Goal: Task Accomplishment & Management: Manage account settings

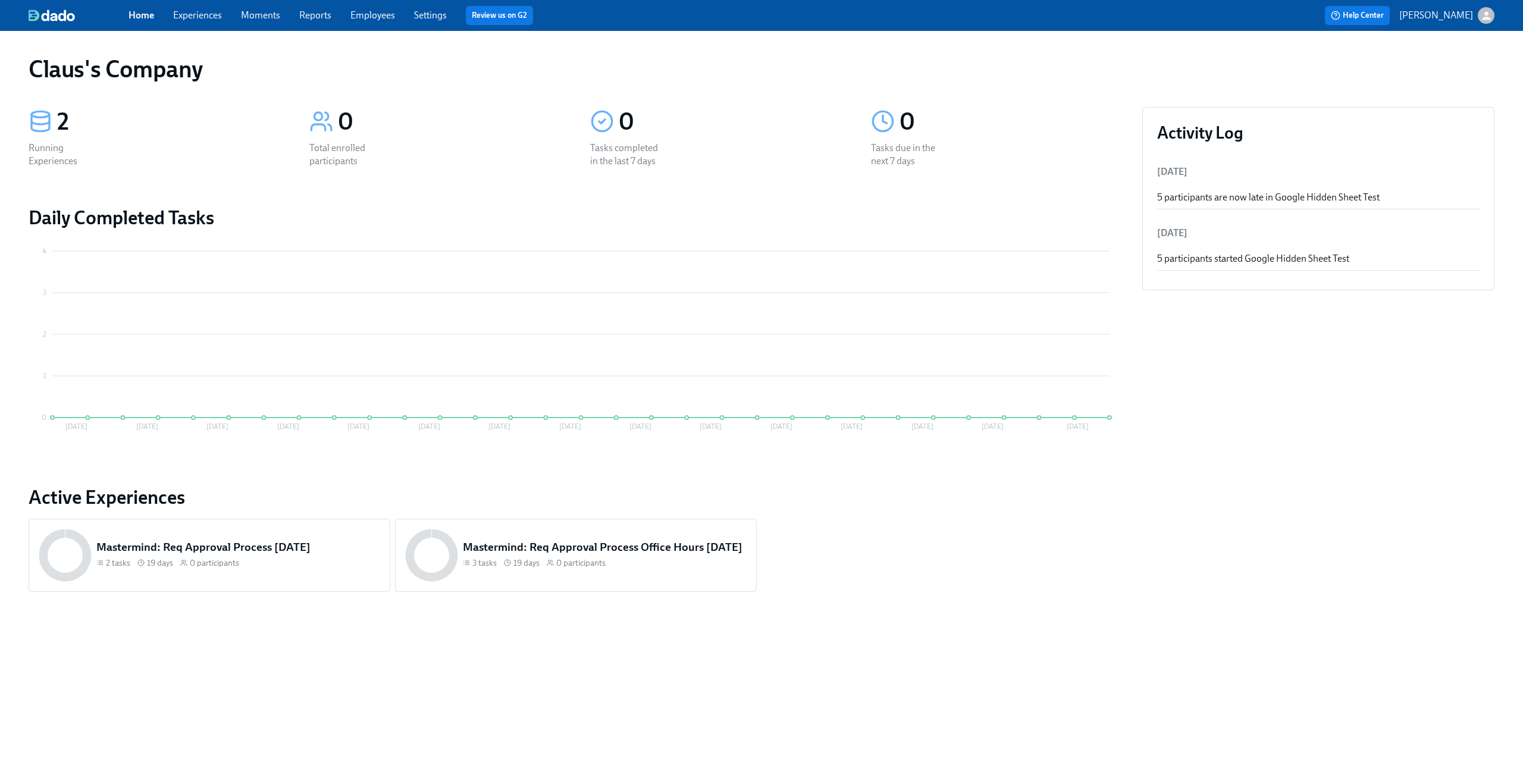
click at [204, 19] on link "Experiences" at bounding box center [198, 15] width 49 height 12
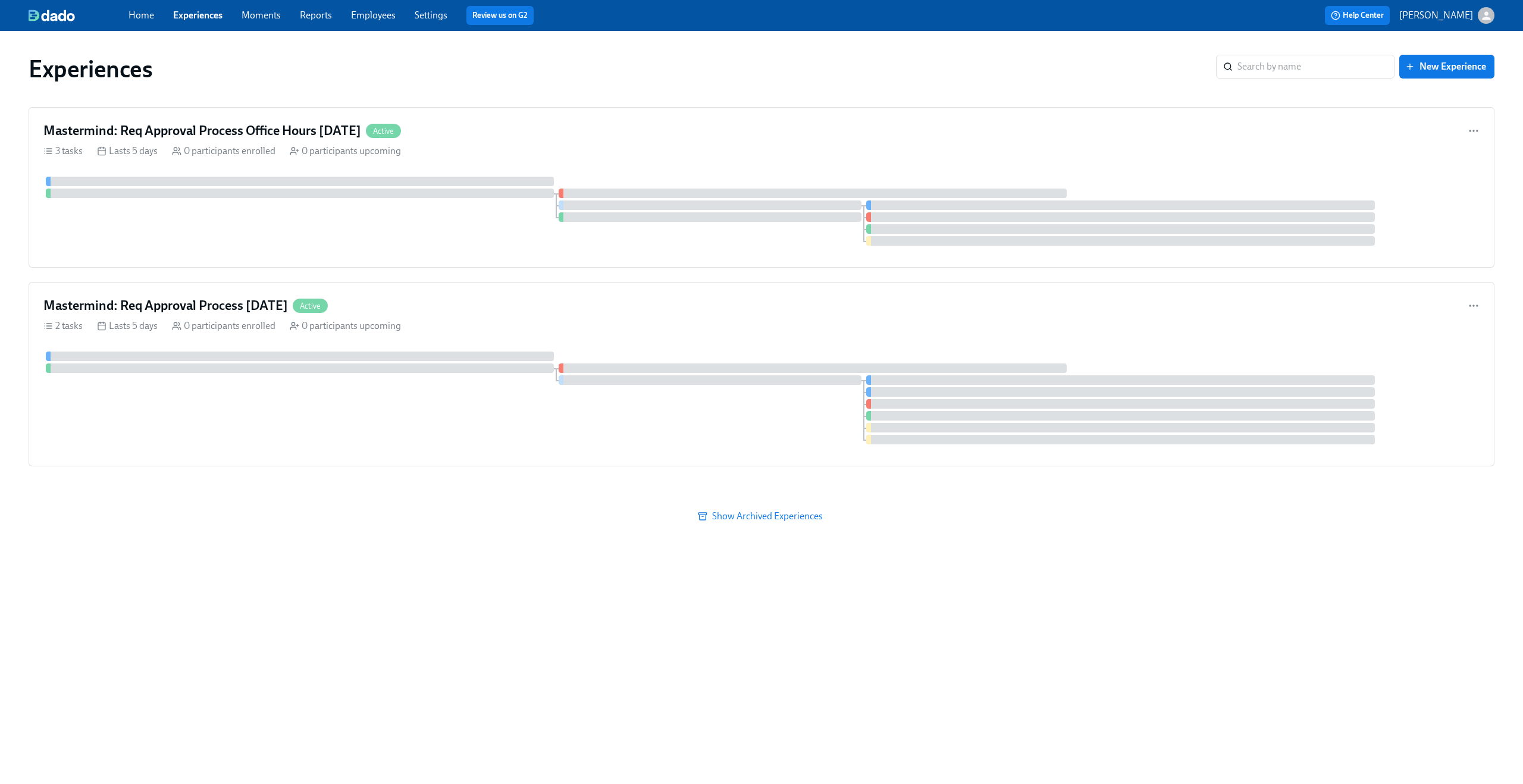
click at [1486, 18] on icon "button" at bounding box center [1486, 16] width 9 height 9
click at [1436, 77] on div "Switch organization..." at bounding box center [1428, 69] width 131 height 28
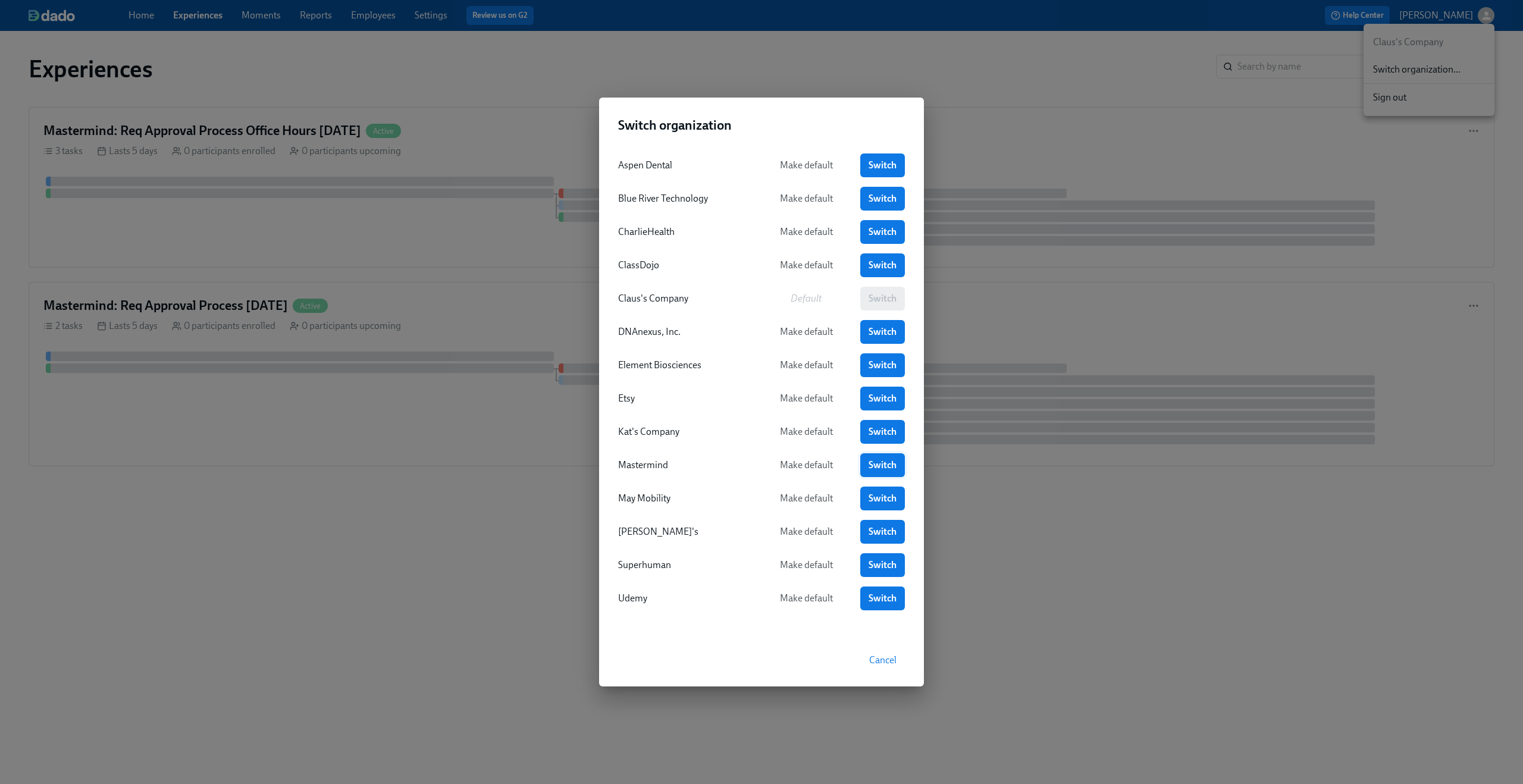
click at [882, 461] on span "Switch" at bounding box center [882, 465] width 28 height 12
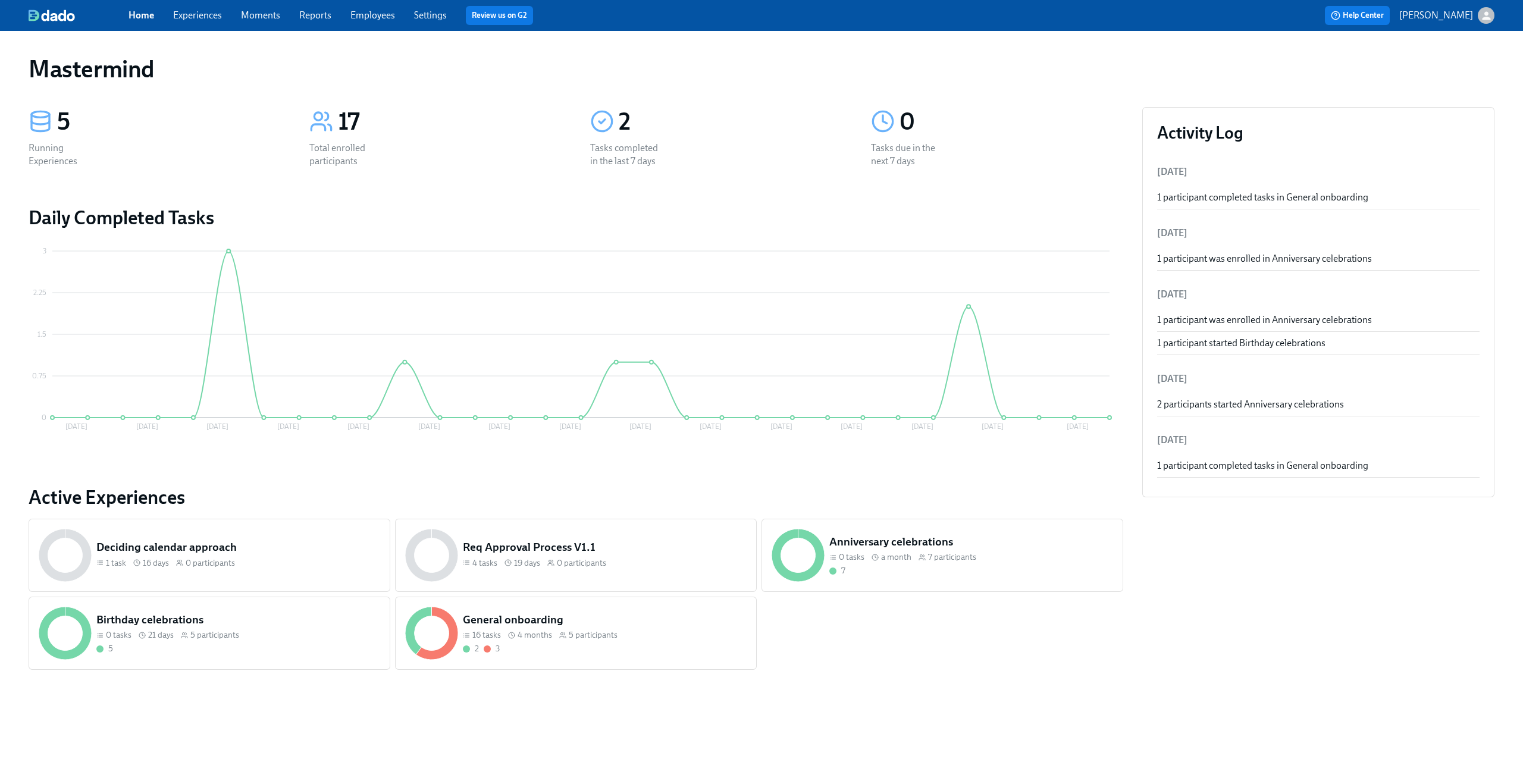
click at [200, 20] on link "Experiences" at bounding box center [198, 15] width 49 height 12
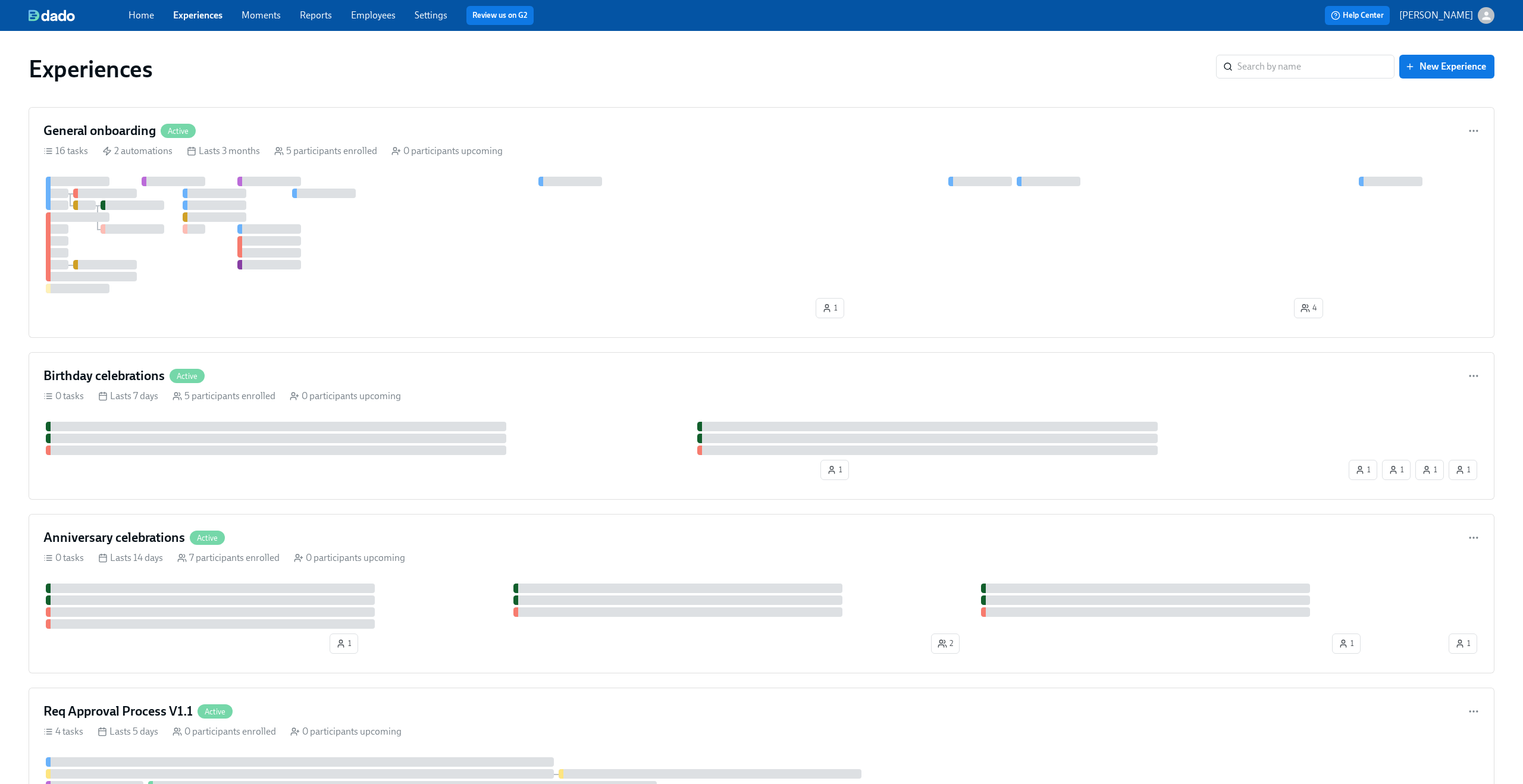
click at [441, 19] on link "Settings" at bounding box center [430, 15] width 32 height 12
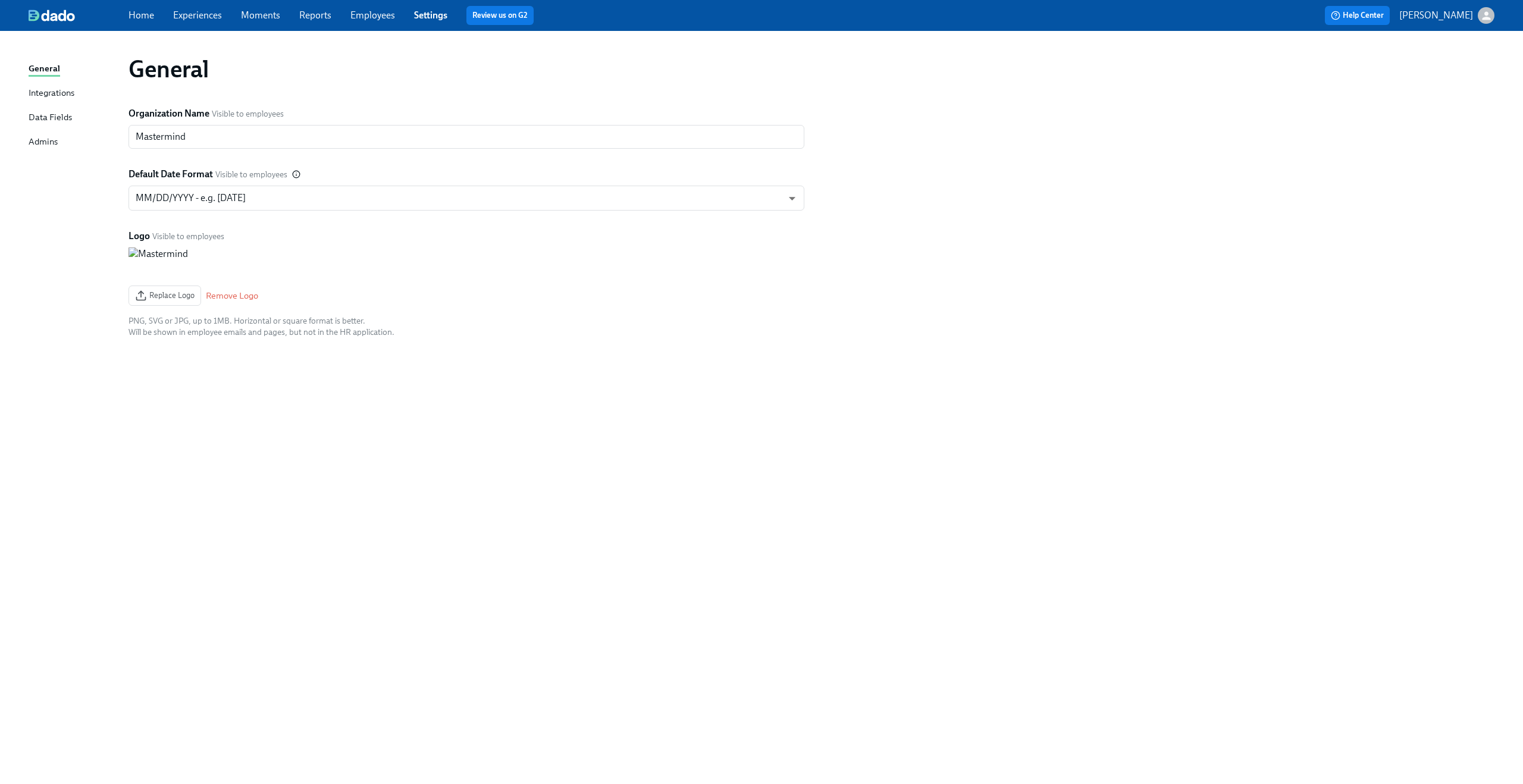
click at [45, 147] on div "Admins" at bounding box center [43, 142] width 29 height 15
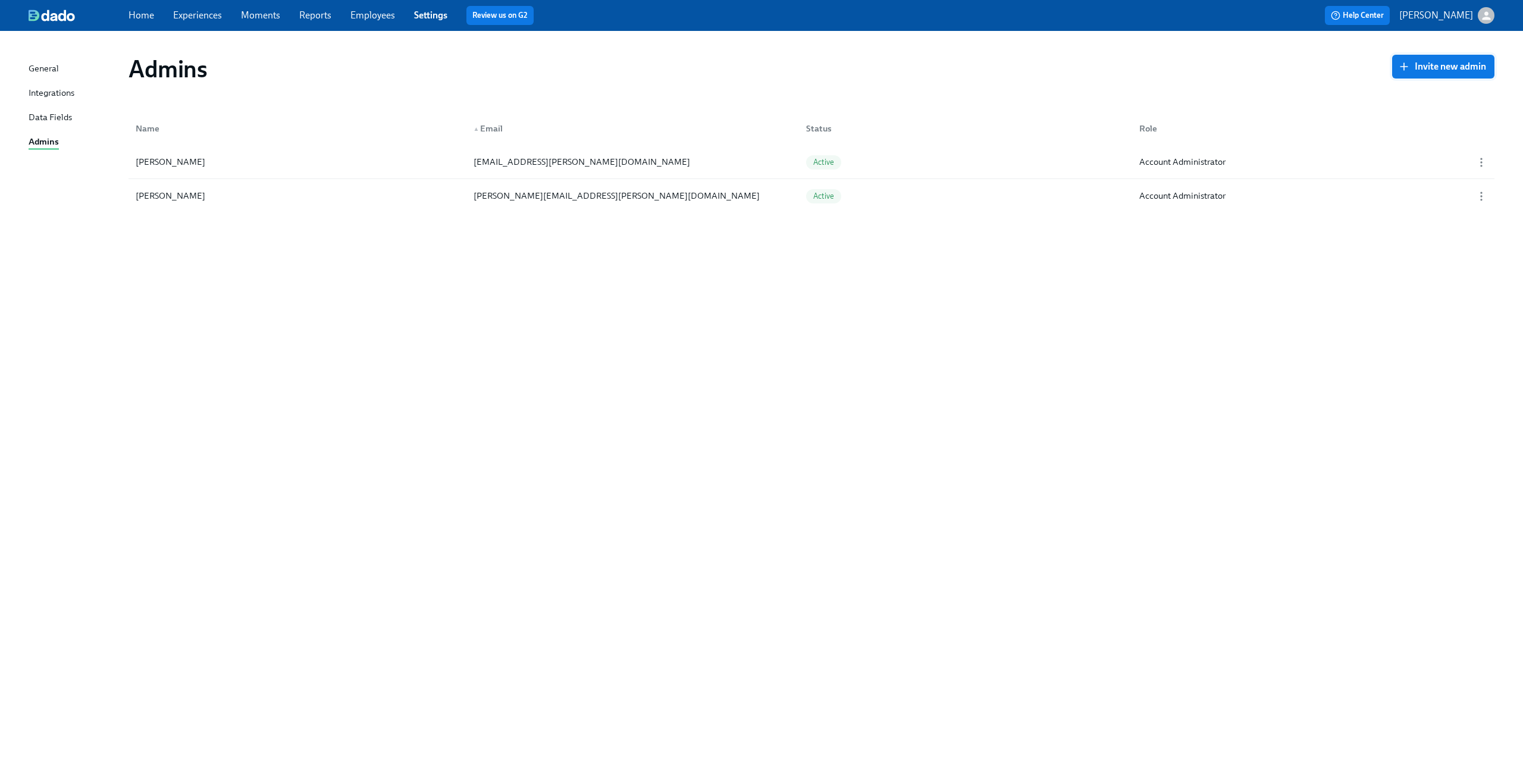
click at [1472, 75] on button "Invite new admin" at bounding box center [1443, 66] width 103 height 24
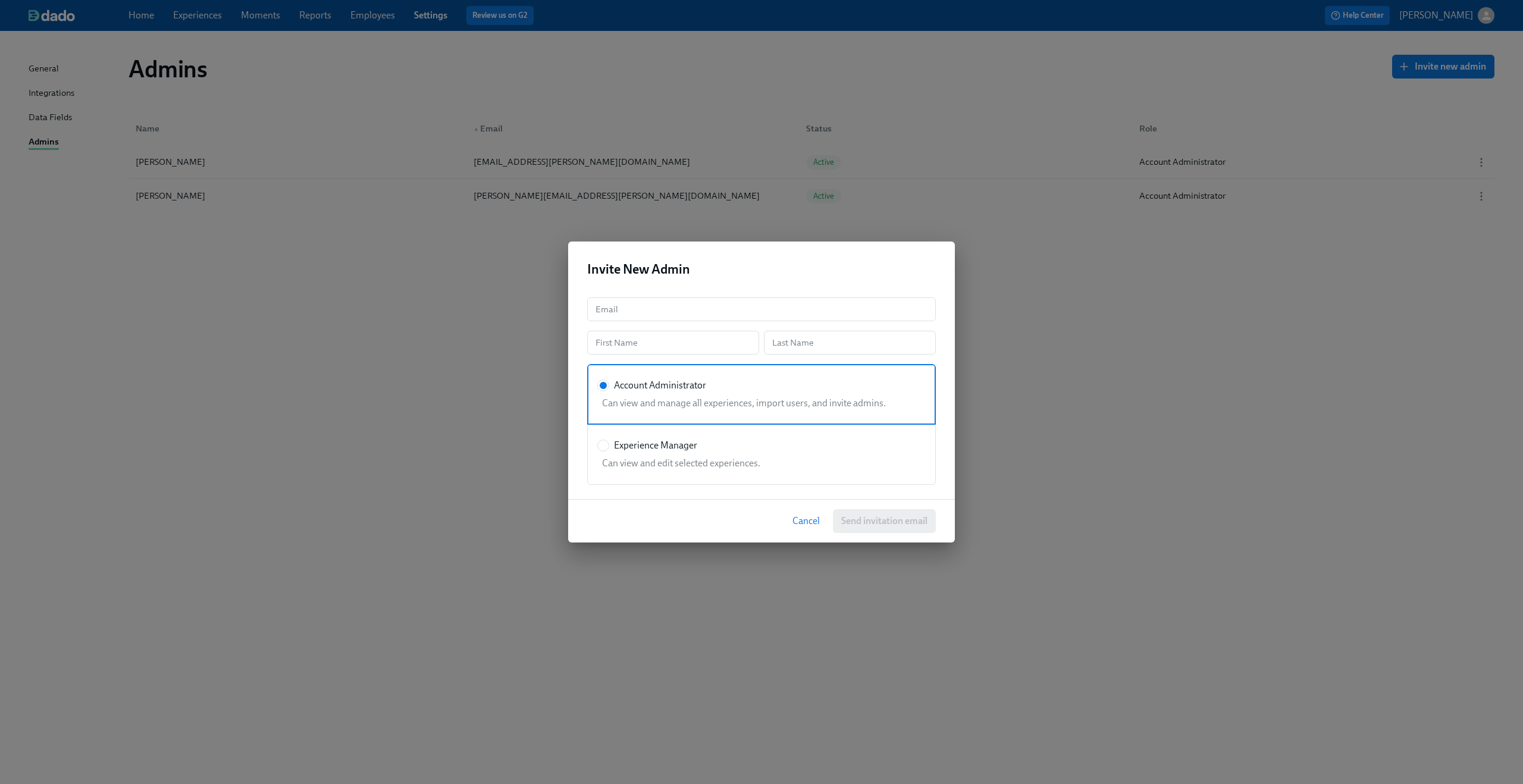
click at [808, 517] on span "Cancel" at bounding box center [806, 521] width 27 height 12
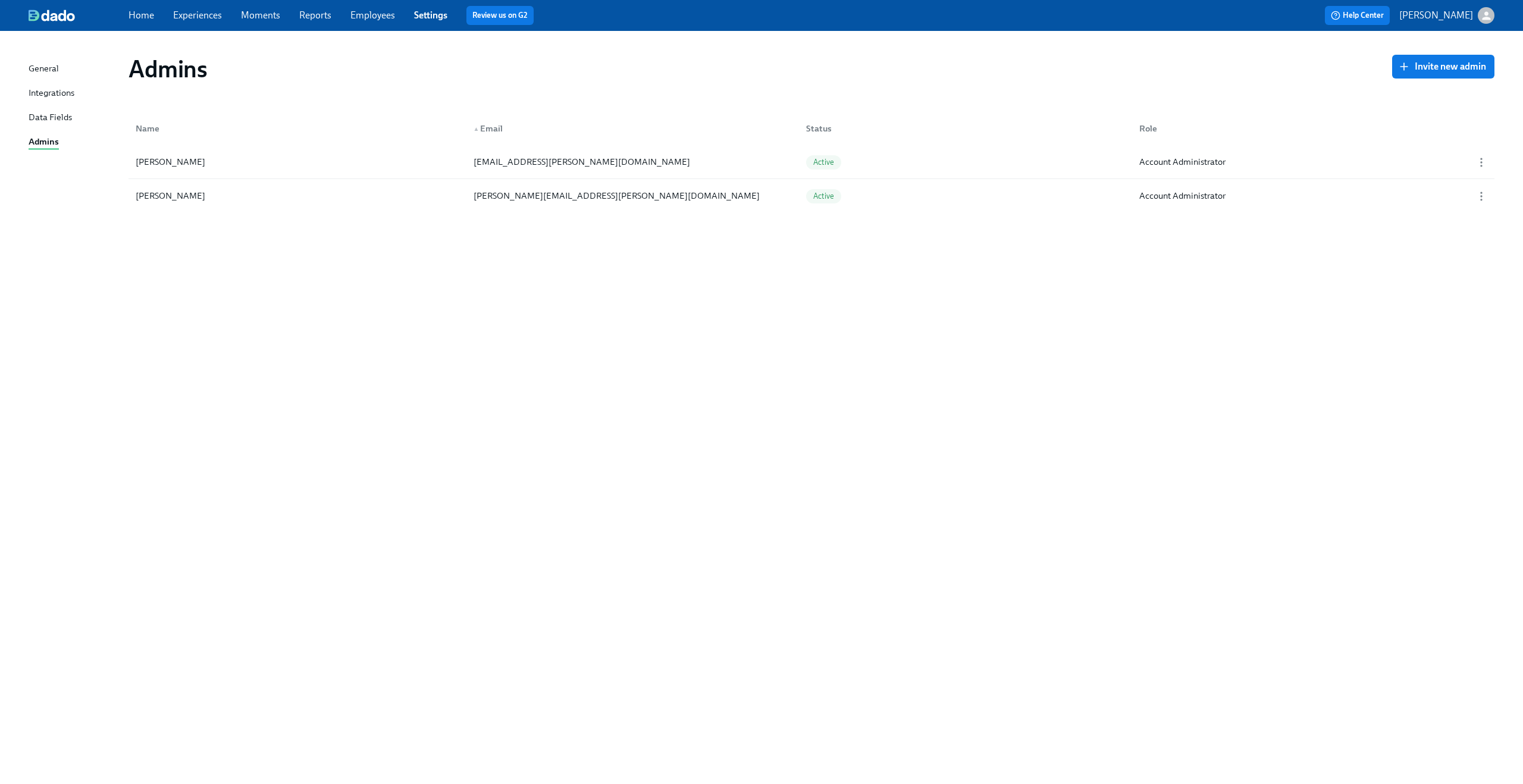
click at [638, 379] on div "Admins Invite new admin Name ▲ Email Status Role Austin Martin austin.martin@ma…" at bounding box center [762, 401] width 1466 height 710
click at [1443, 58] on button "Invite new admin" at bounding box center [1443, 66] width 103 height 24
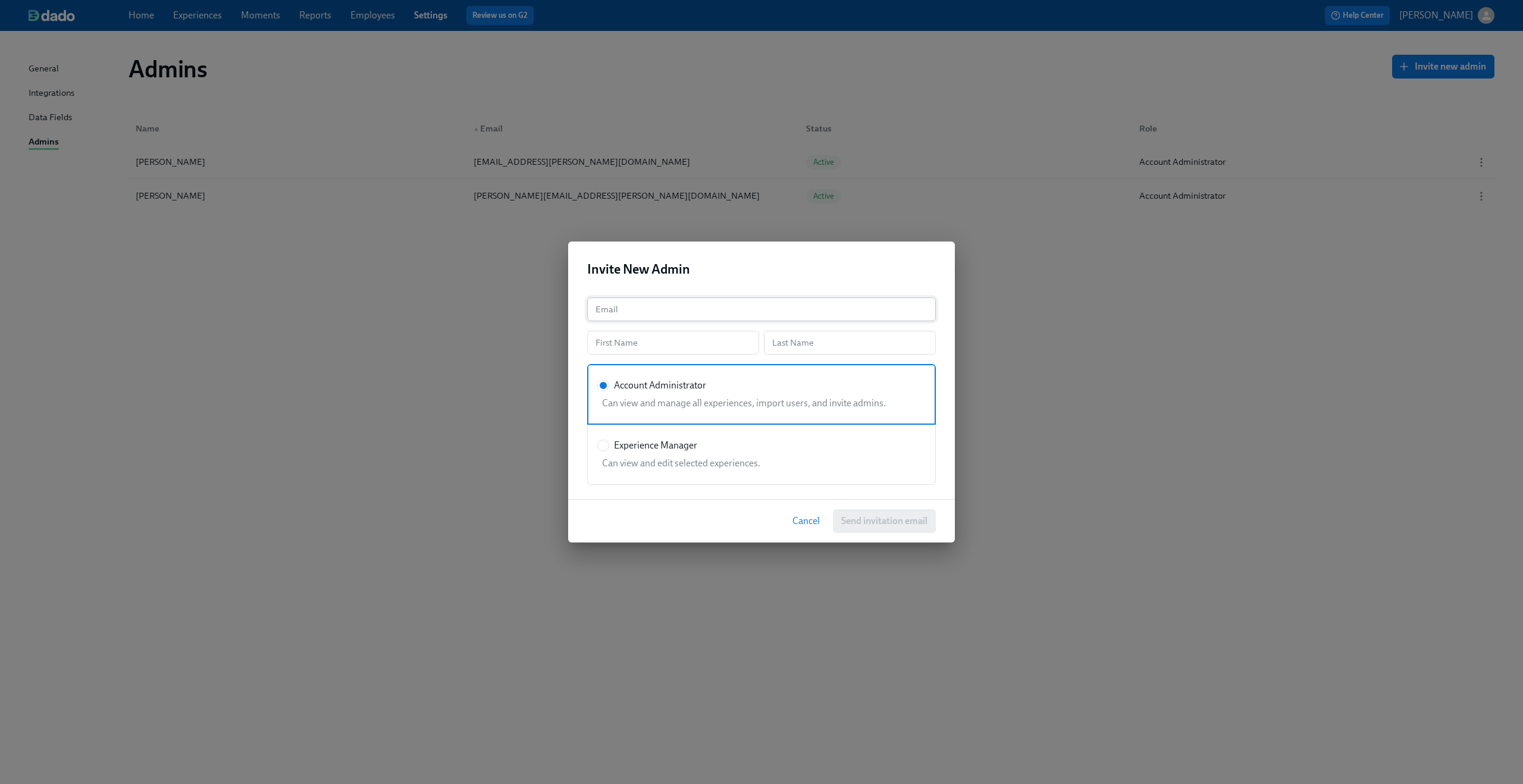
click at [794, 312] on input "text" at bounding box center [761, 309] width 349 height 24
type input "m"
click at [815, 518] on span "Cancel" at bounding box center [806, 521] width 27 height 12
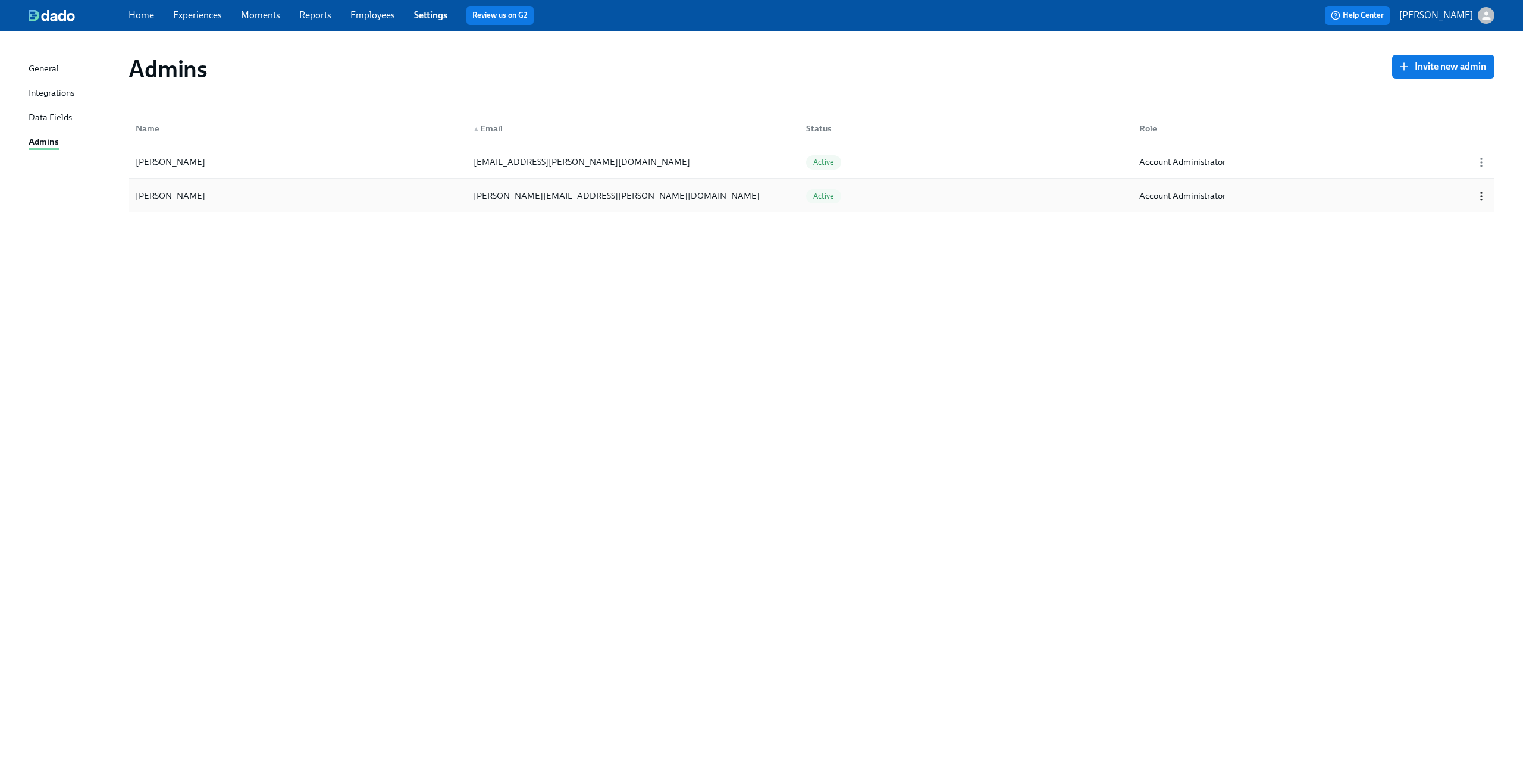
click at [1484, 193] on icon "button" at bounding box center [1481, 196] width 12 height 12
click at [1389, 191] on li "Edit..." at bounding box center [1449, 196] width 130 height 20
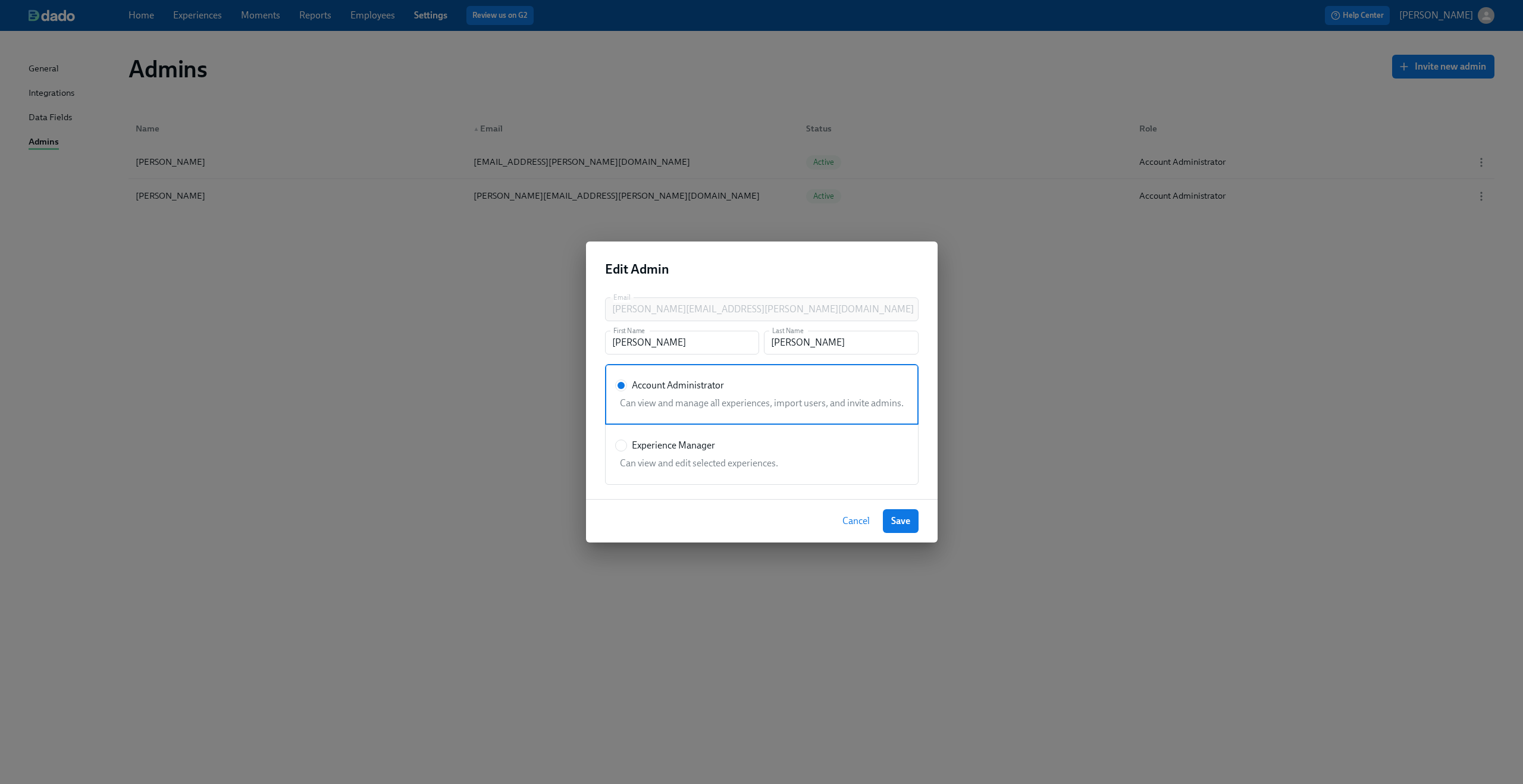
click at [863, 521] on span "Cancel" at bounding box center [856, 521] width 27 height 12
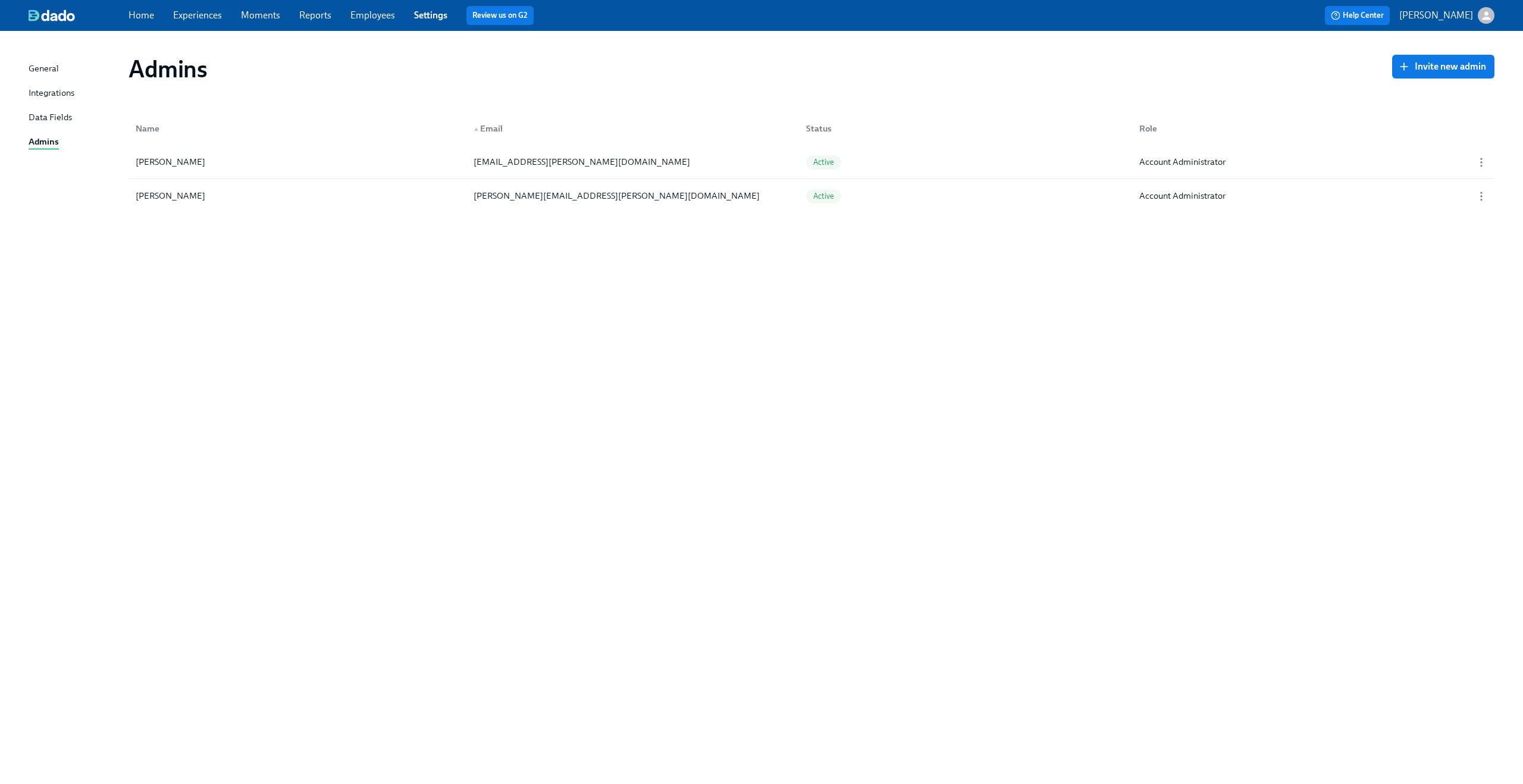
click at [395, 373] on div "Admins Invite new admin Name ▲ Email Status Role Austin Martin austin.martin@ma…" at bounding box center [762, 401] width 1466 height 710
click at [1456, 62] on span "Invite new admin" at bounding box center [1443, 66] width 86 height 12
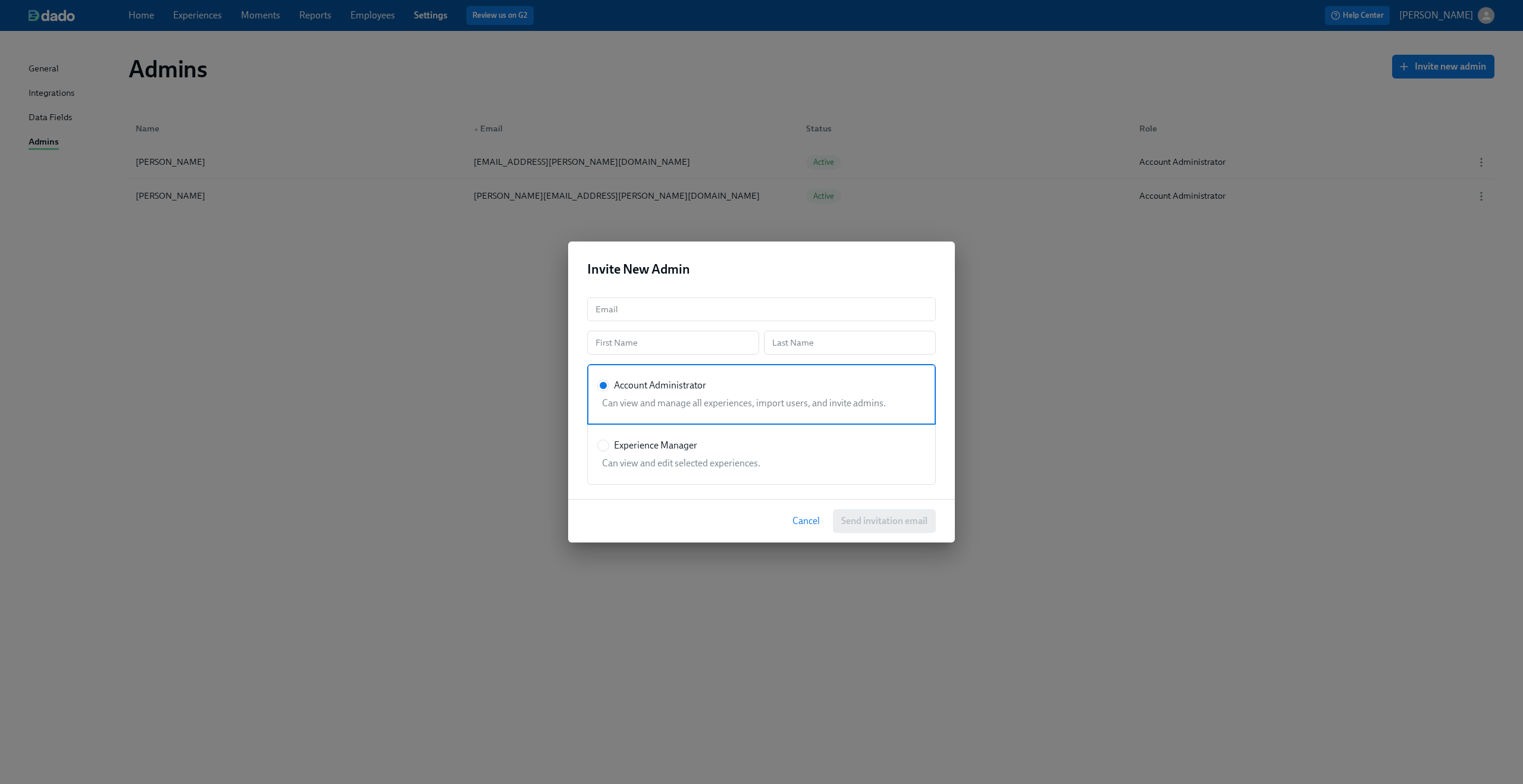
click at [307, 409] on div "Invite New Admin Email Email First Name First Name Last Name Last Name Account …" at bounding box center [761, 392] width 1523 height 784
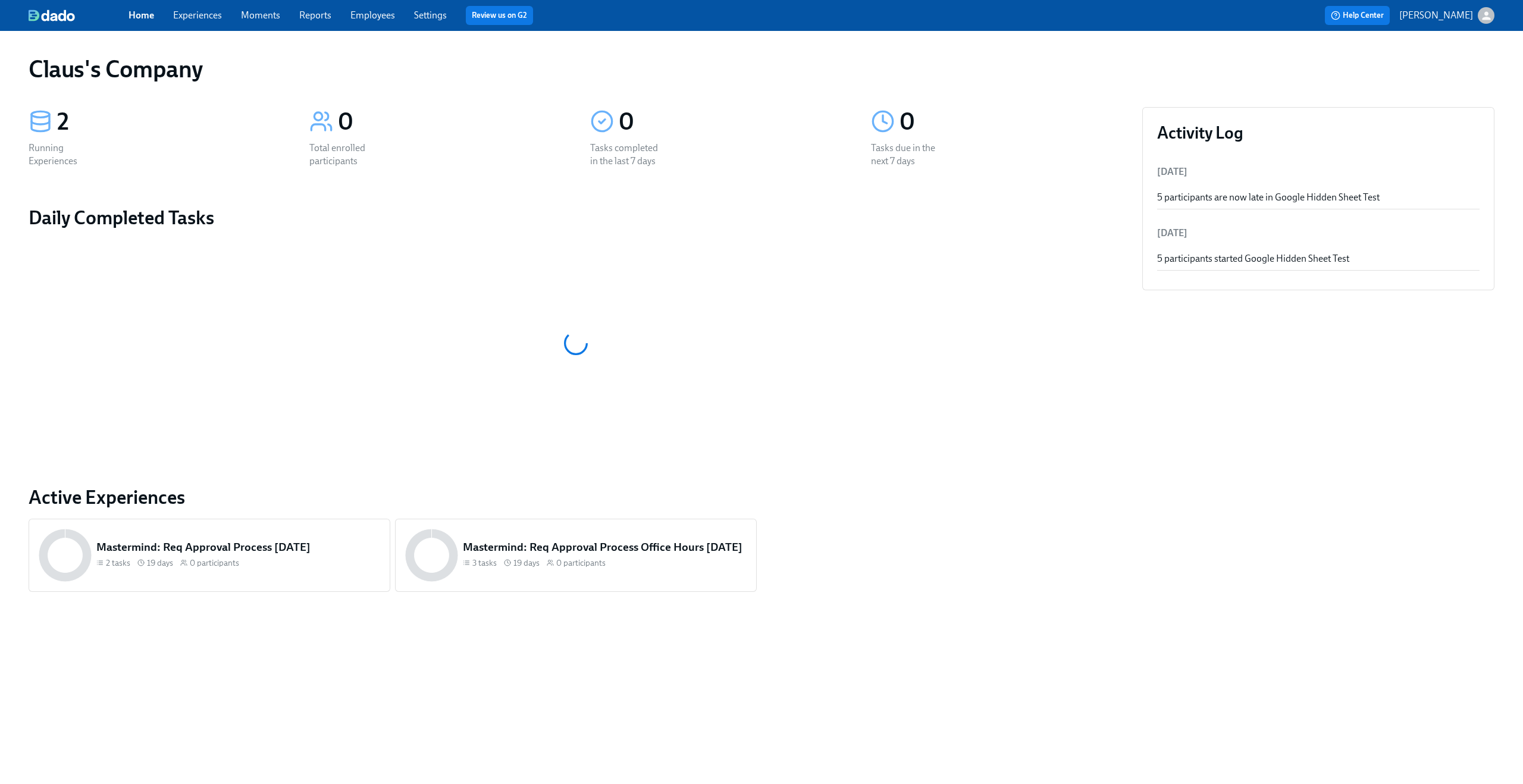
click at [1490, 15] on icon "button" at bounding box center [1485, 15] width 12 height 12
click at [1442, 67] on span "Switch organization..." at bounding box center [1428, 69] width 112 height 13
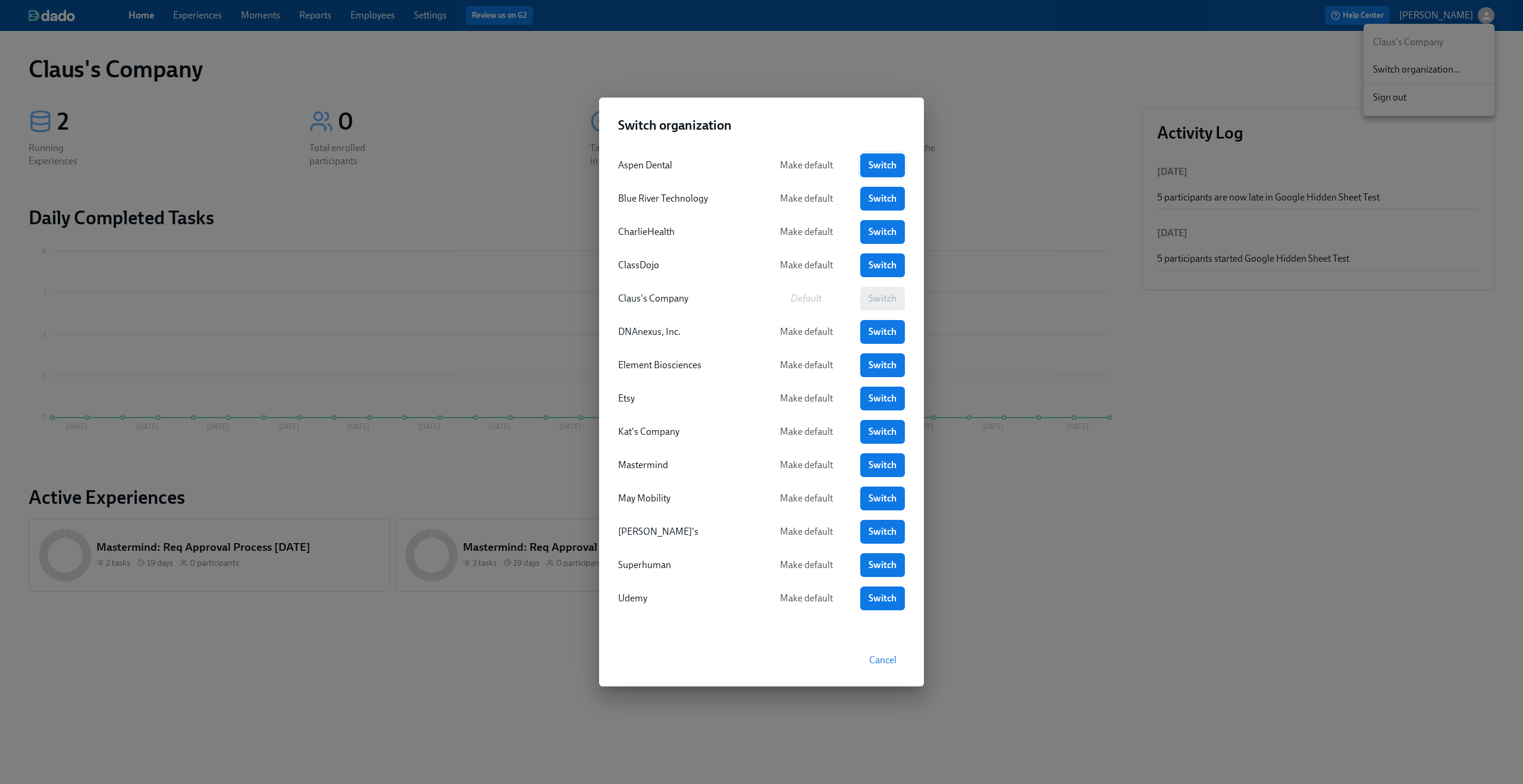
click at [879, 157] on link "Switch" at bounding box center [882, 165] width 45 height 24
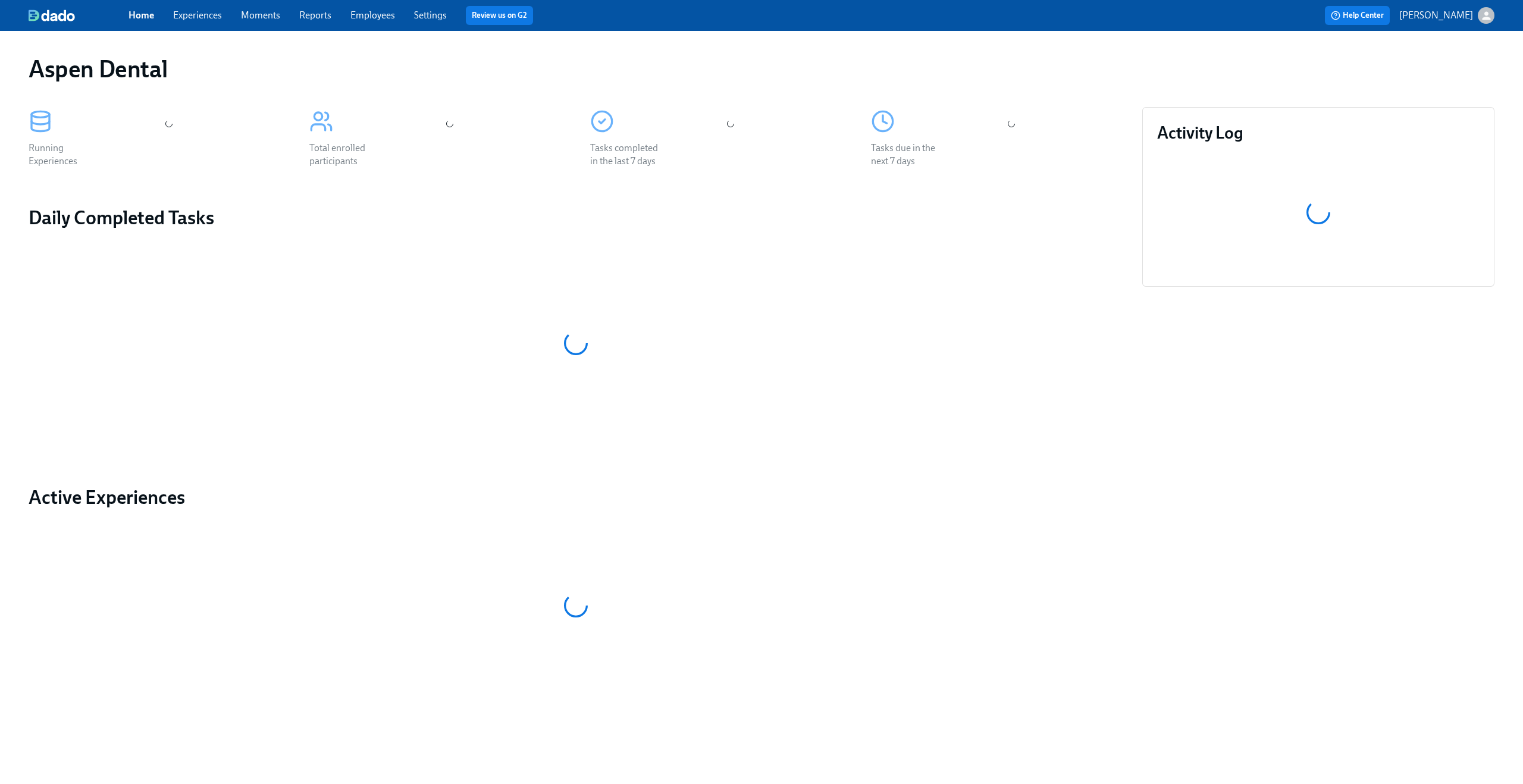
click at [201, 15] on link "Experiences" at bounding box center [198, 15] width 49 height 12
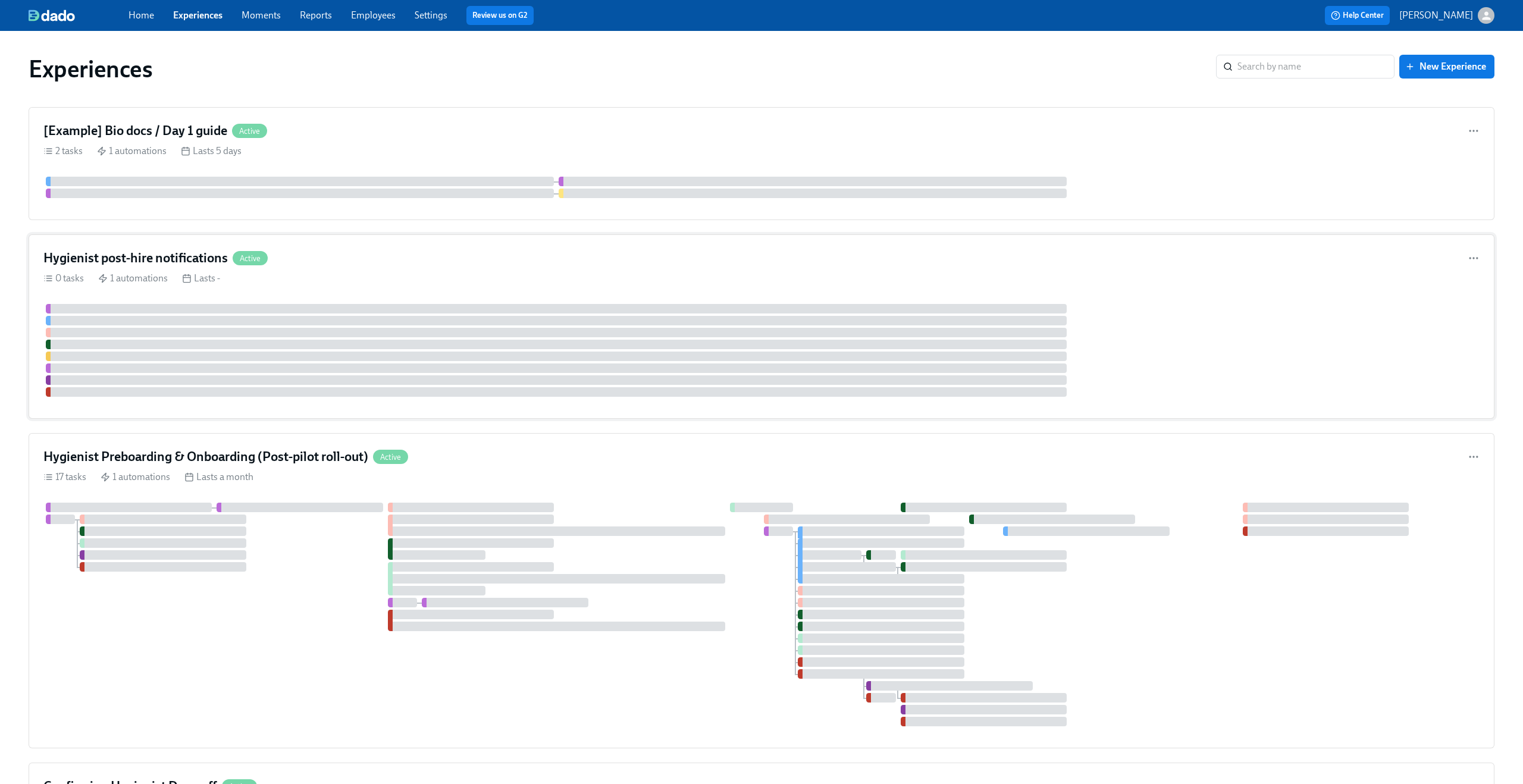
click at [412, 261] on div "Hygienist post-hire notifications Active" at bounding box center [761, 258] width 1436 height 18
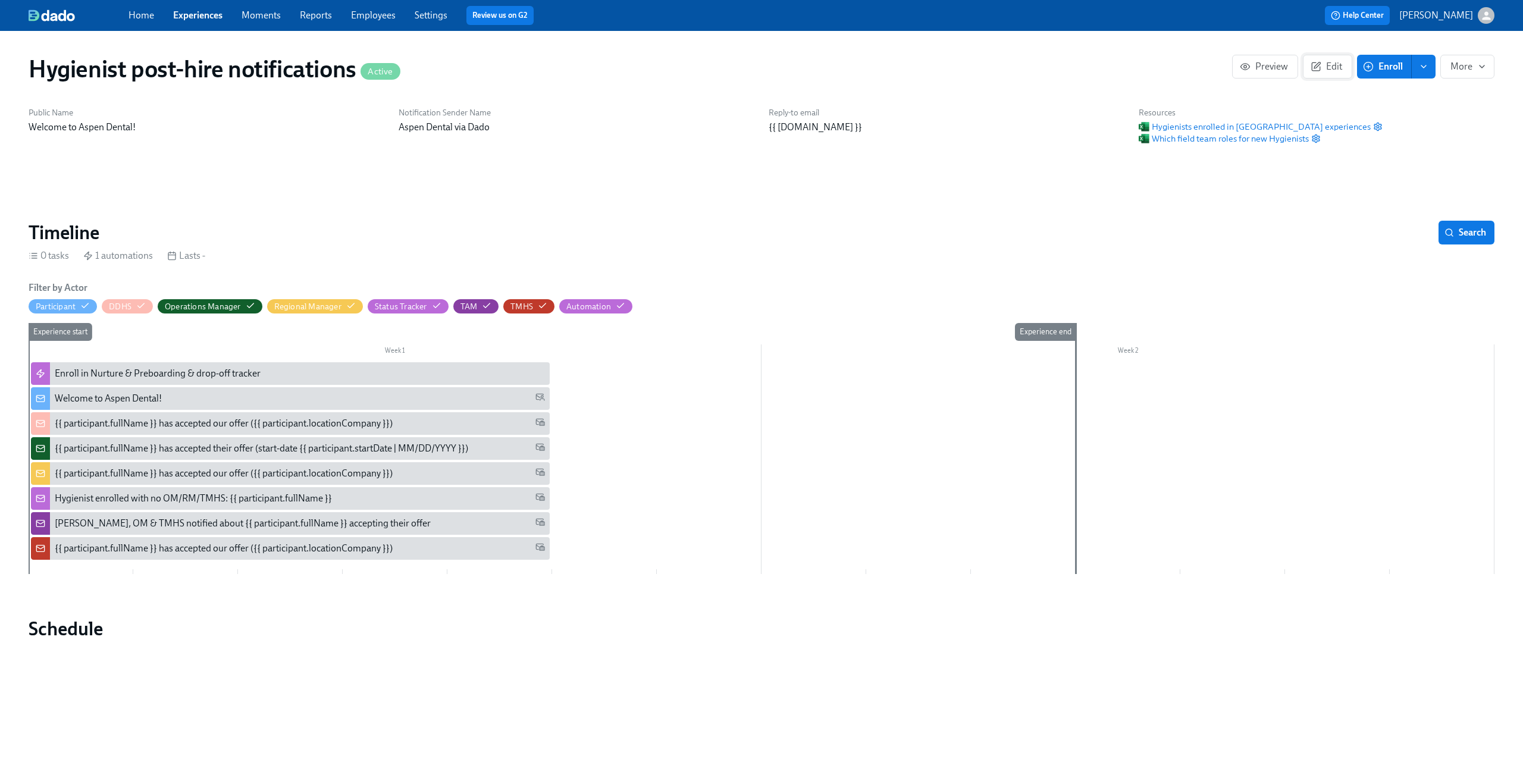
click at [1316, 69] on icon "button" at bounding box center [1316, 66] width 11 height 11
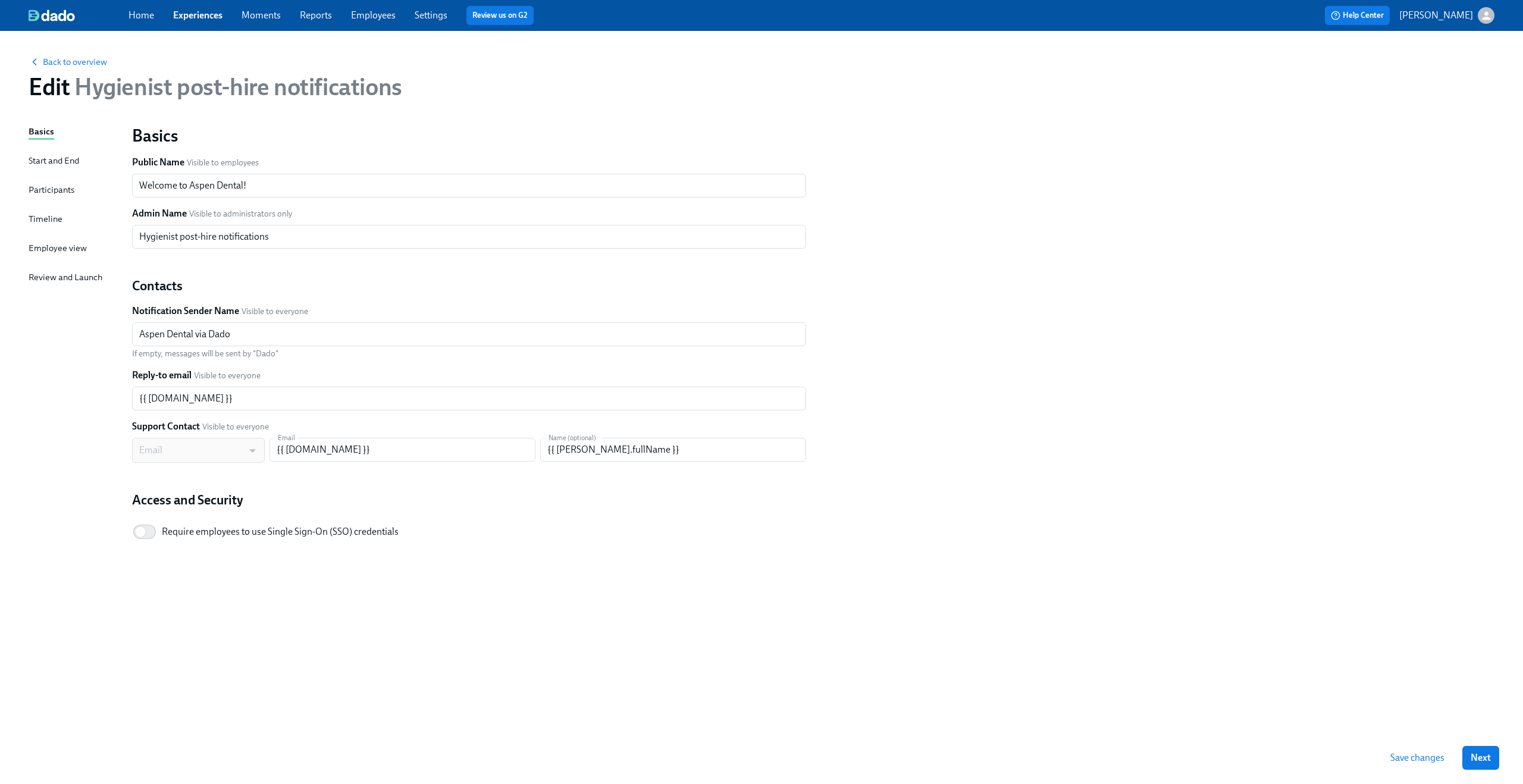
click at [66, 188] on div "Participants" at bounding box center [51, 190] width 45 height 13
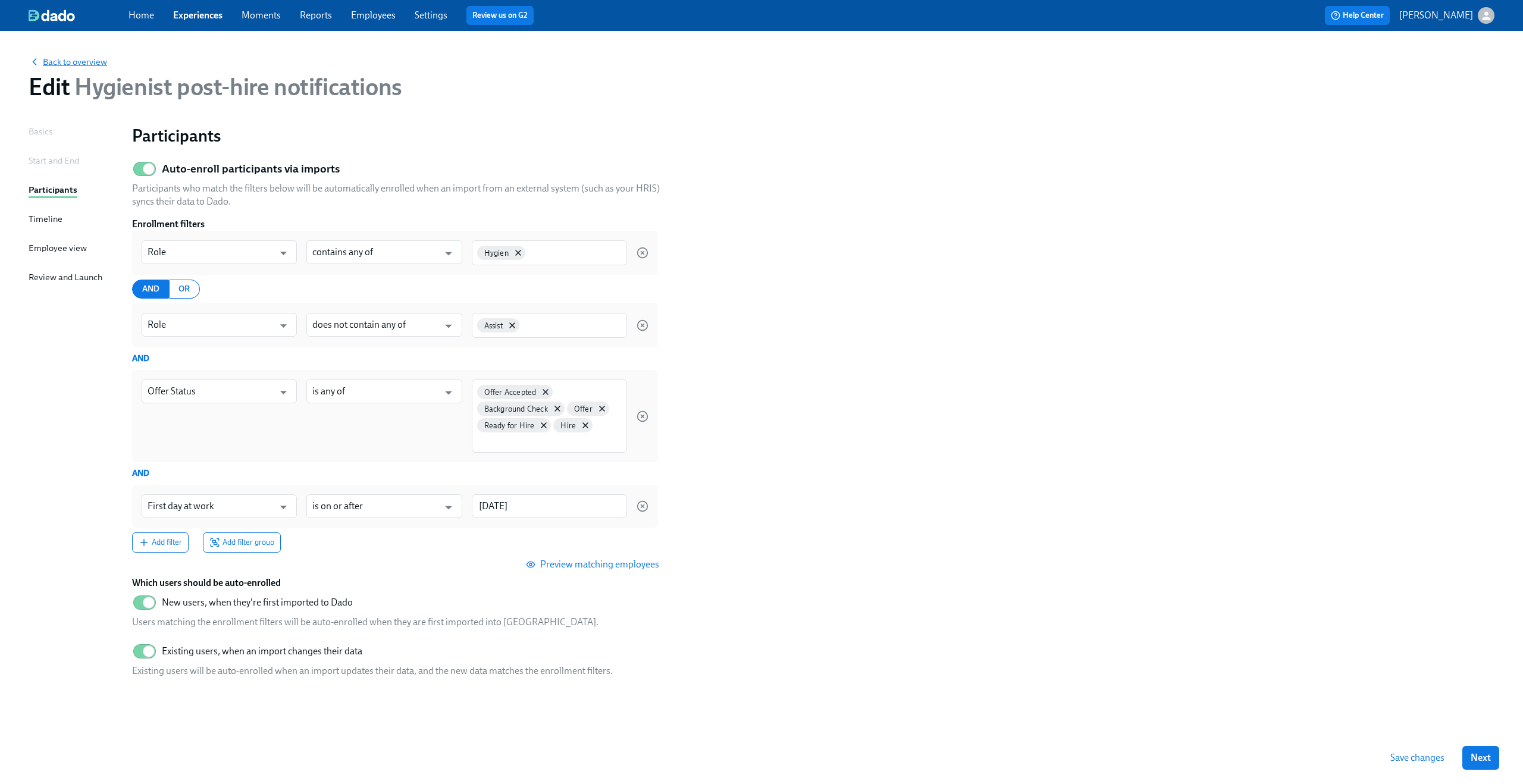
click at [58, 63] on span "Back to overview" at bounding box center [68, 61] width 79 height 12
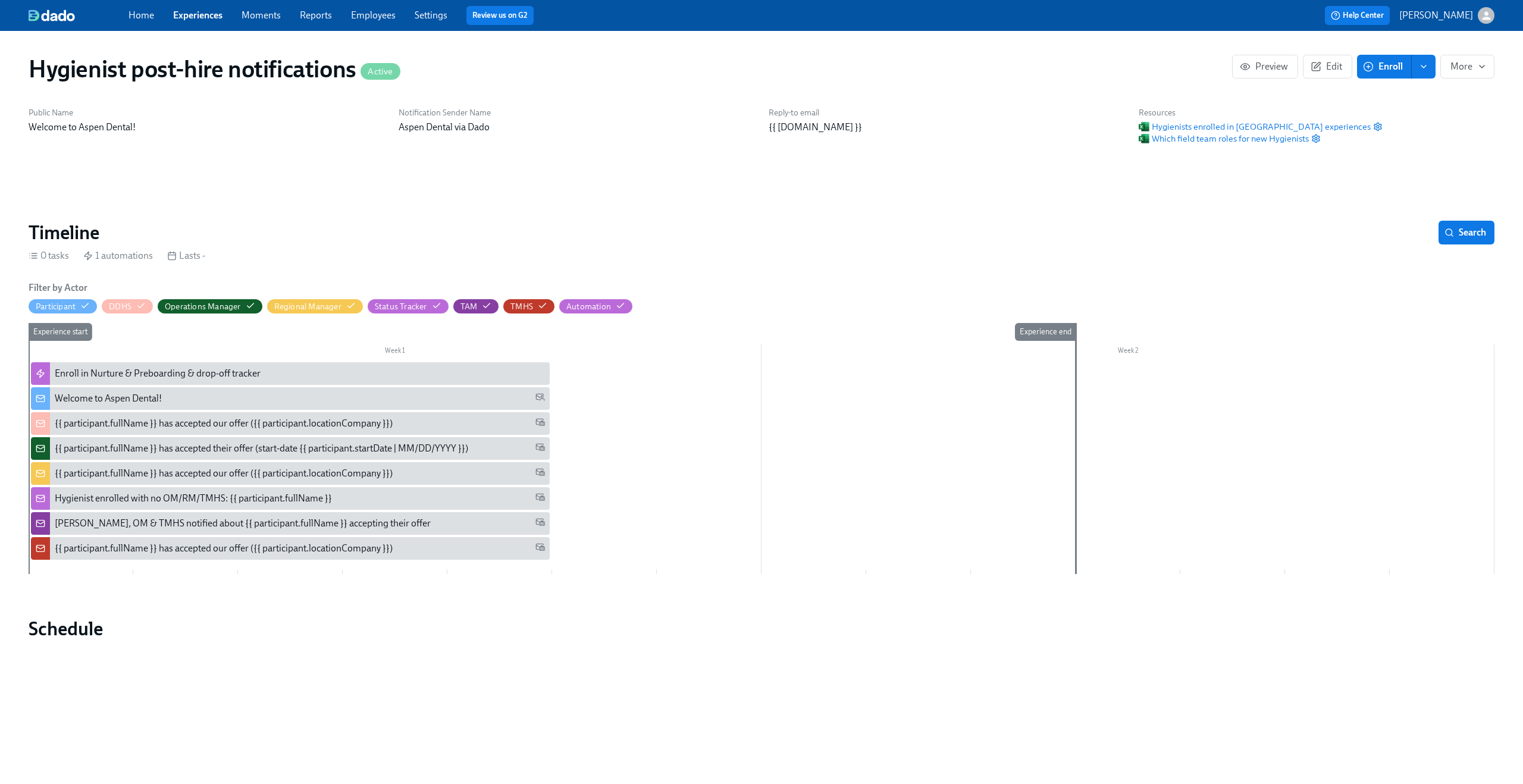
click at [191, 15] on link "Experiences" at bounding box center [198, 15] width 49 height 12
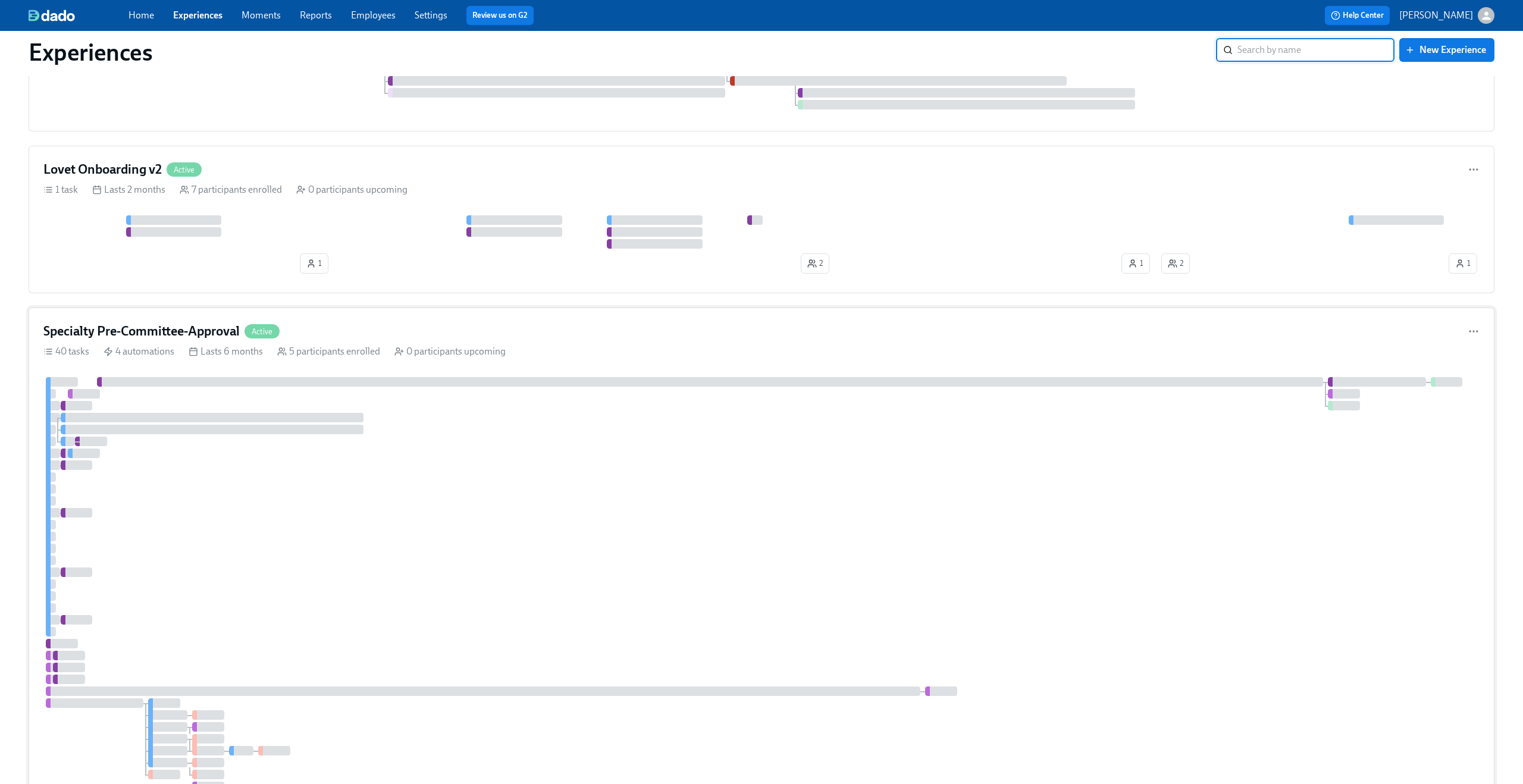
scroll to position [1525, 0]
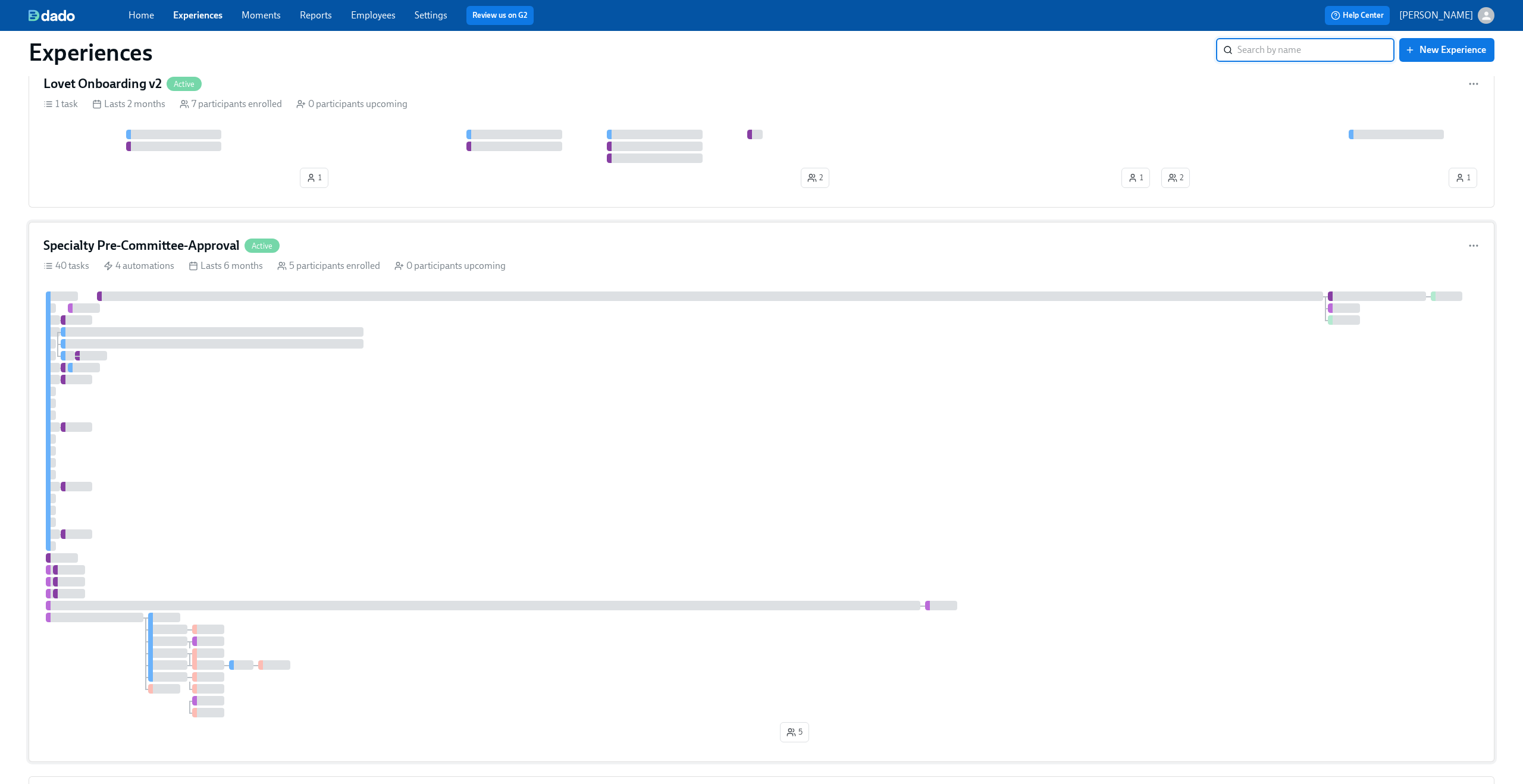
click at [364, 251] on div "Specialty Pre-Committee-Approval Active" at bounding box center [761, 245] width 1436 height 18
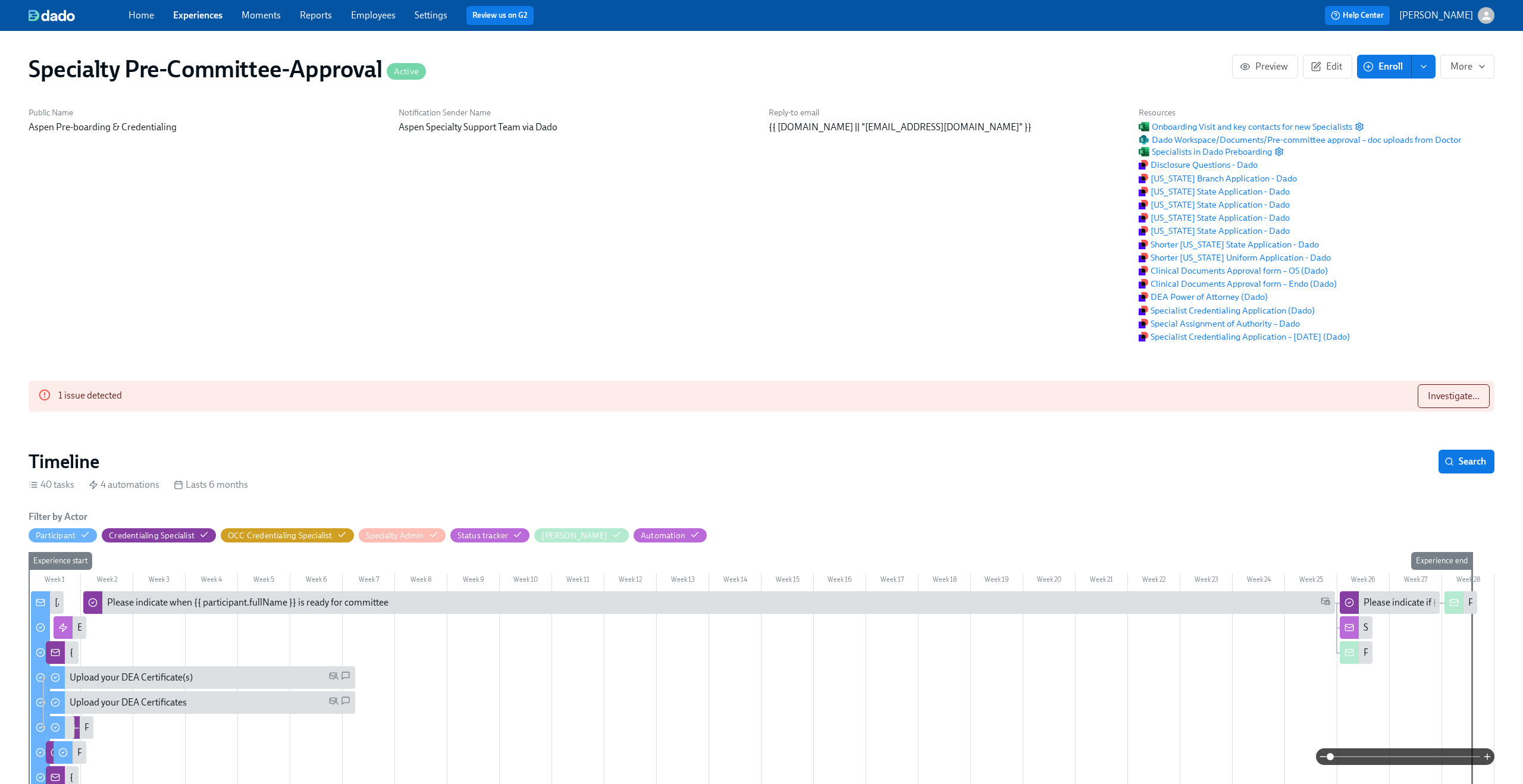
scroll to position [0, 3223]
click at [1322, 72] on span "Edit" at bounding box center [1327, 66] width 29 height 12
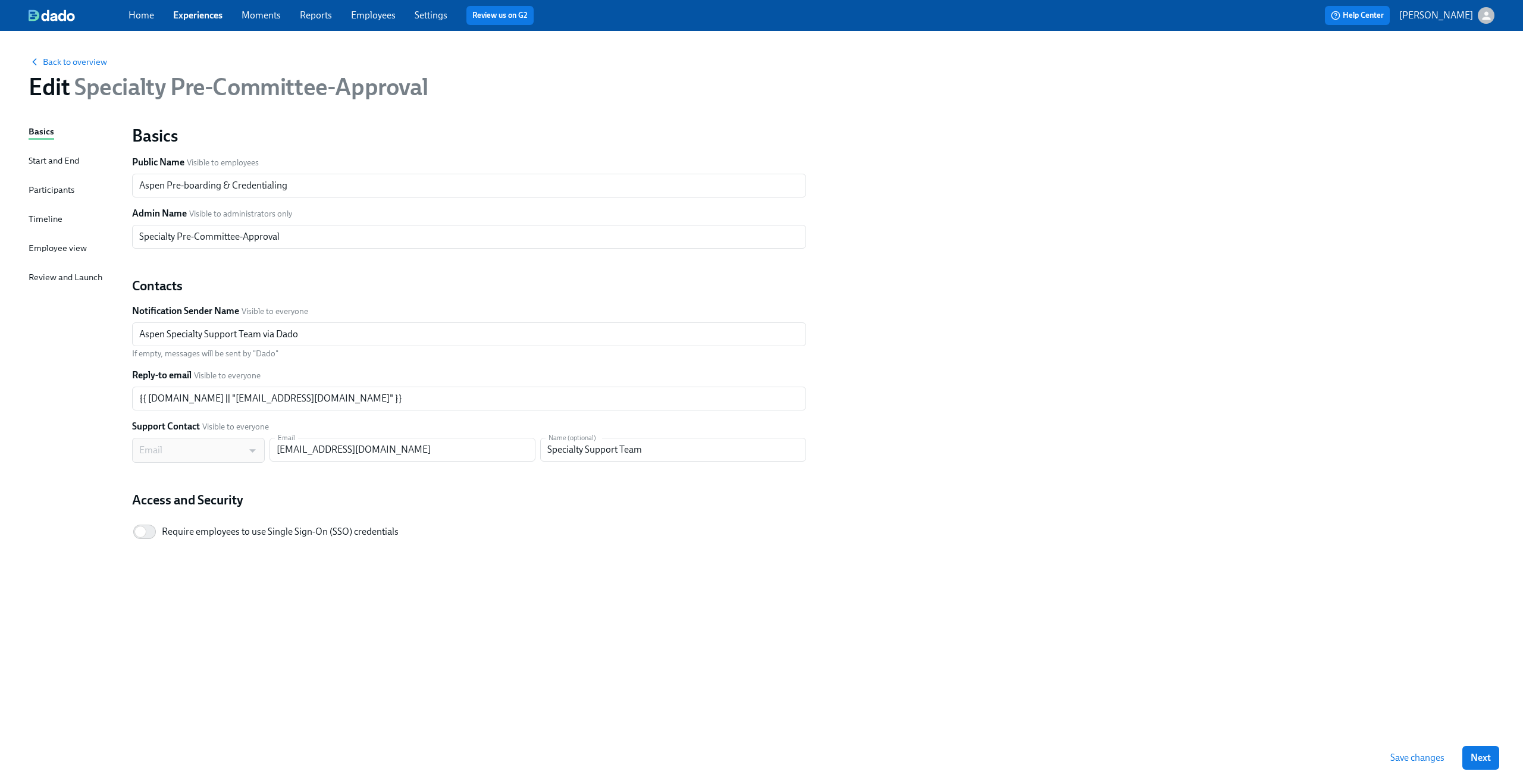
click at [56, 188] on div "Participants" at bounding box center [51, 190] width 45 height 13
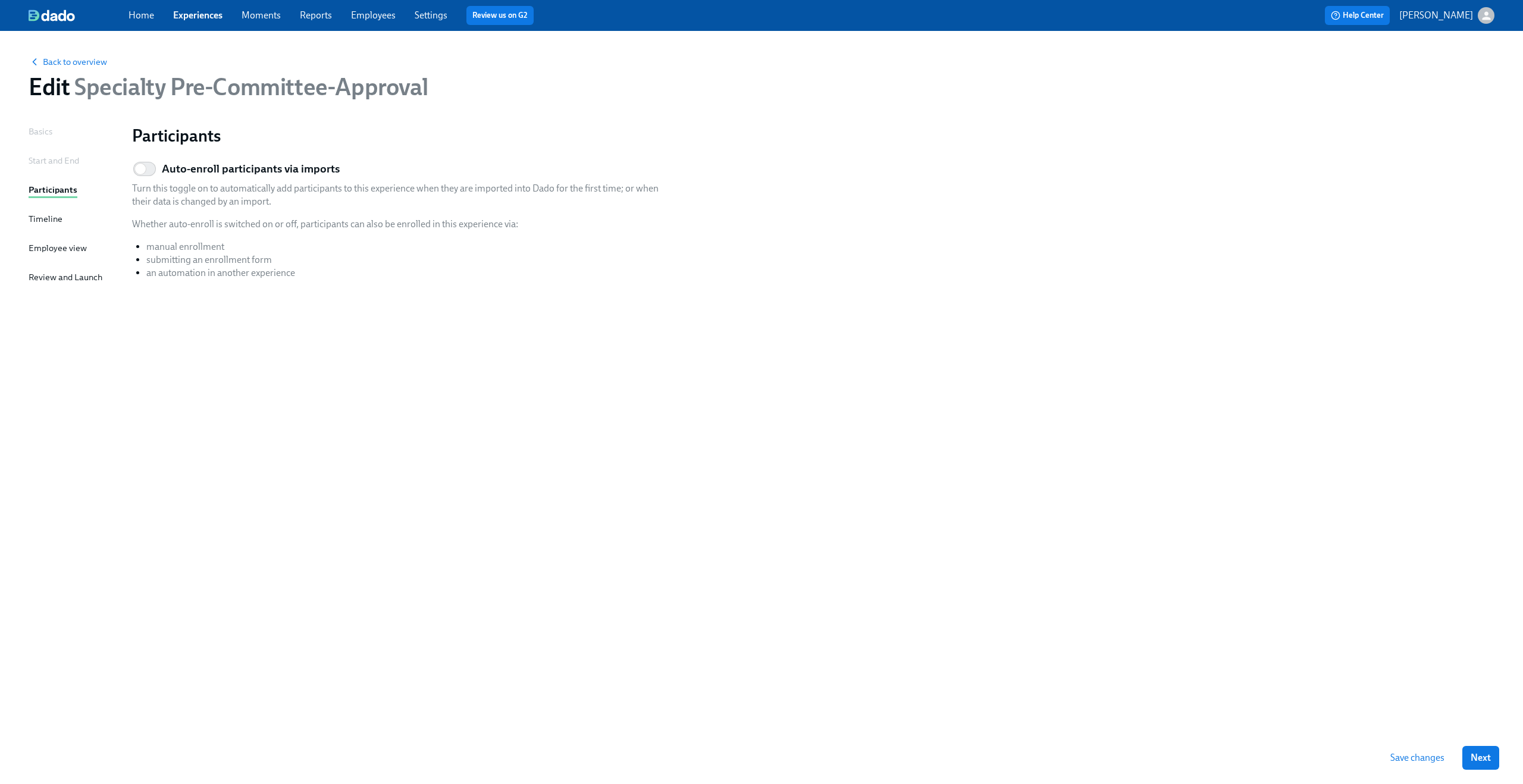
click at [45, 131] on div "Basics" at bounding box center [40, 131] width 24 height 13
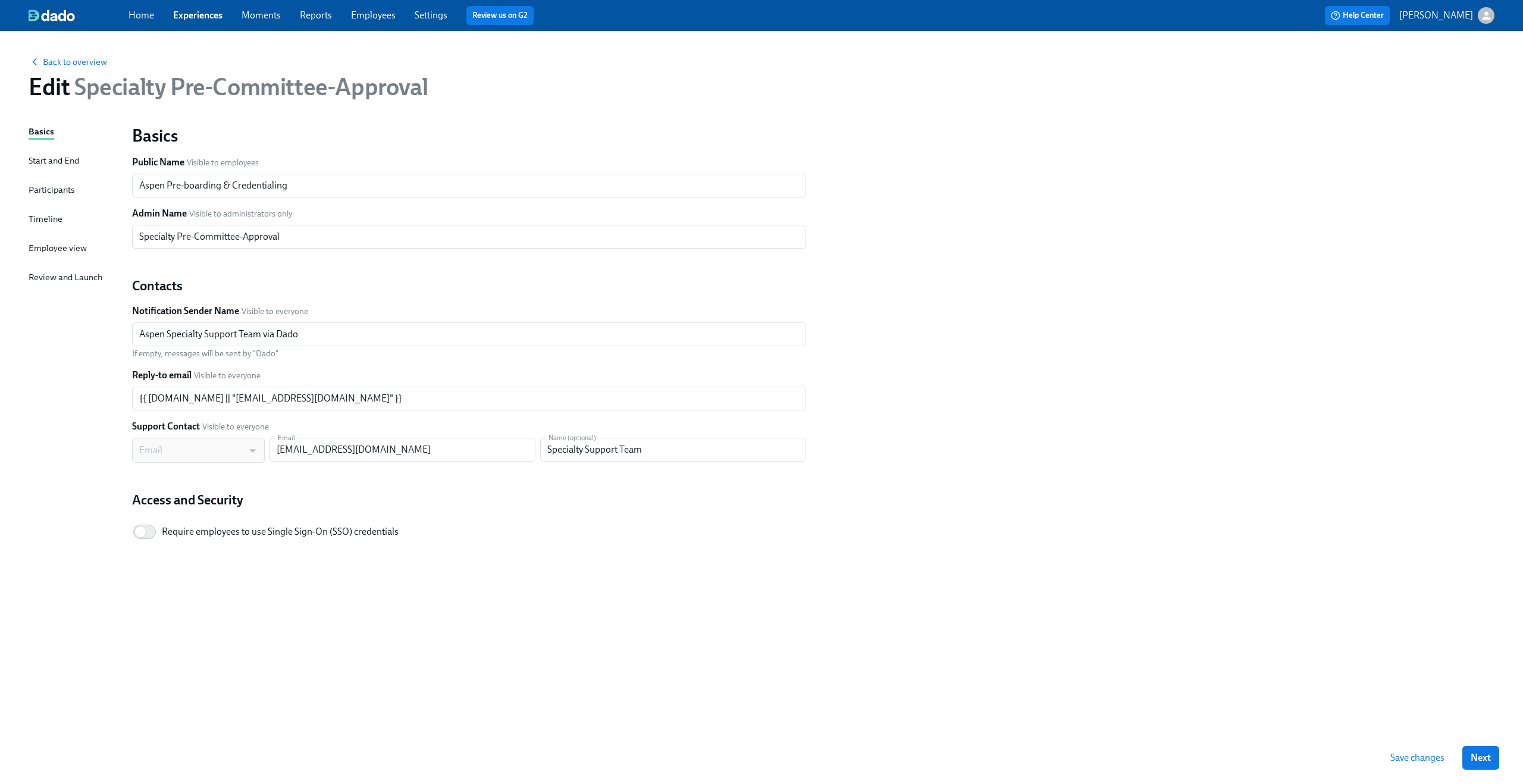
click at [45, 221] on div "Timeline" at bounding box center [45, 219] width 34 height 13
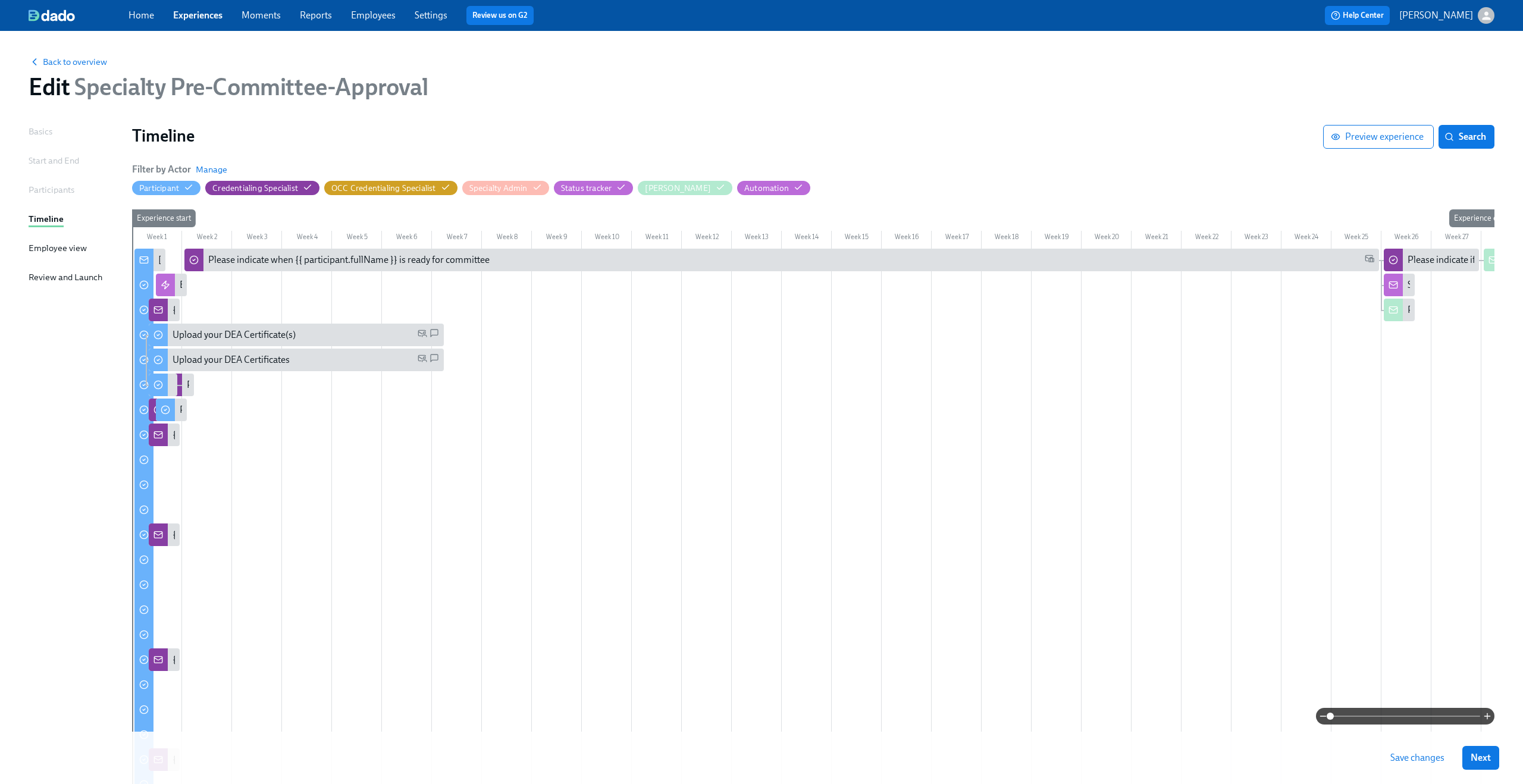
click at [1447, 720] on span at bounding box center [1405, 715] width 150 height 17
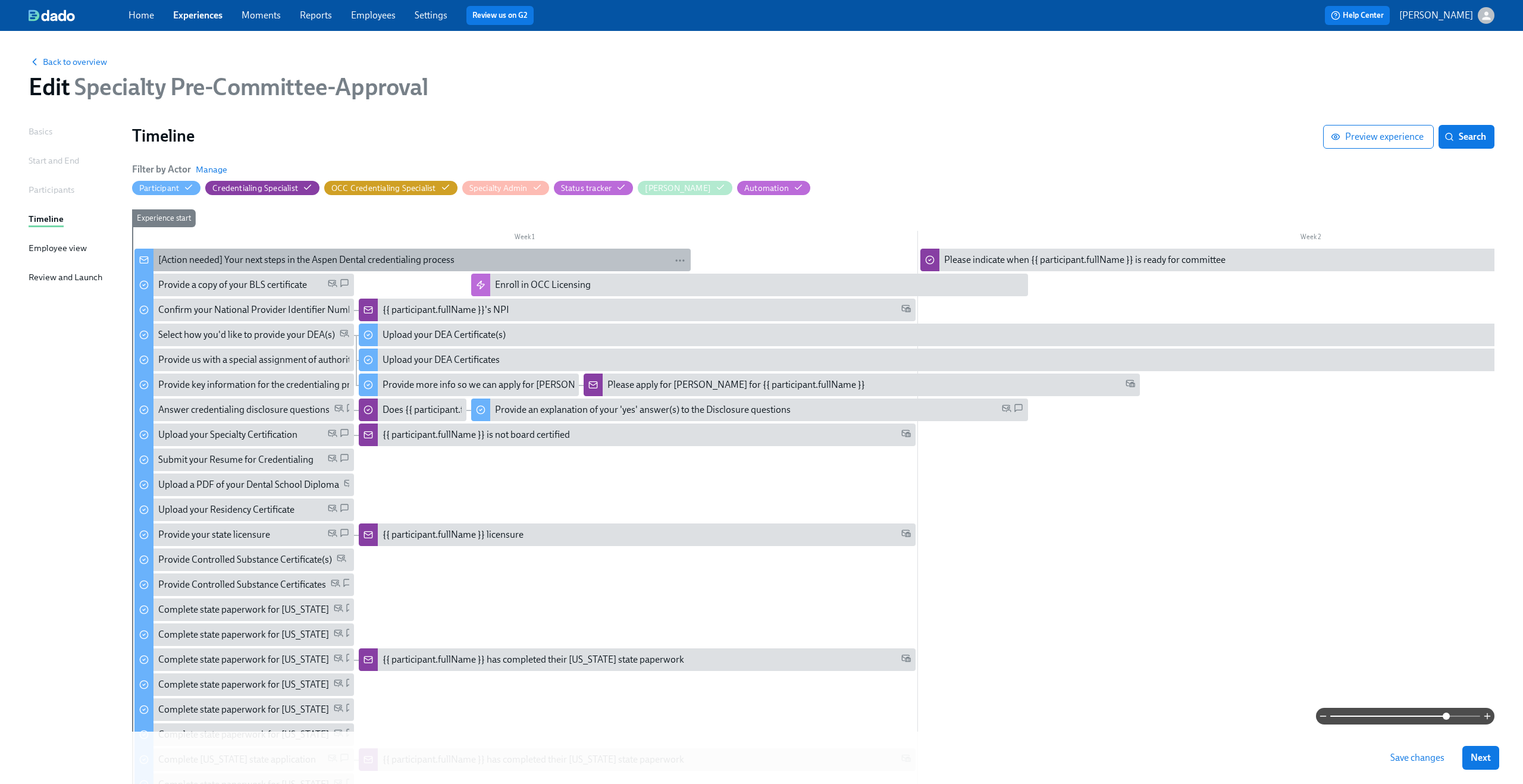
click at [228, 263] on div "[Action needed] Your next steps in the Aspen Dental credentialing process" at bounding box center [306, 260] width 296 height 13
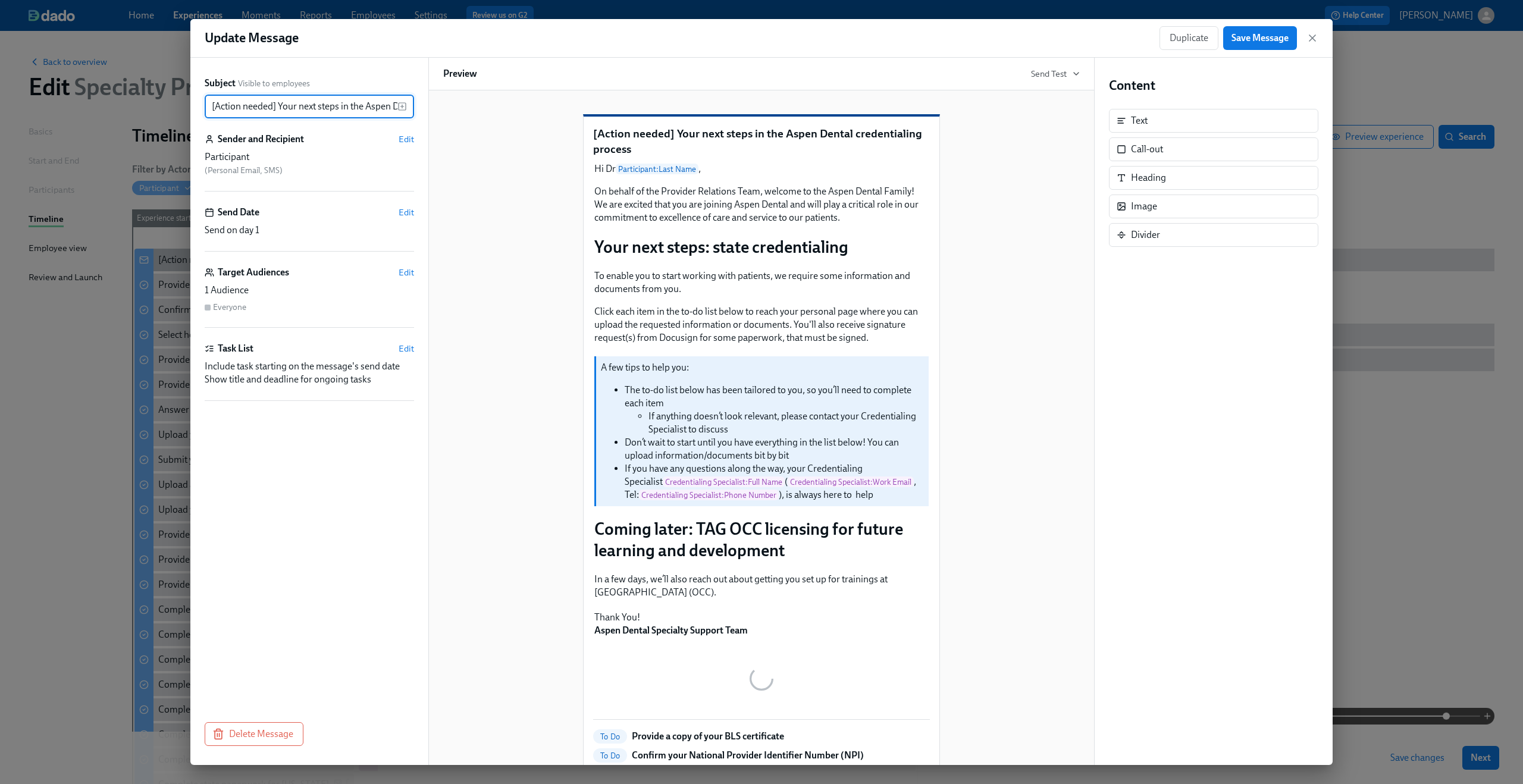
scroll to position [0, 113]
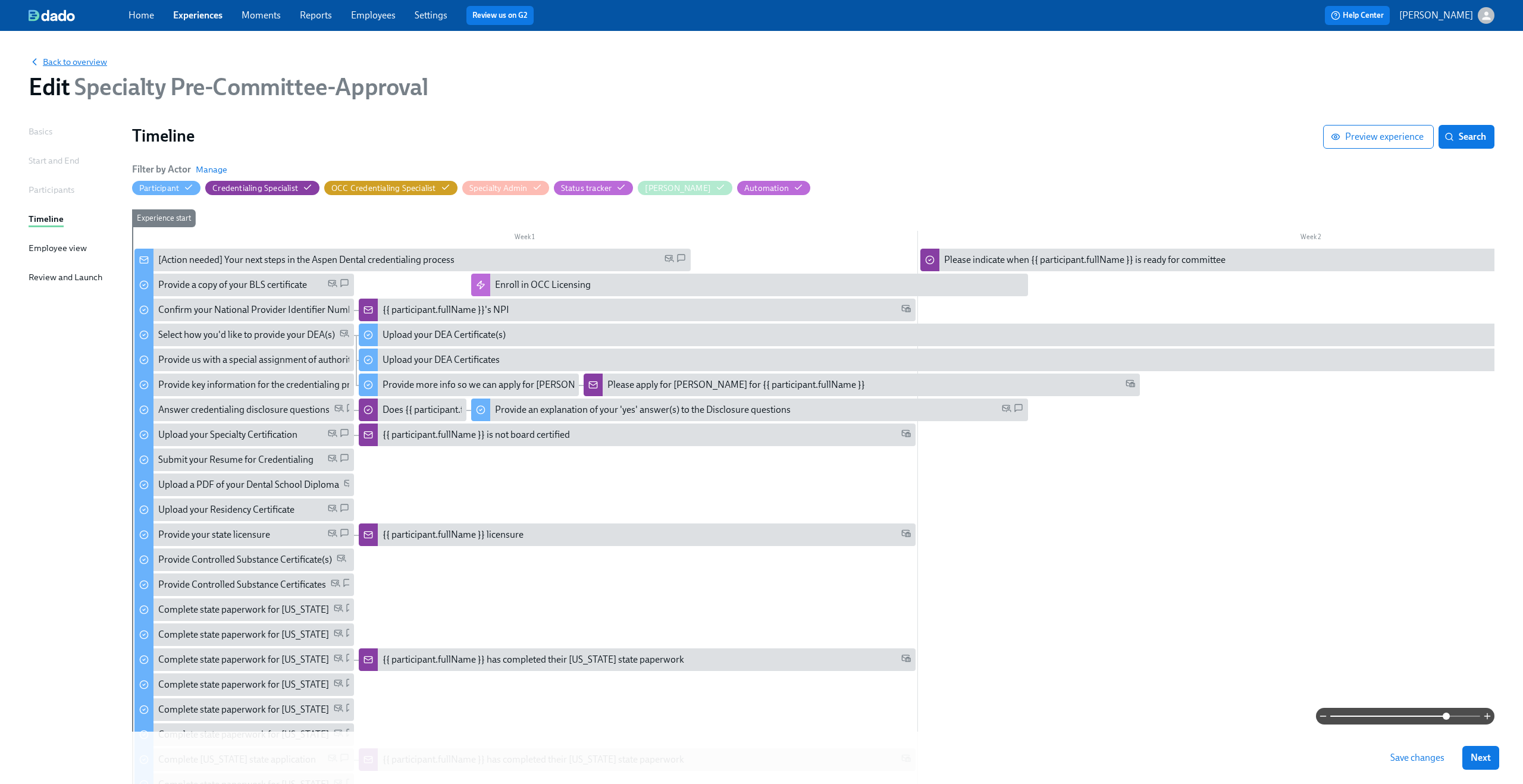
click at [51, 59] on span "Back to overview" at bounding box center [68, 61] width 79 height 12
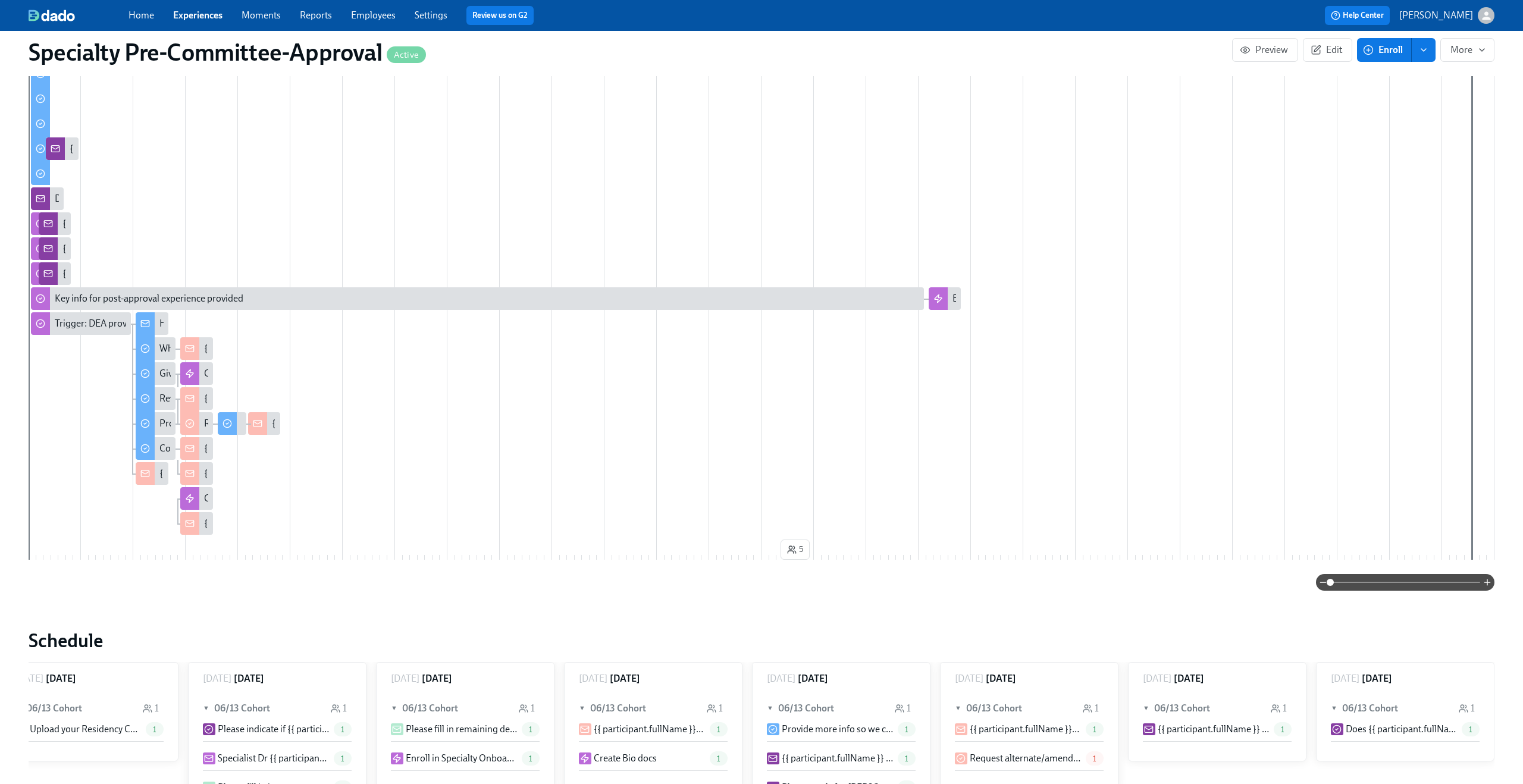
scroll to position [954, 0]
click at [1485, 14] on icon "button" at bounding box center [1486, 16] width 9 height 9
click at [1432, 64] on span "Switch organization..." at bounding box center [1428, 69] width 112 height 13
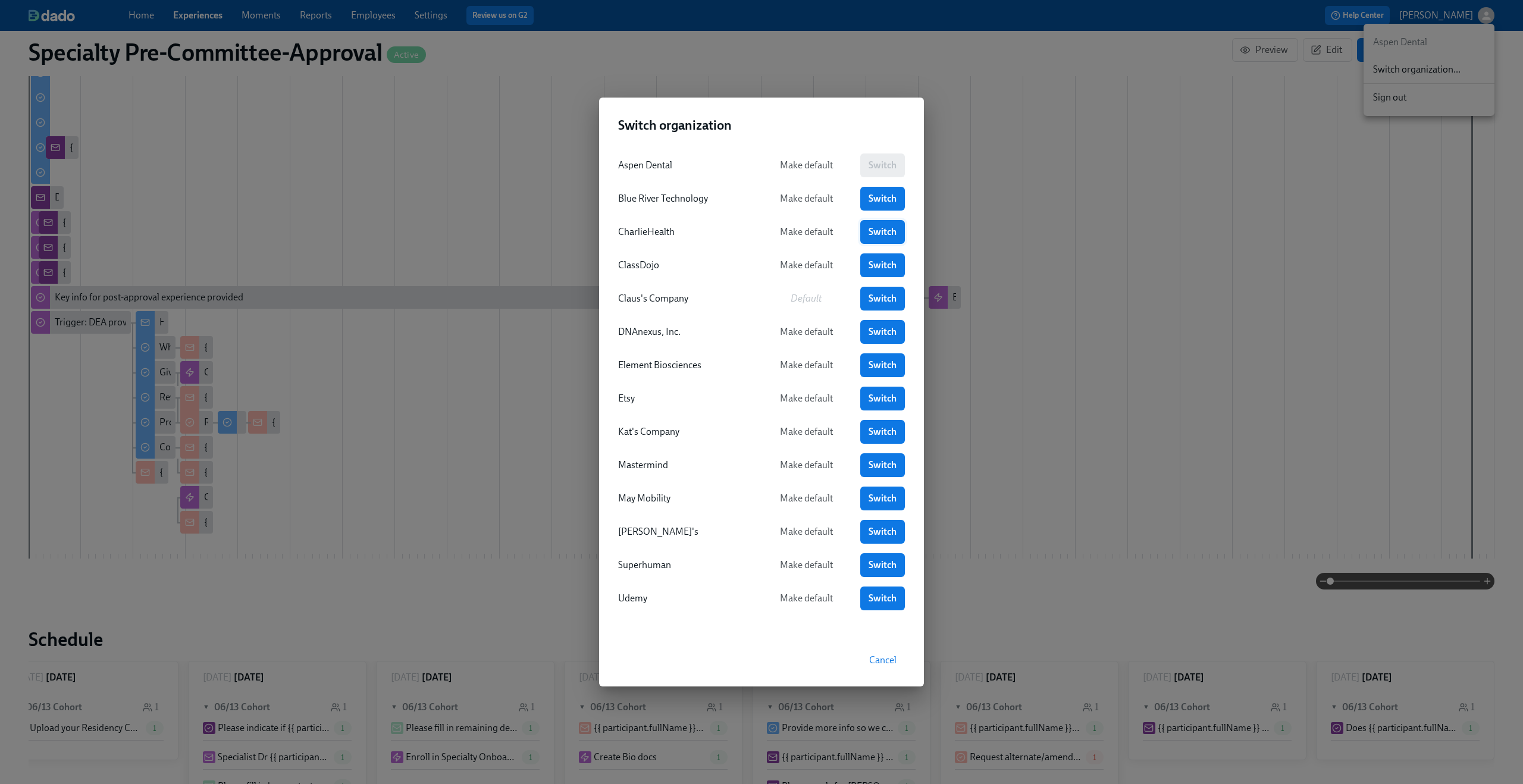
click at [886, 229] on span "Switch" at bounding box center [882, 232] width 28 height 12
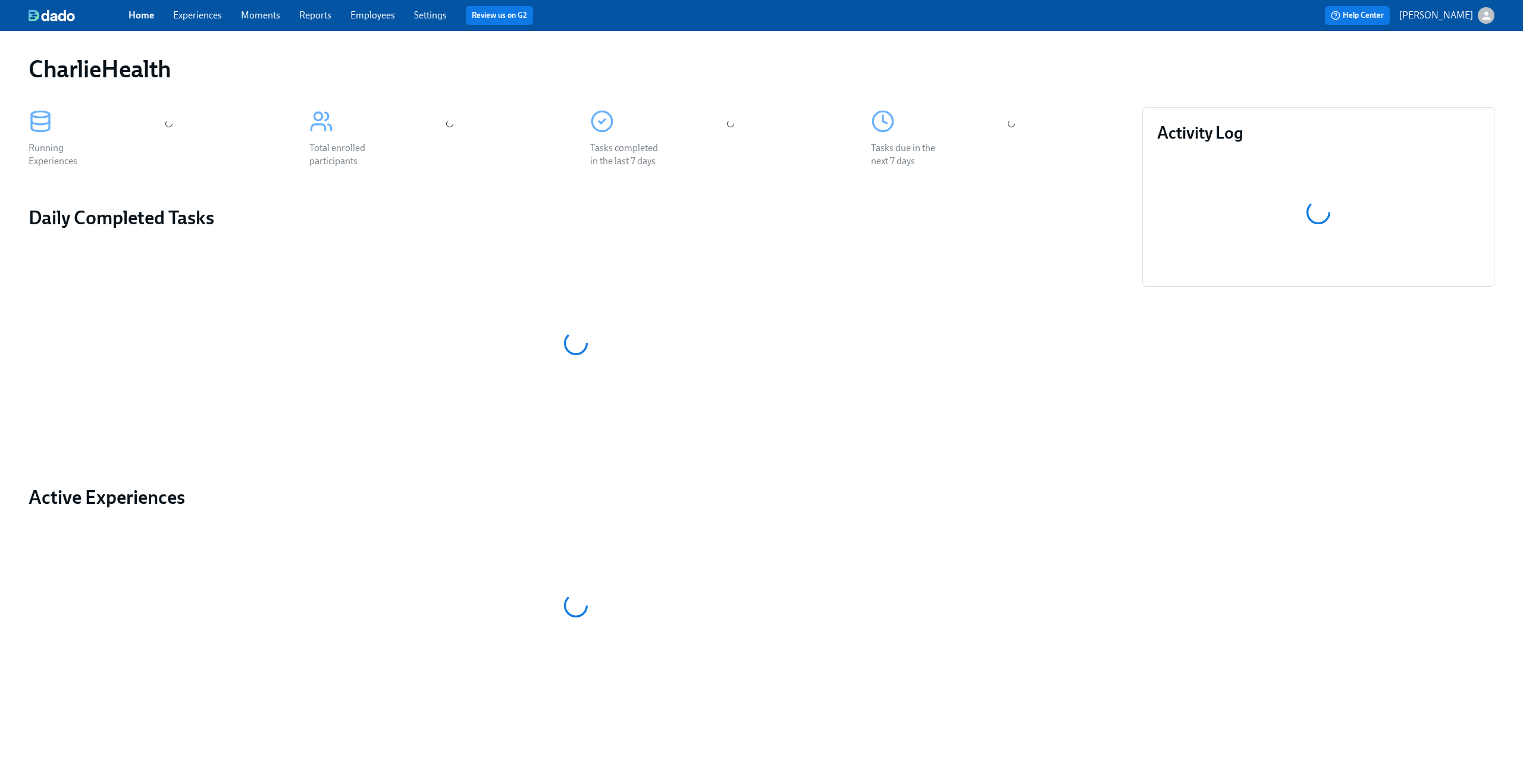
click at [204, 13] on link "Experiences" at bounding box center [198, 15] width 49 height 12
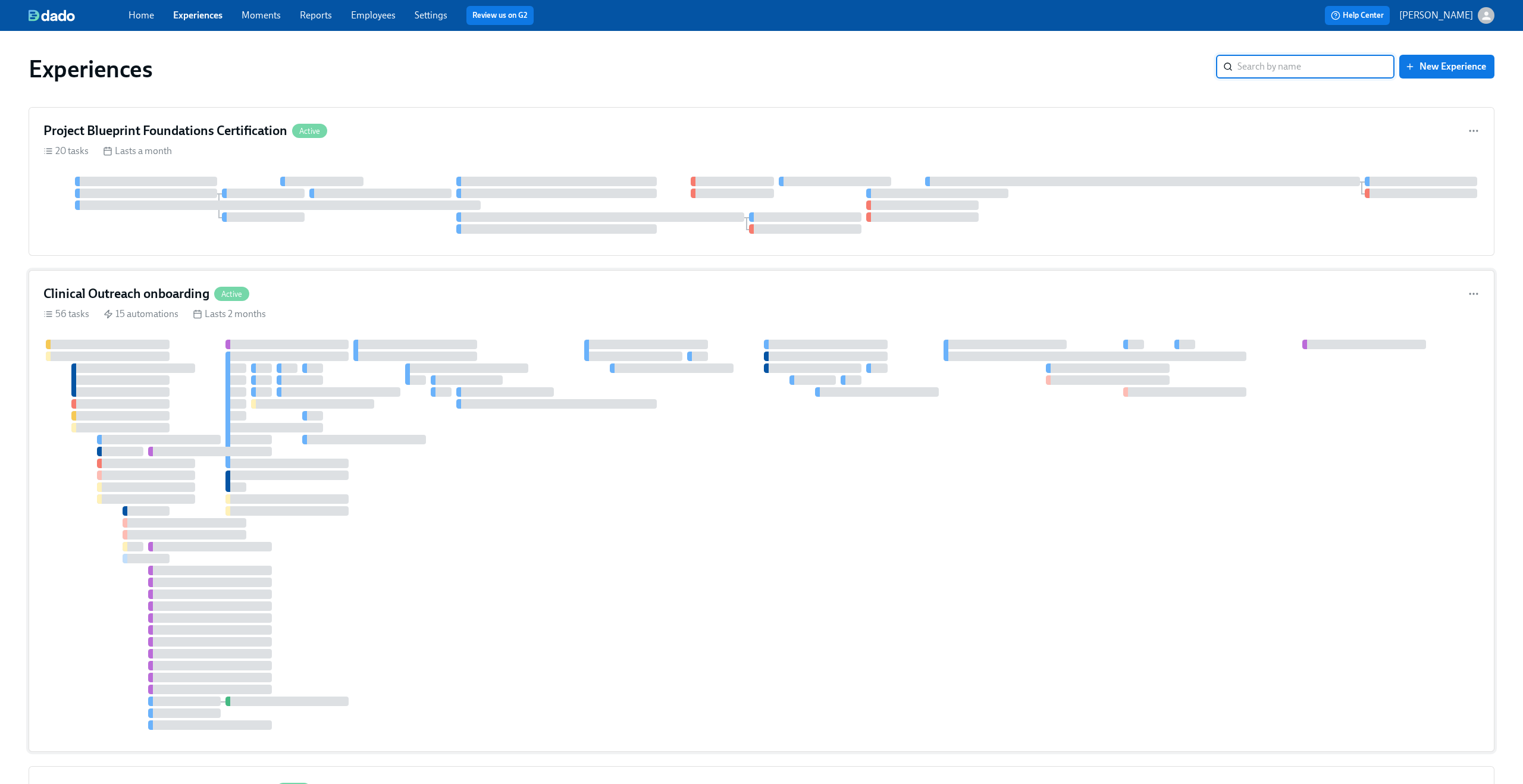
click at [377, 297] on div "Clinical Outreach onboarding Active" at bounding box center [761, 294] width 1436 height 18
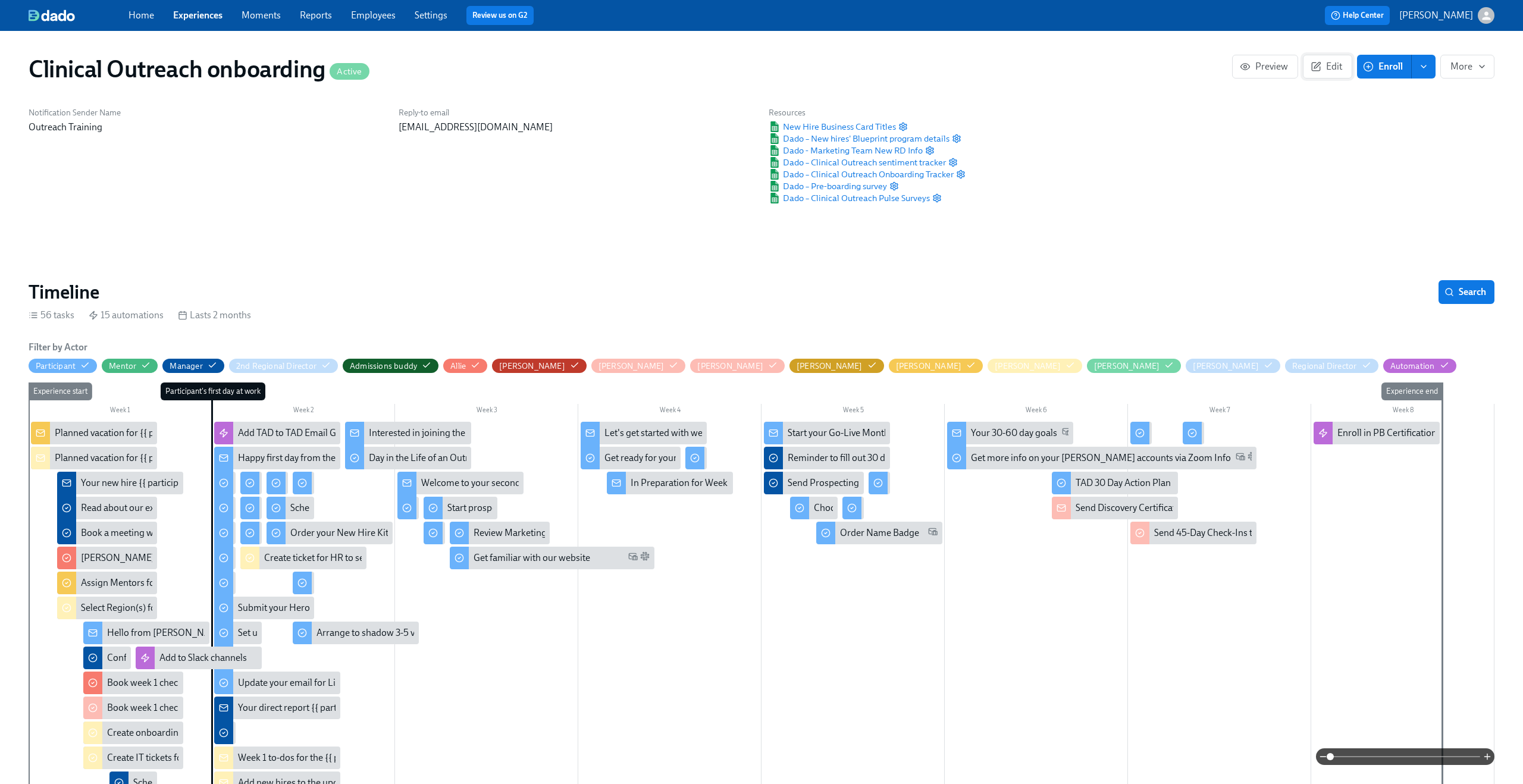
click at [1335, 71] on span "Edit" at bounding box center [1327, 66] width 29 height 12
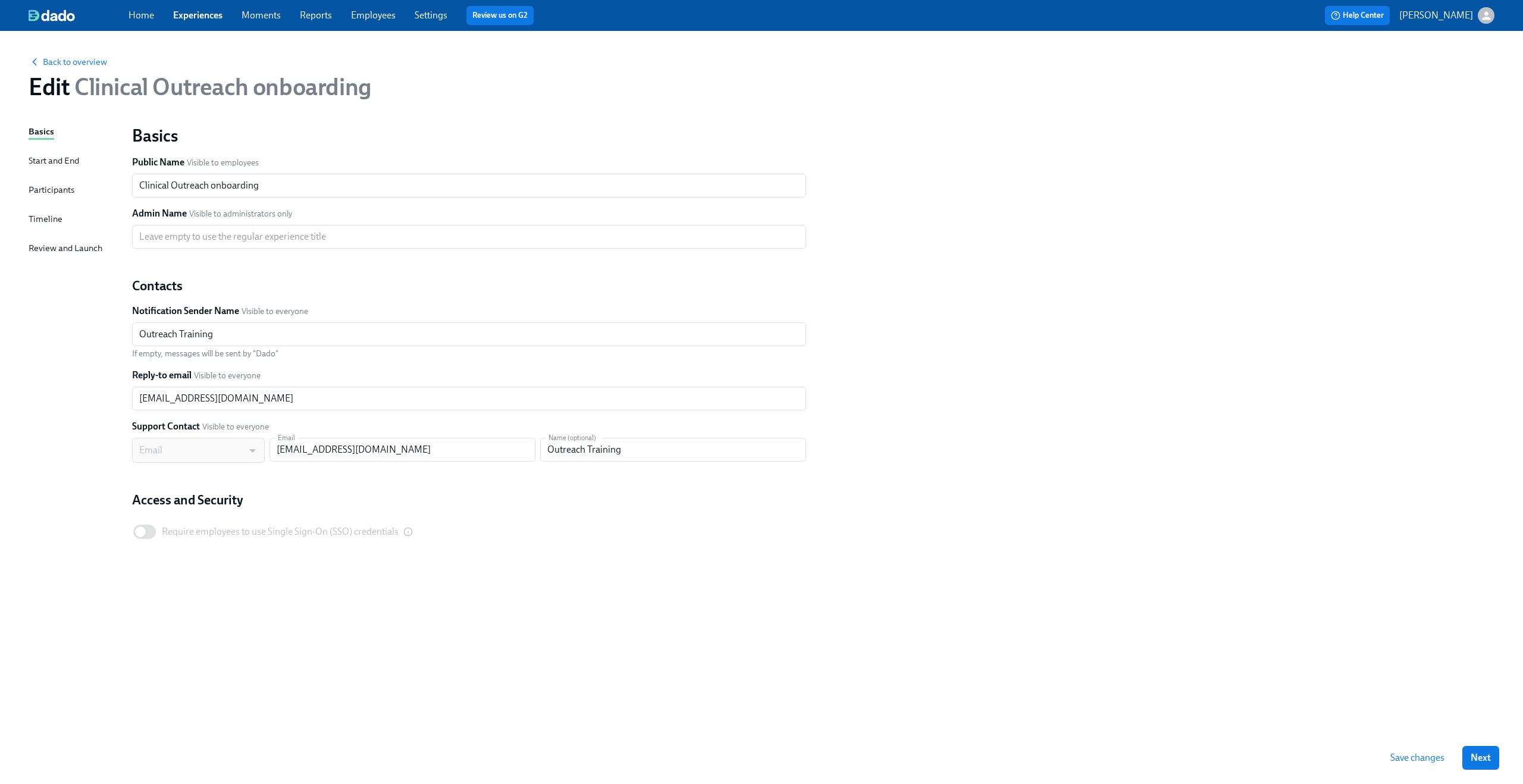
click at [58, 191] on div "Participants" at bounding box center [51, 190] width 45 height 13
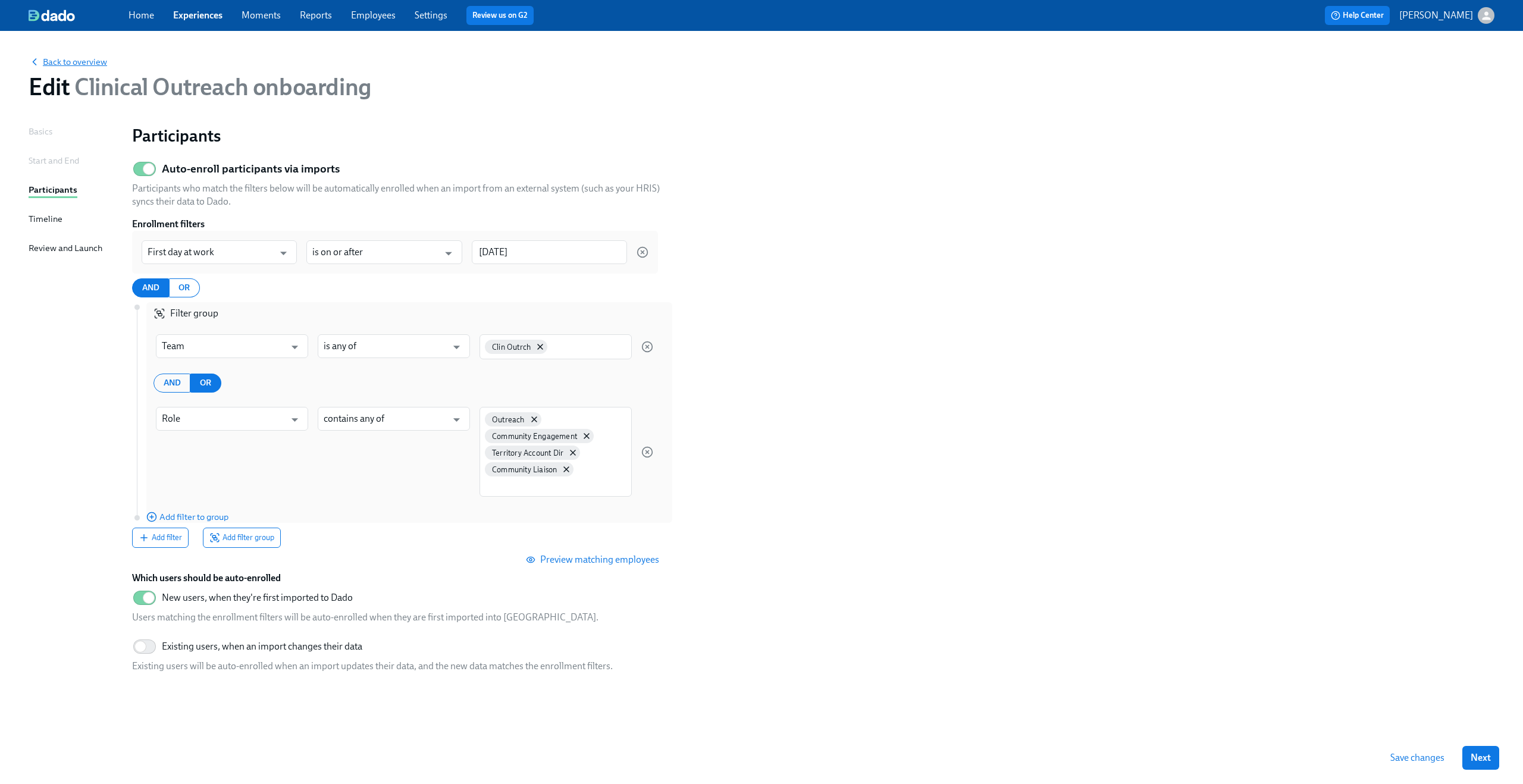
click at [40, 59] on span "Back to overview" at bounding box center [68, 61] width 79 height 12
click at [183, 12] on link "Experiences" at bounding box center [198, 15] width 49 height 12
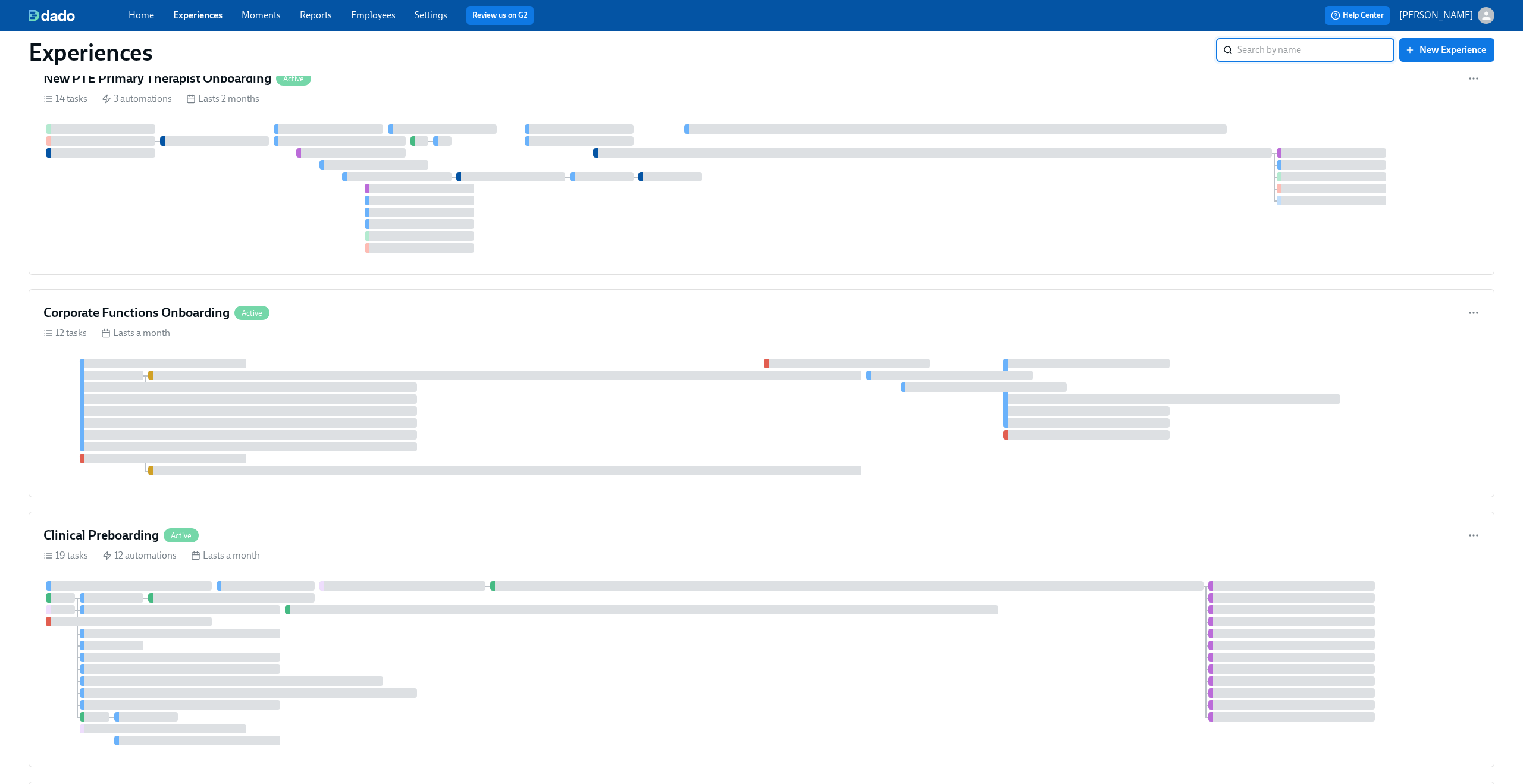
scroll to position [781, 0]
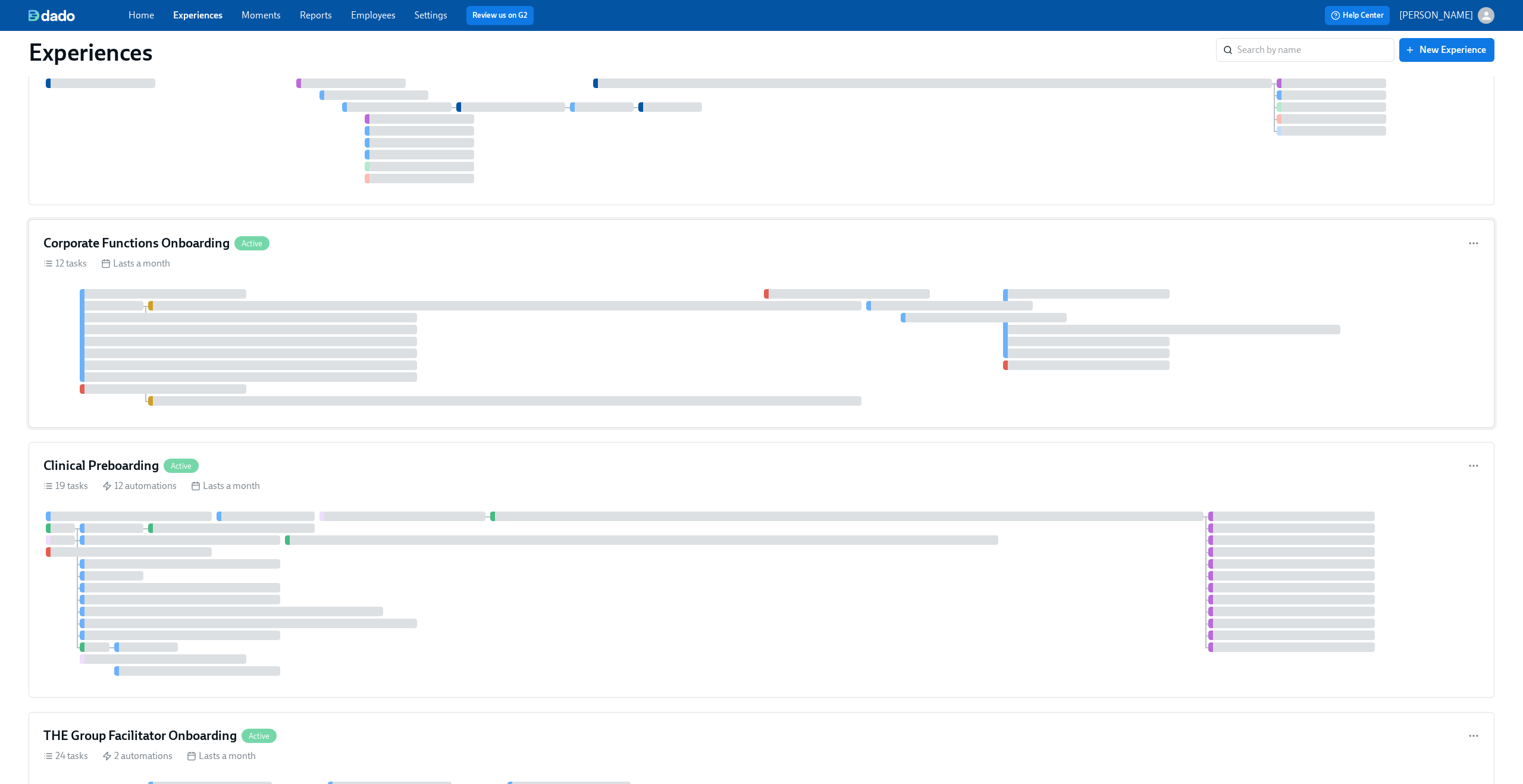
click at [523, 259] on div "12 tasks Lasts a month" at bounding box center [761, 263] width 1436 height 13
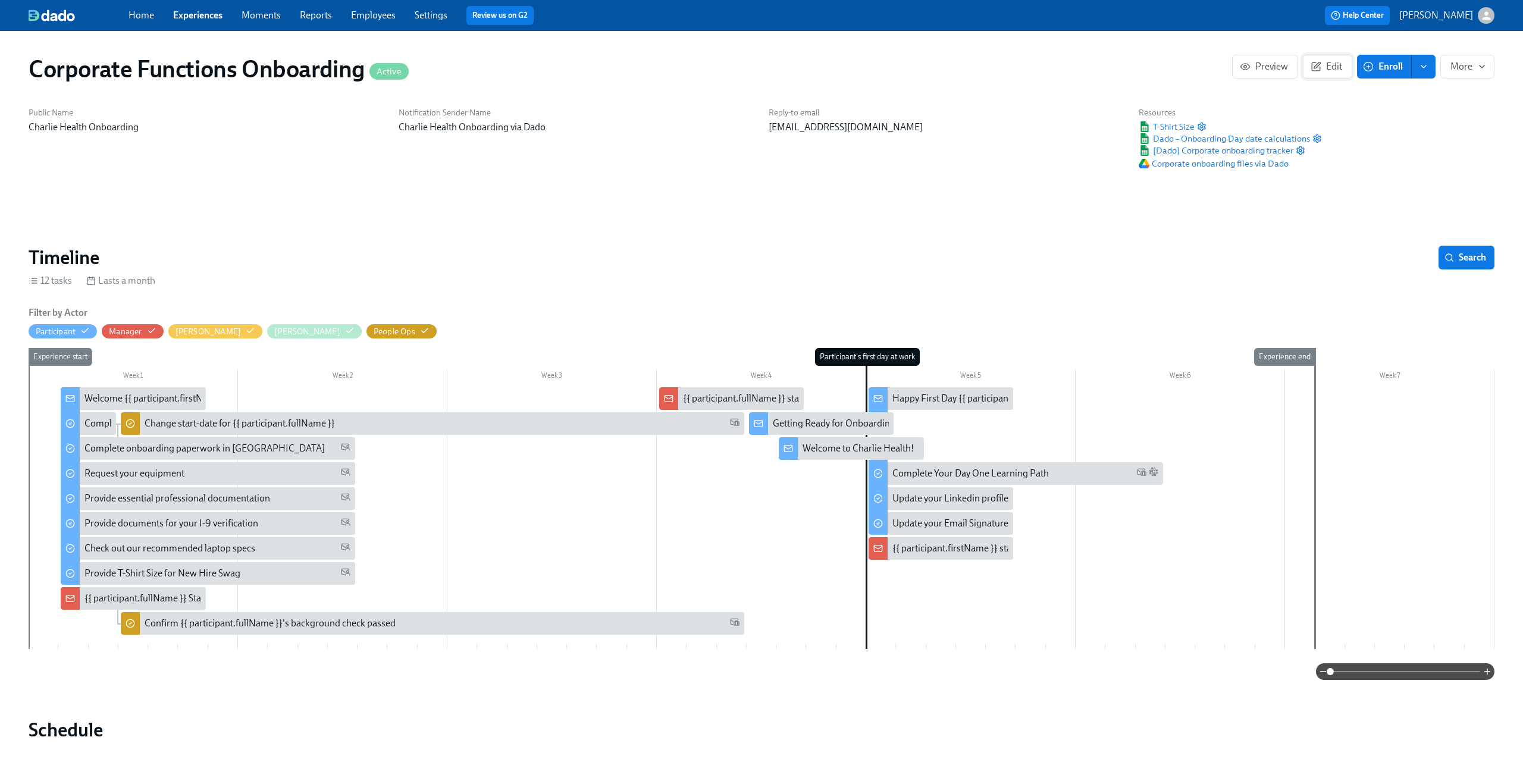
click at [1322, 62] on span "Edit" at bounding box center [1327, 66] width 29 height 12
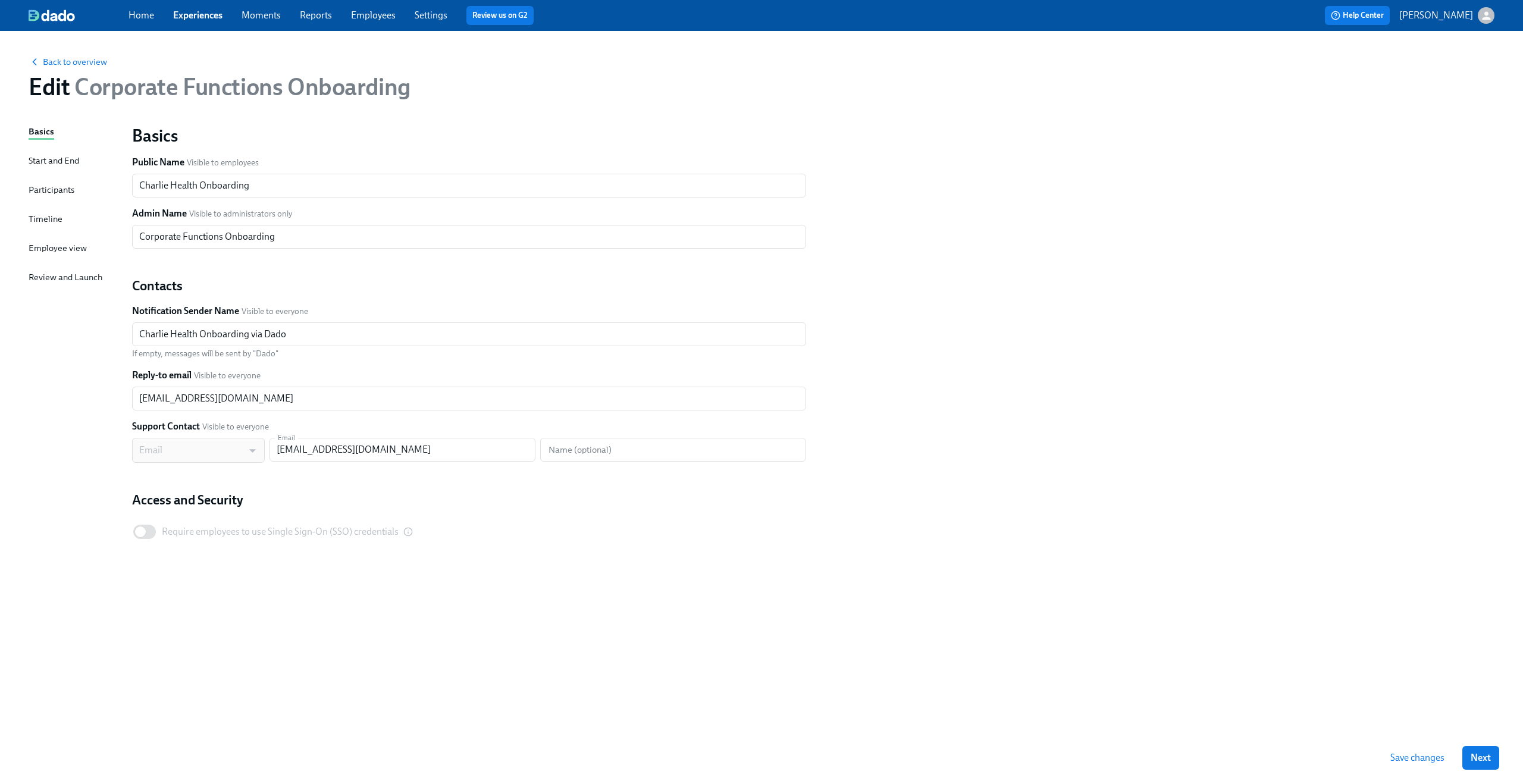
click at [48, 193] on div "Participants" at bounding box center [51, 190] width 45 height 13
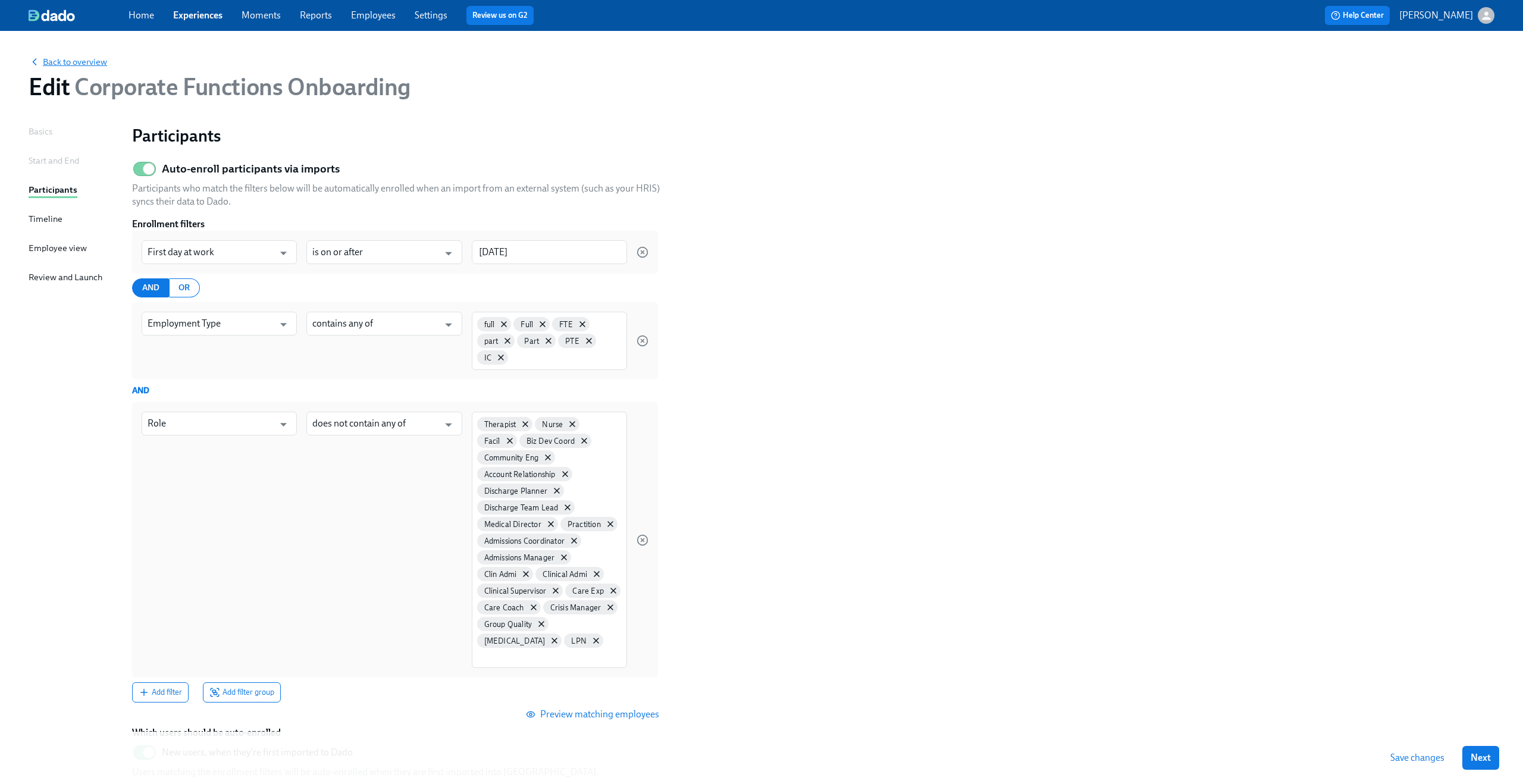
click at [61, 62] on span "Back to overview" at bounding box center [68, 61] width 79 height 12
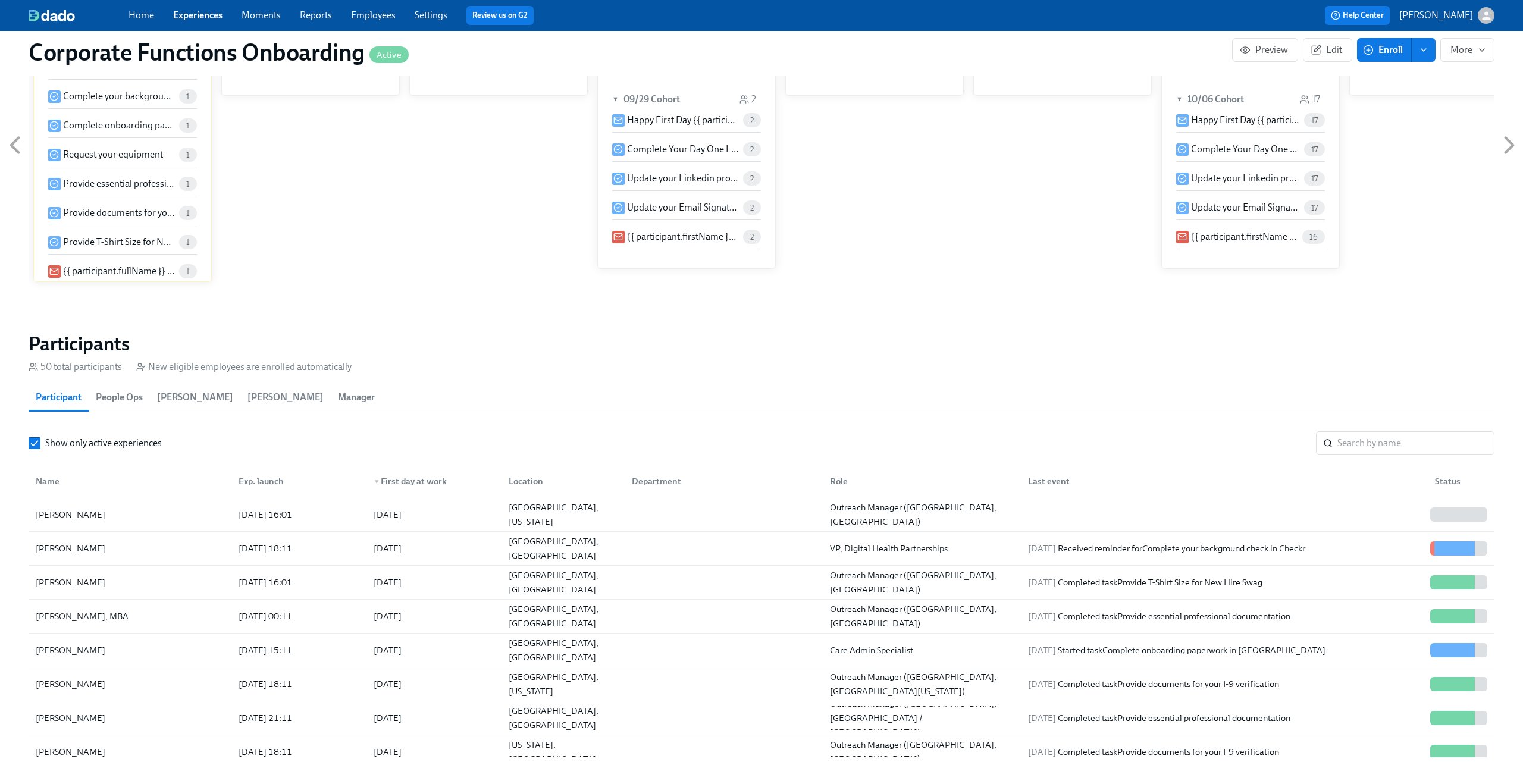
scroll to position [901, 0]
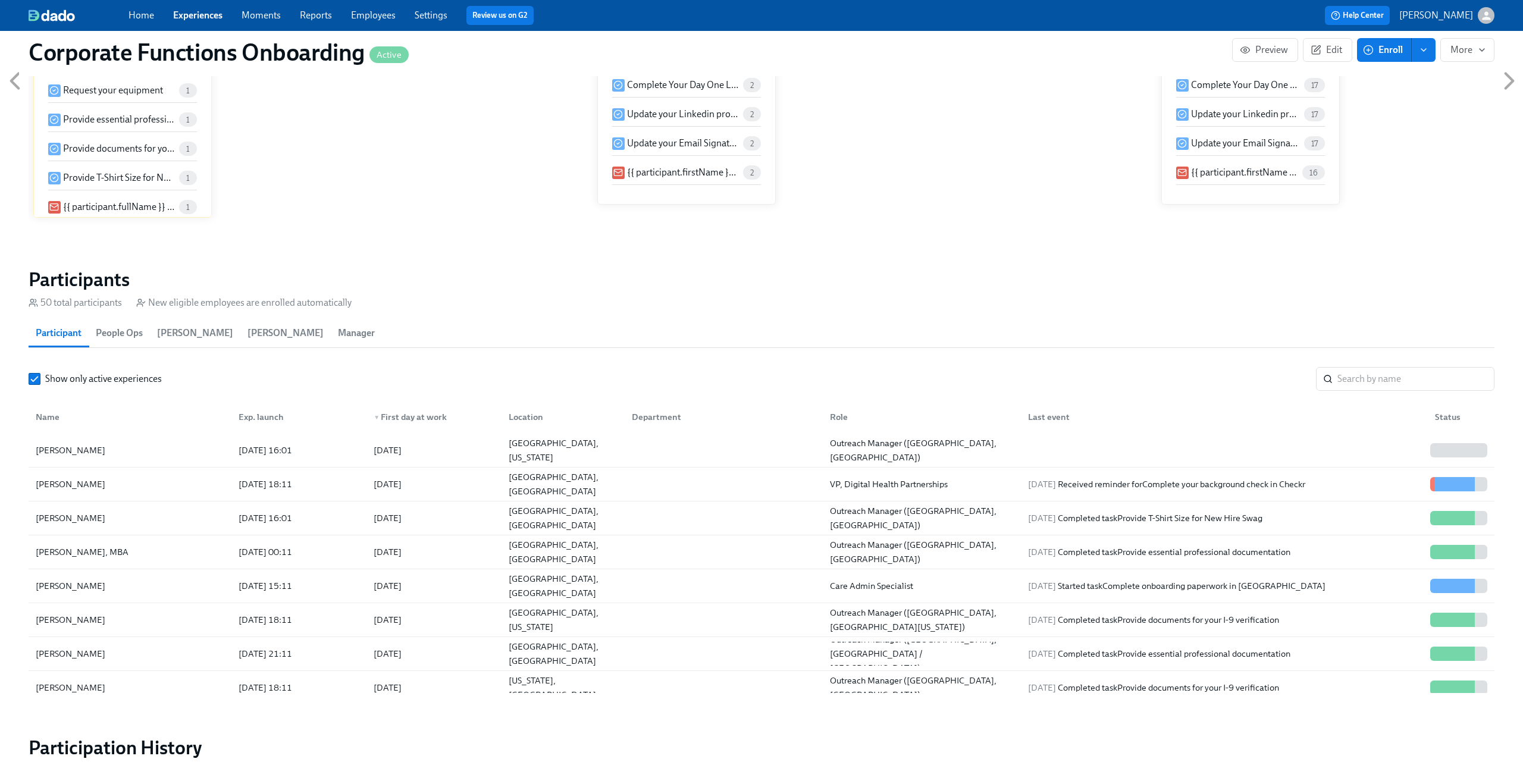
click at [197, 13] on link "Experiences" at bounding box center [198, 15] width 49 height 12
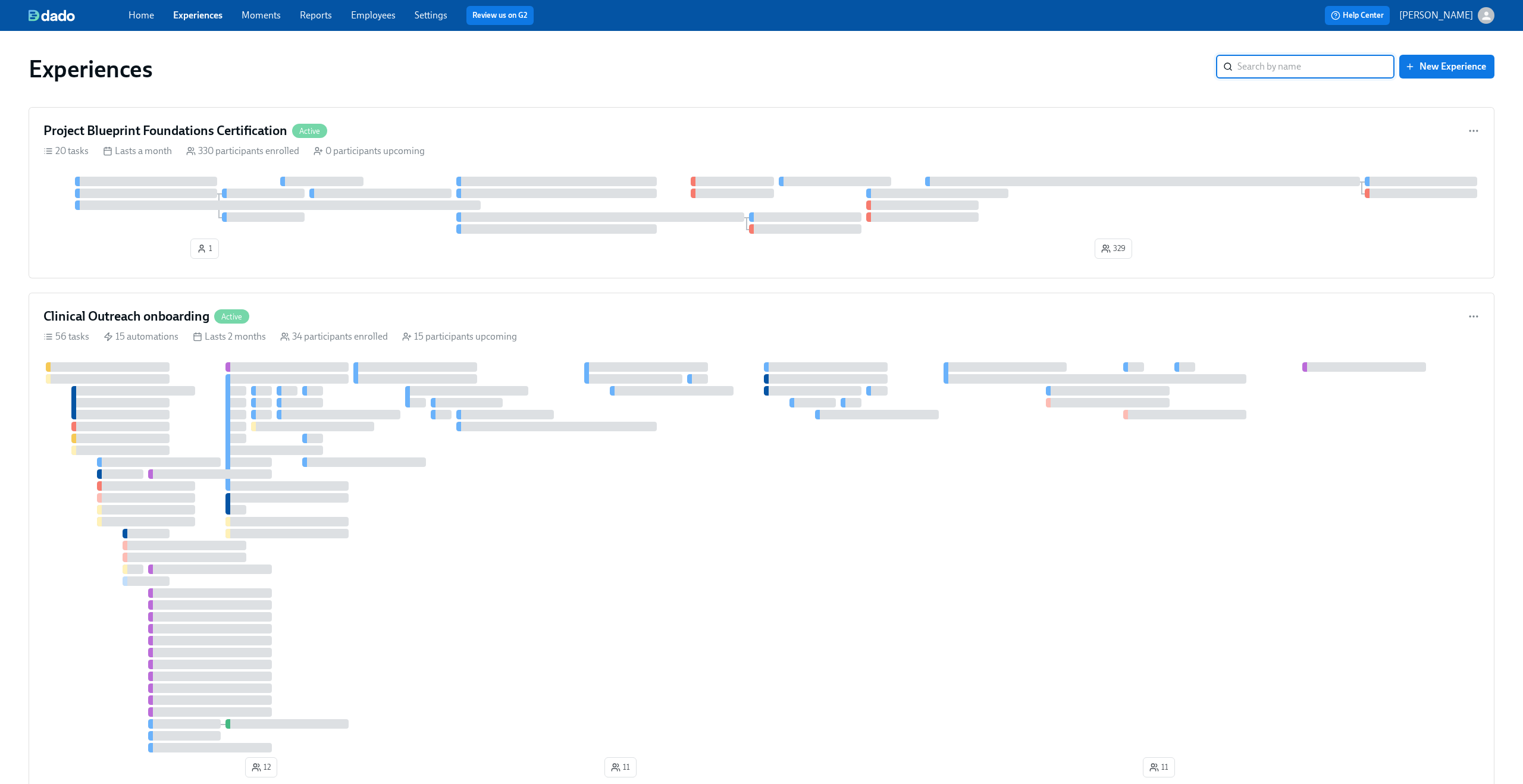
click at [1488, 17] on icon "button" at bounding box center [1486, 16] width 9 height 9
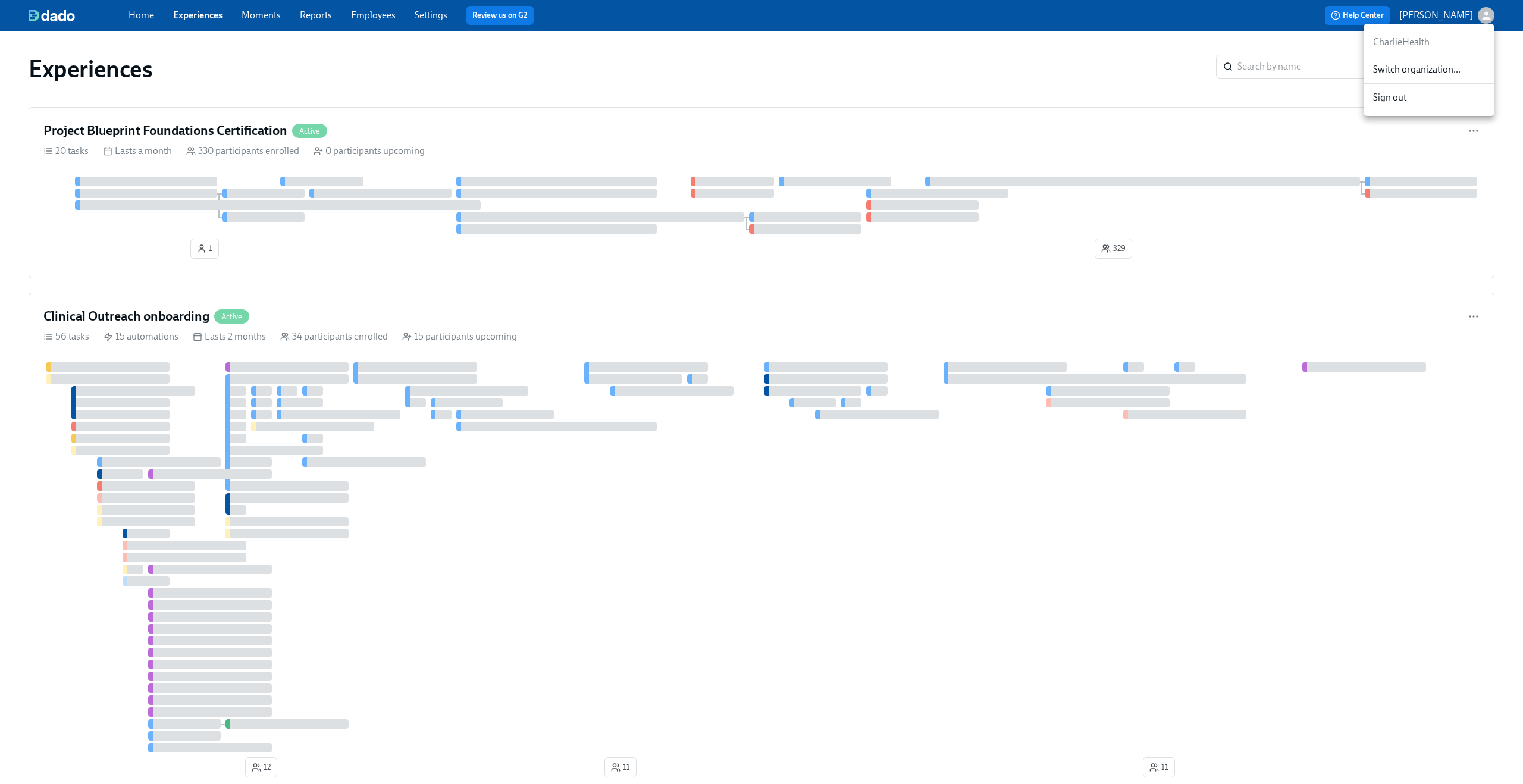
click at [1456, 69] on span "Switch organization..." at bounding box center [1428, 69] width 112 height 13
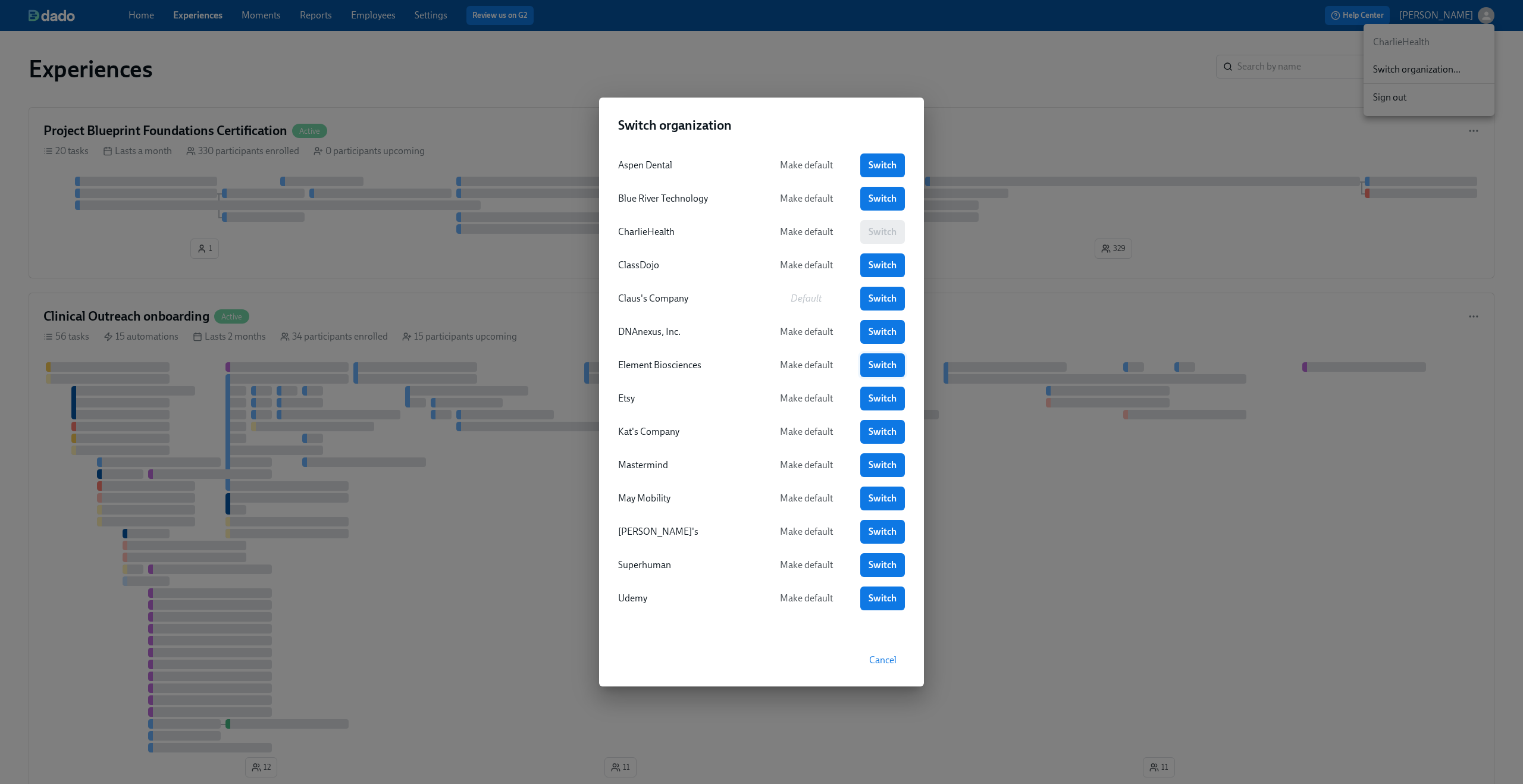
click at [877, 369] on span "Switch" at bounding box center [882, 365] width 28 height 12
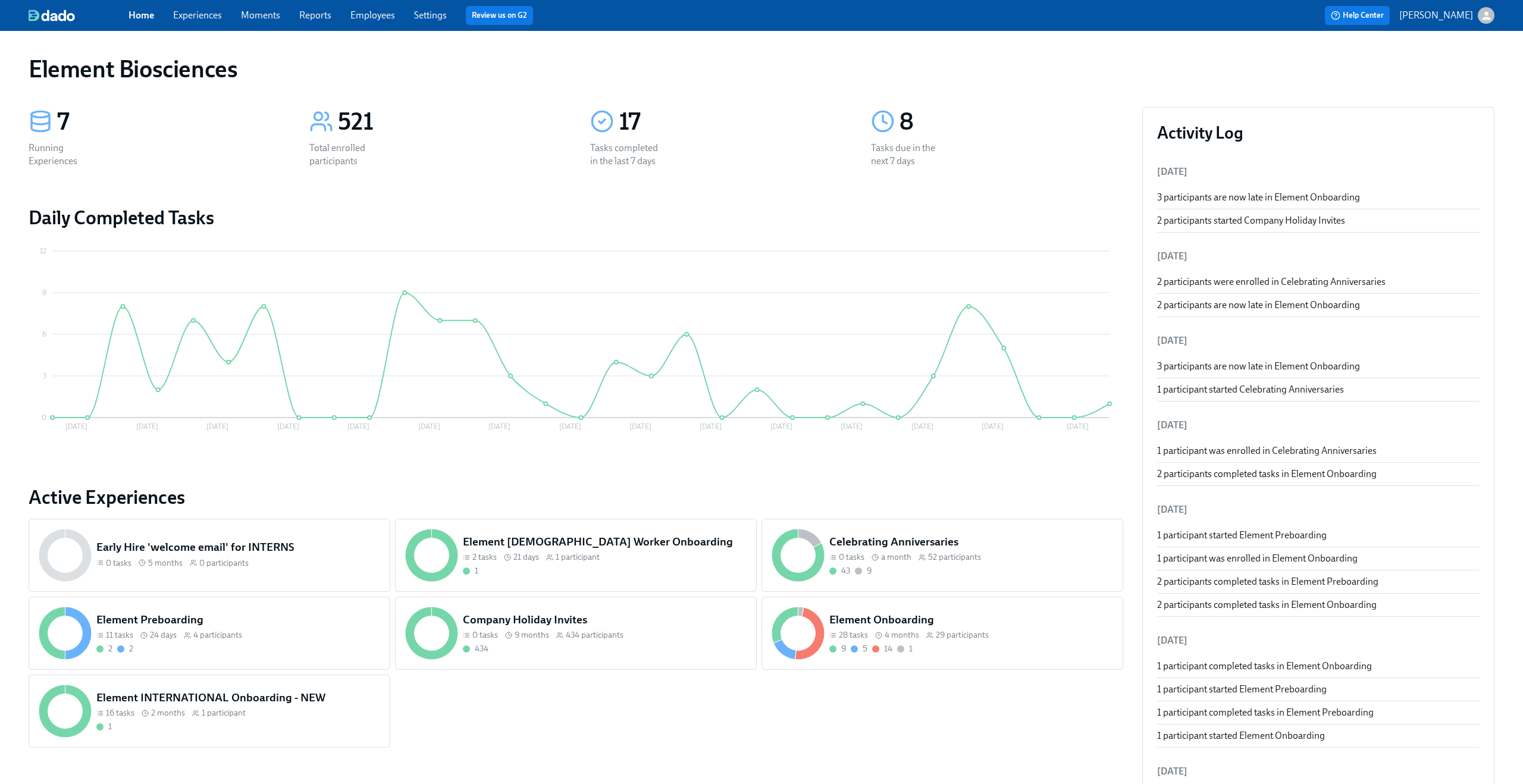
click at [216, 10] on link "Experiences" at bounding box center [198, 15] width 49 height 12
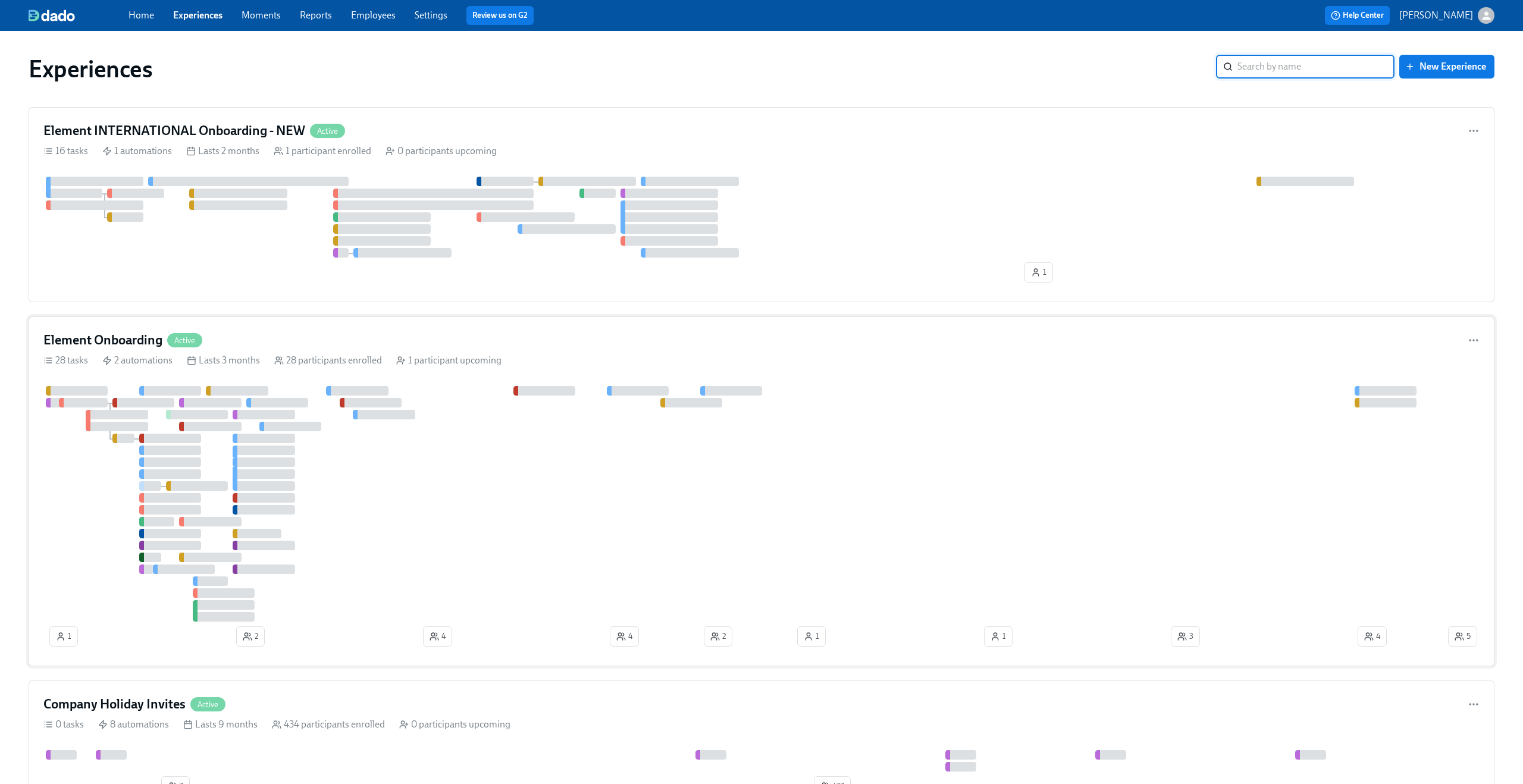
click at [931, 383] on div "Element Onboarding Active 28 tasks 2 automations Lasts 3 months 28 participants…" at bounding box center [762, 491] width 1466 height 349
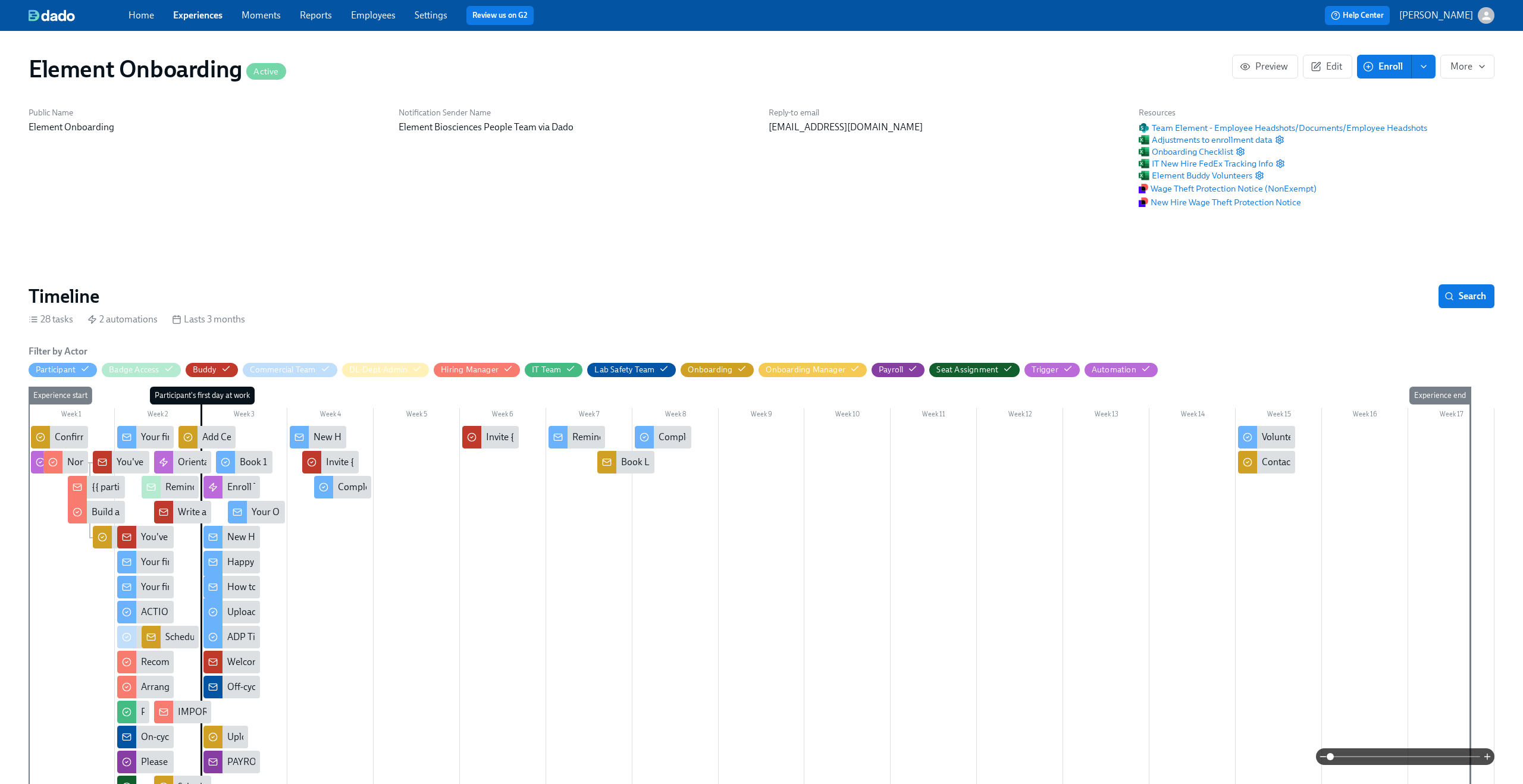
scroll to position [0, 14281]
click at [1329, 75] on button "Edit" at bounding box center [1327, 66] width 49 height 24
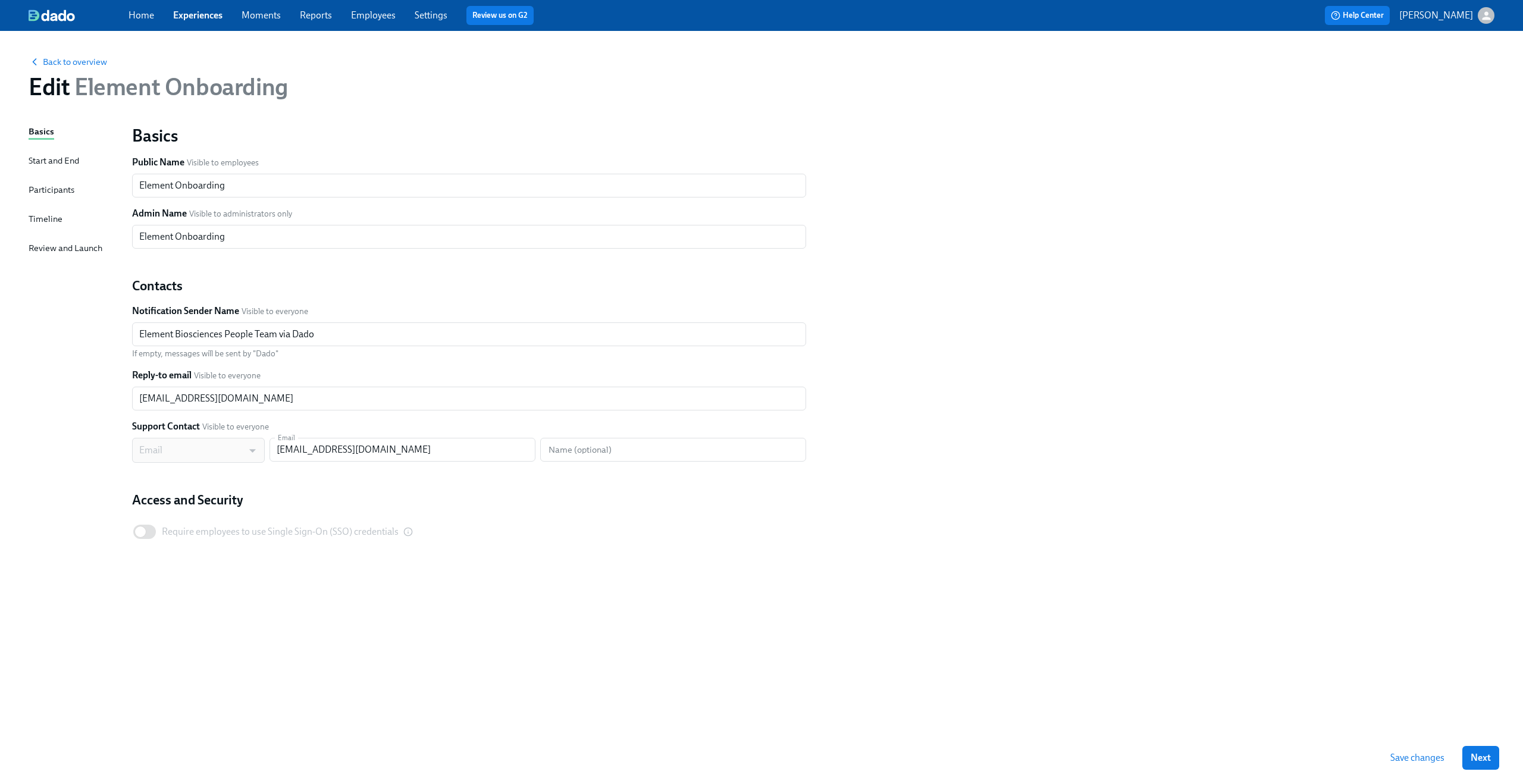
click at [50, 185] on div "Participants" at bounding box center [51, 190] width 45 height 13
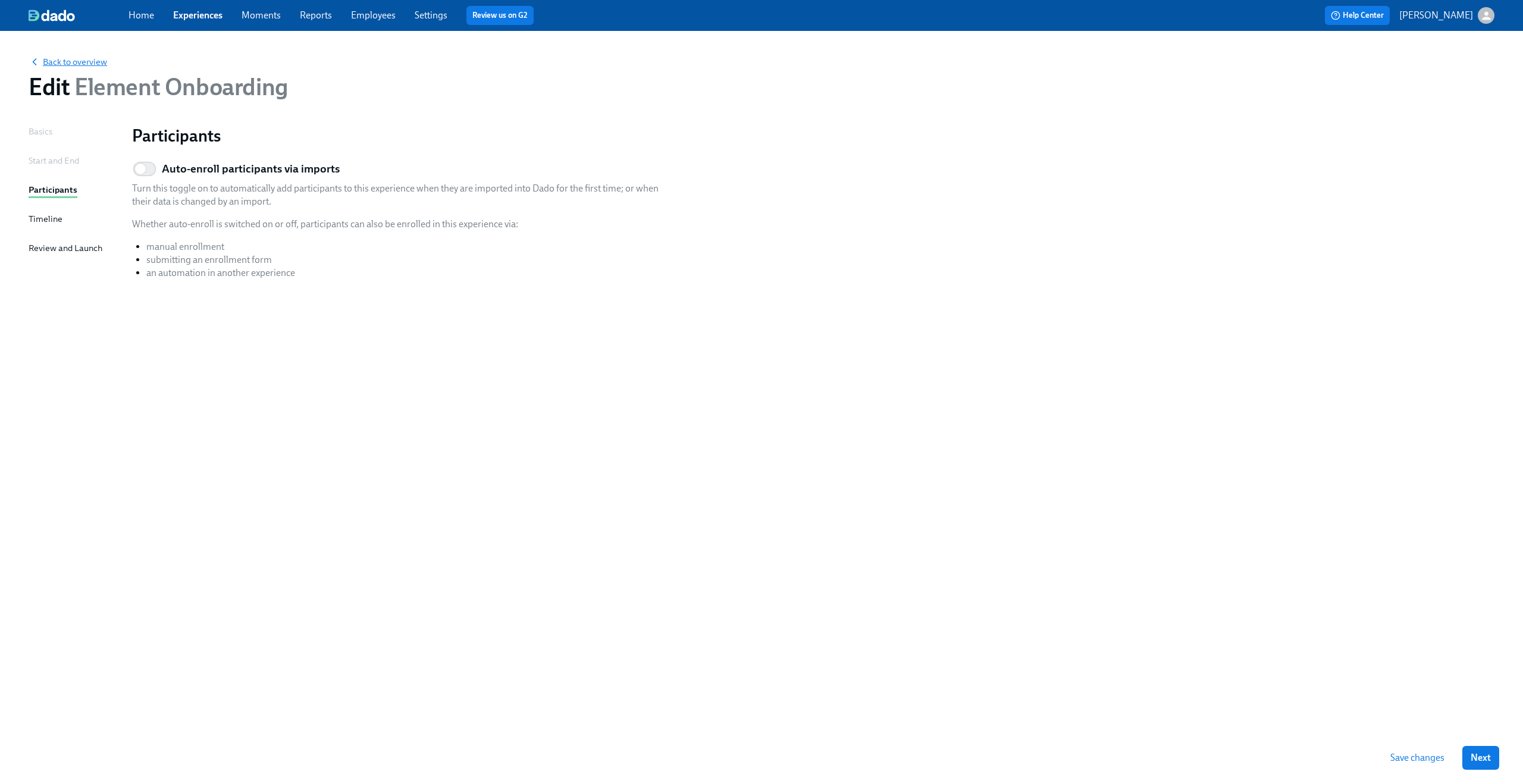
click at [70, 61] on span "Back to overview" at bounding box center [68, 61] width 79 height 12
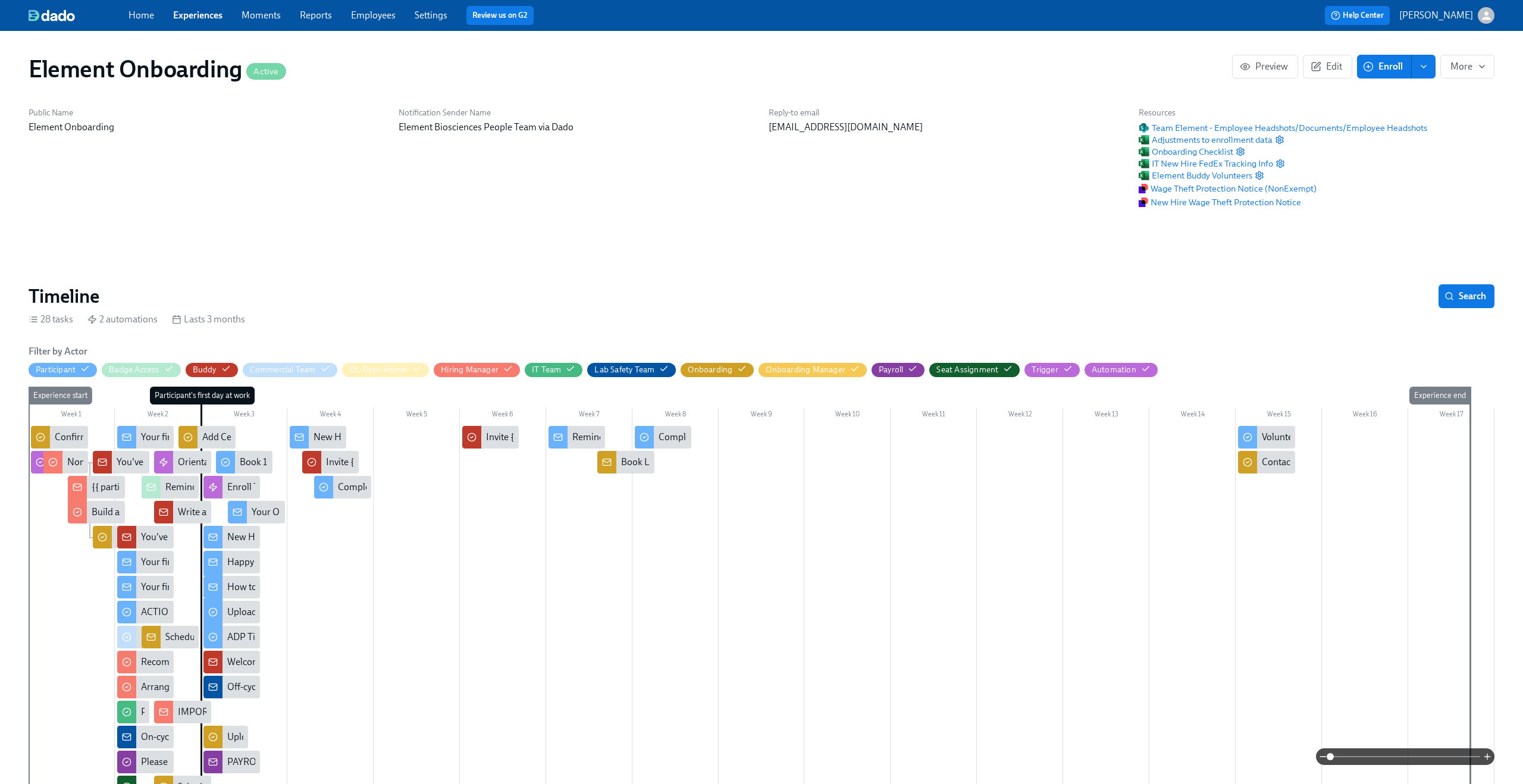
click at [205, 19] on link "Experiences" at bounding box center [198, 15] width 49 height 12
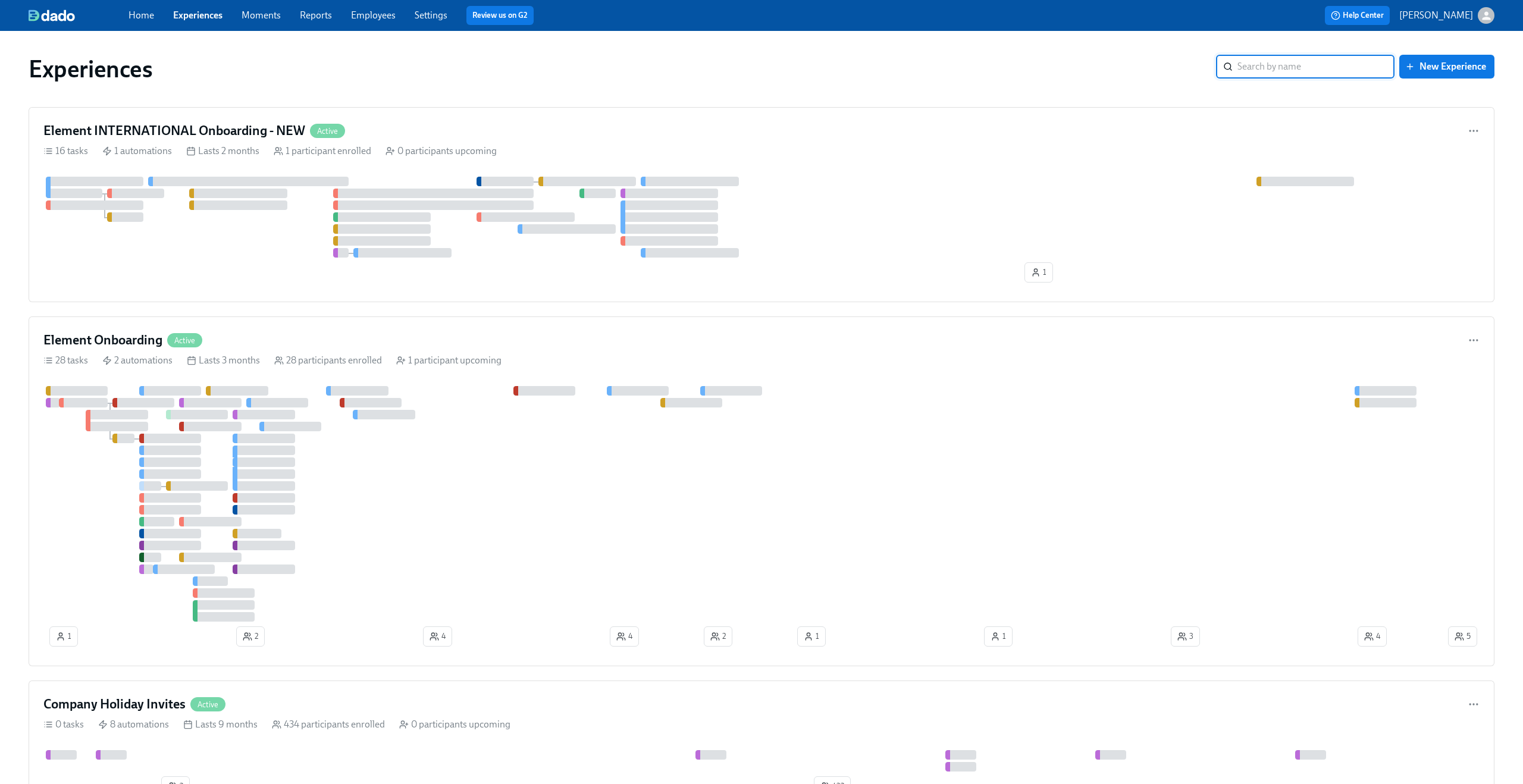
click at [1489, 9] on icon "button" at bounding box center [1485, 15] width 12 height 12
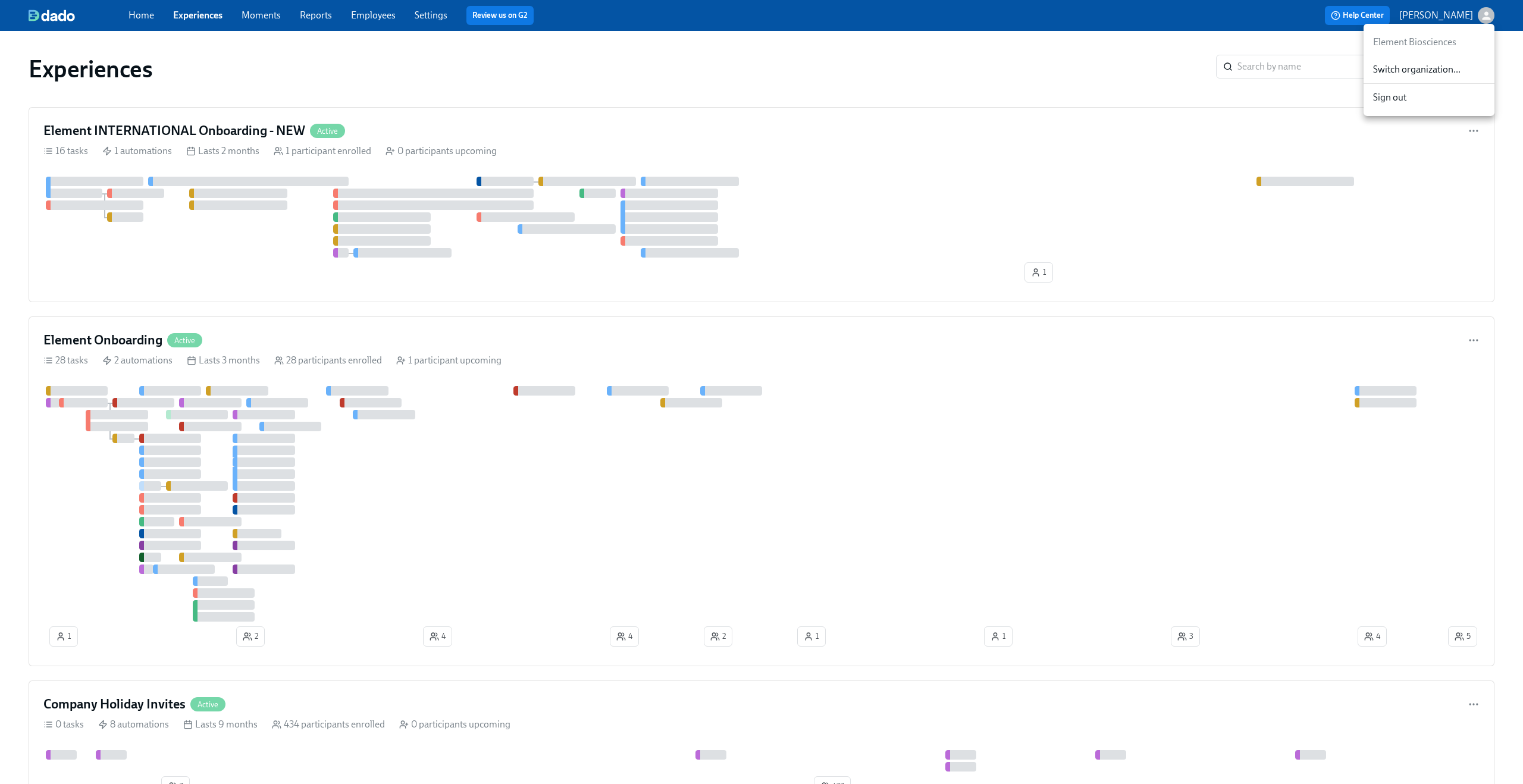
drag, startPoint x: 1449, startPoint y: 84, endPoint x: 1446, endPoint y: 77, distance: 7.6
click at [1446, 77] on ul "Element Biosciences Switch organization... Sign out" at bounding box center [1428, 70] width 131 height 92
click at [1446, 77] on div "Switch organization..." at bounding box center [1428, 69] width 131 height 28
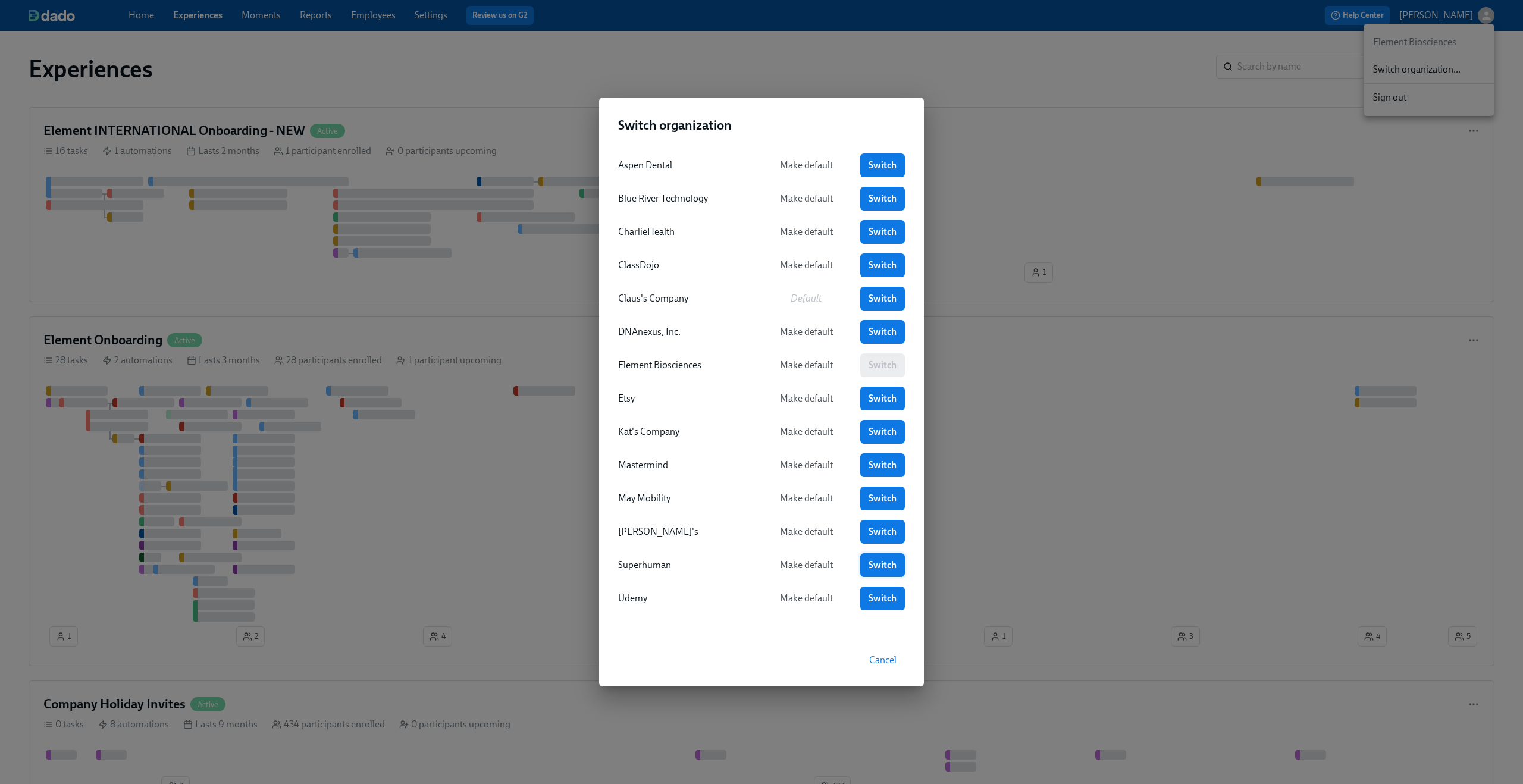
click at [880, 565] on span "Switch" at bounding box center [882, 565] width 28 height 12
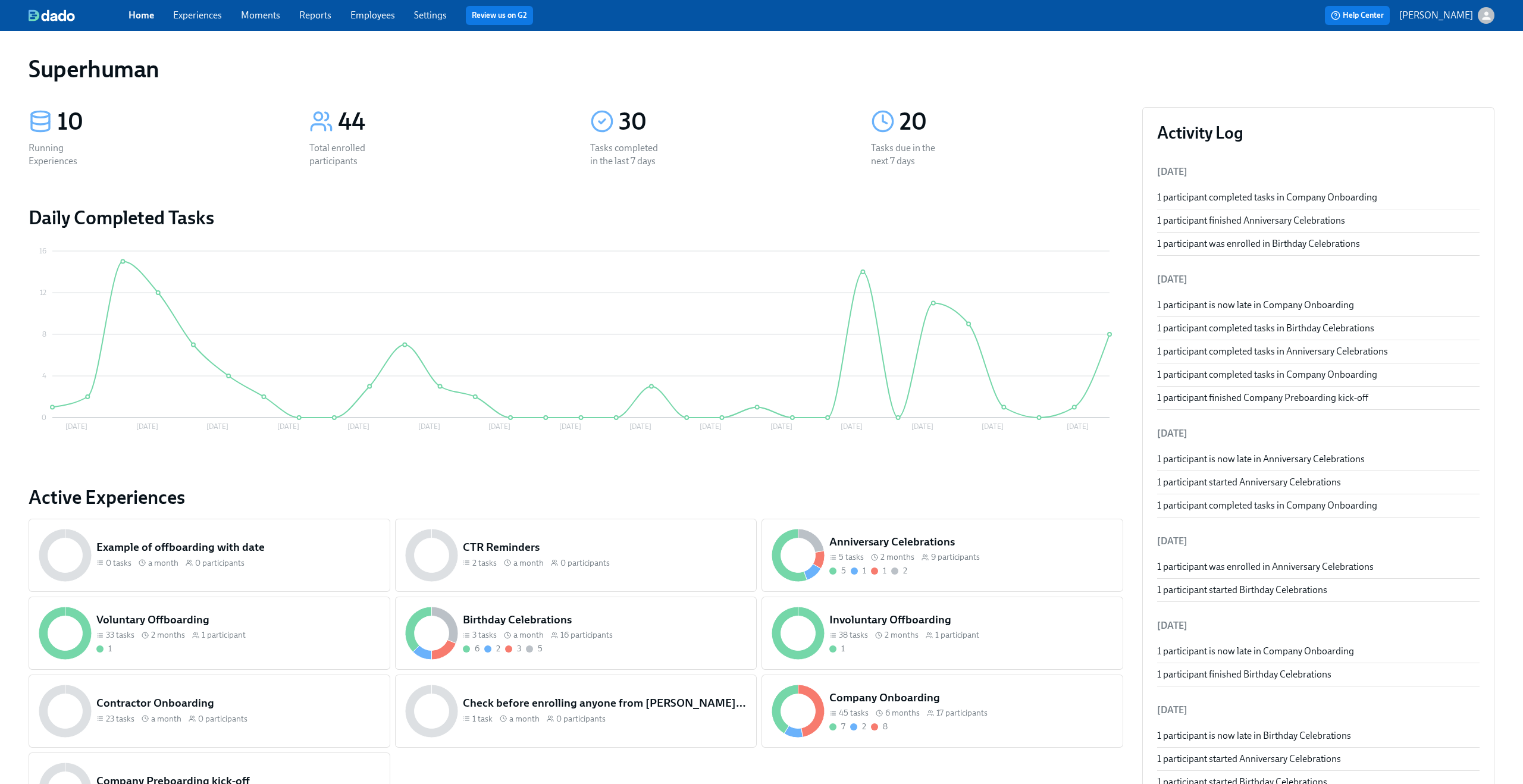
click at [193, 12] on link "Experiences" at bounding box center [198, 15] width 49 height 12
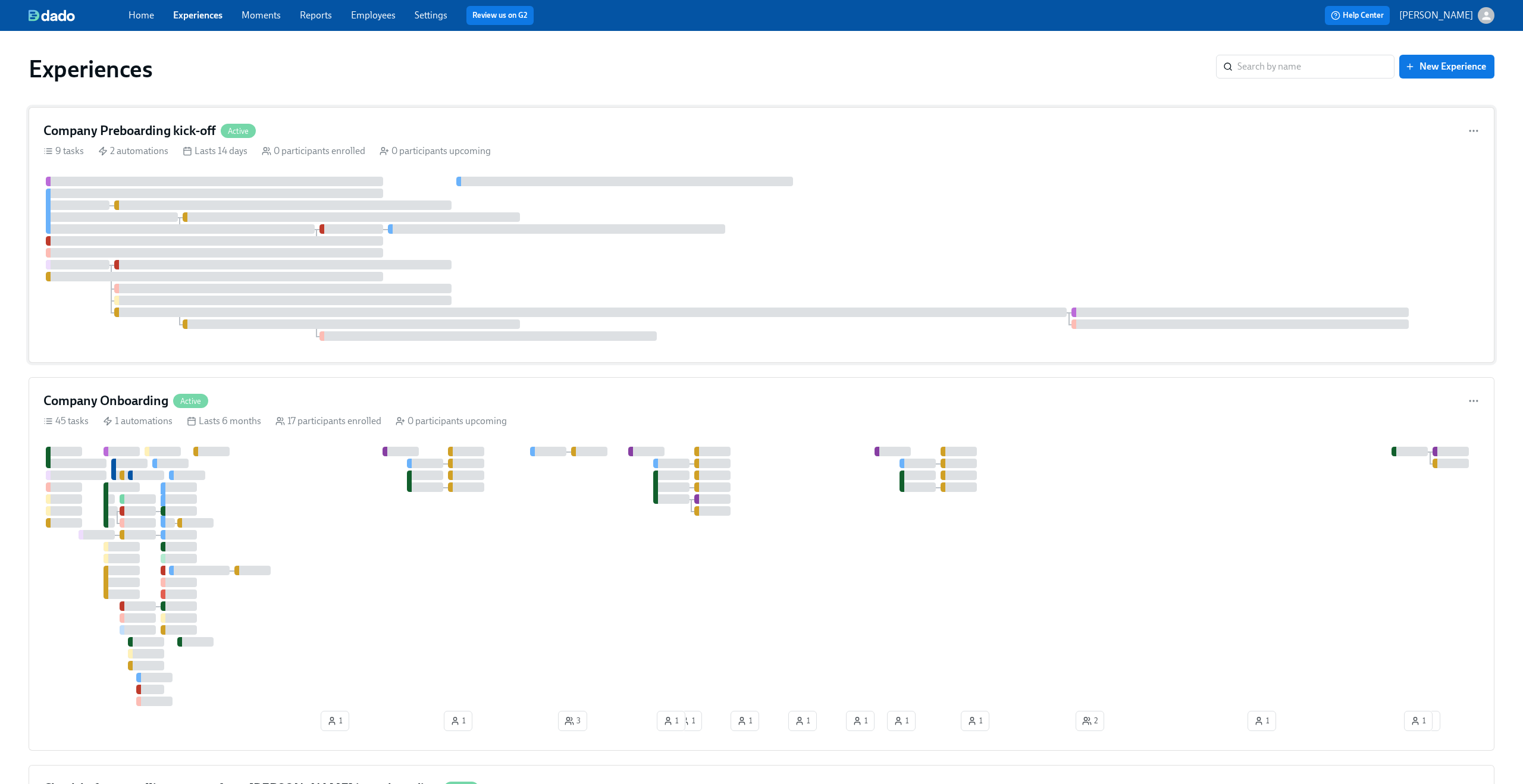
click at [651, 141] on div "Company Preboarding kick-off Active 9 tasks 2 automations Lasts 14 days 0 parti…" at bounding box center [762, 235] width 1466 height 256
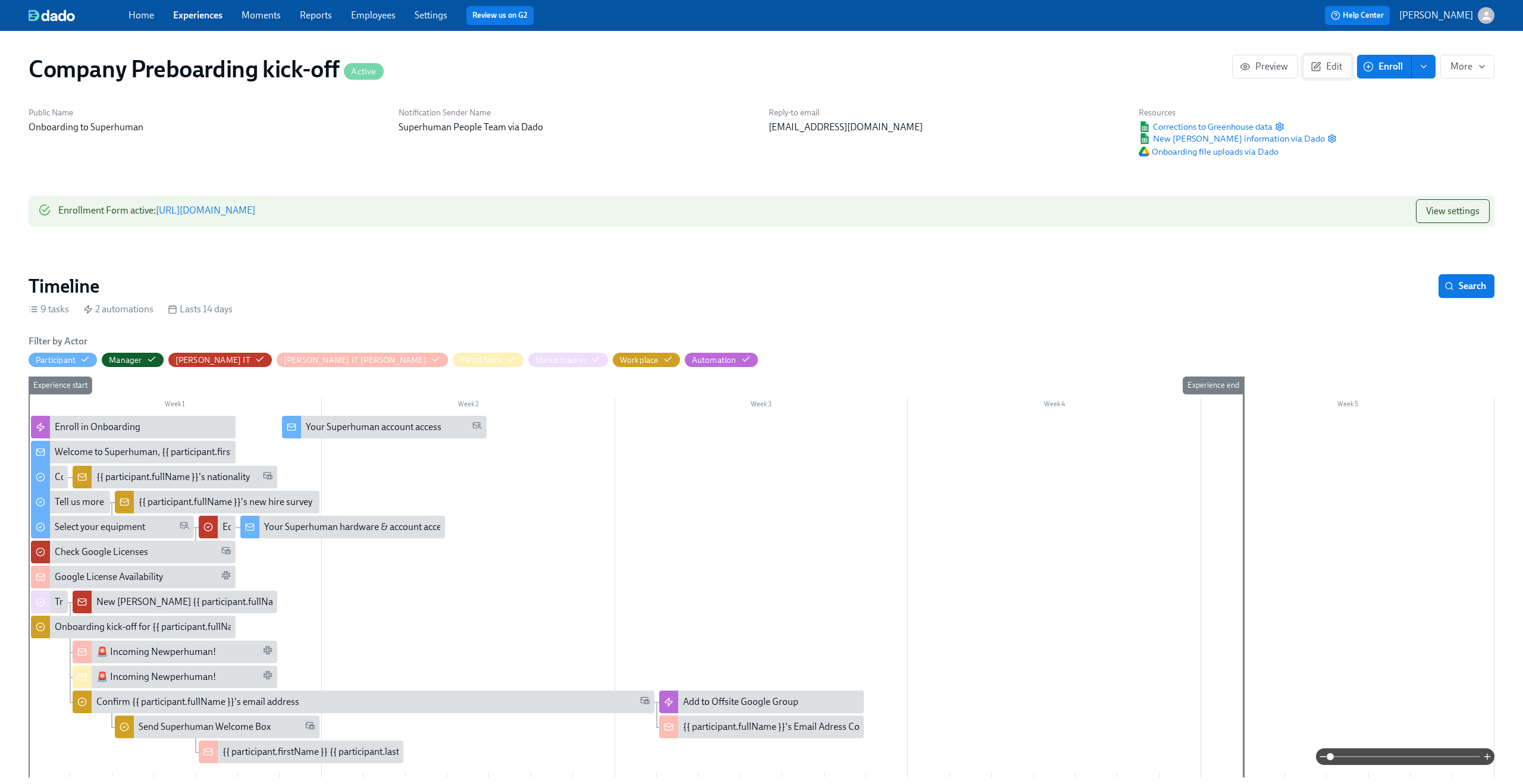
click at [1334, 71] on span "Edit" at bounding box center [1327, 66] width 29 height 12
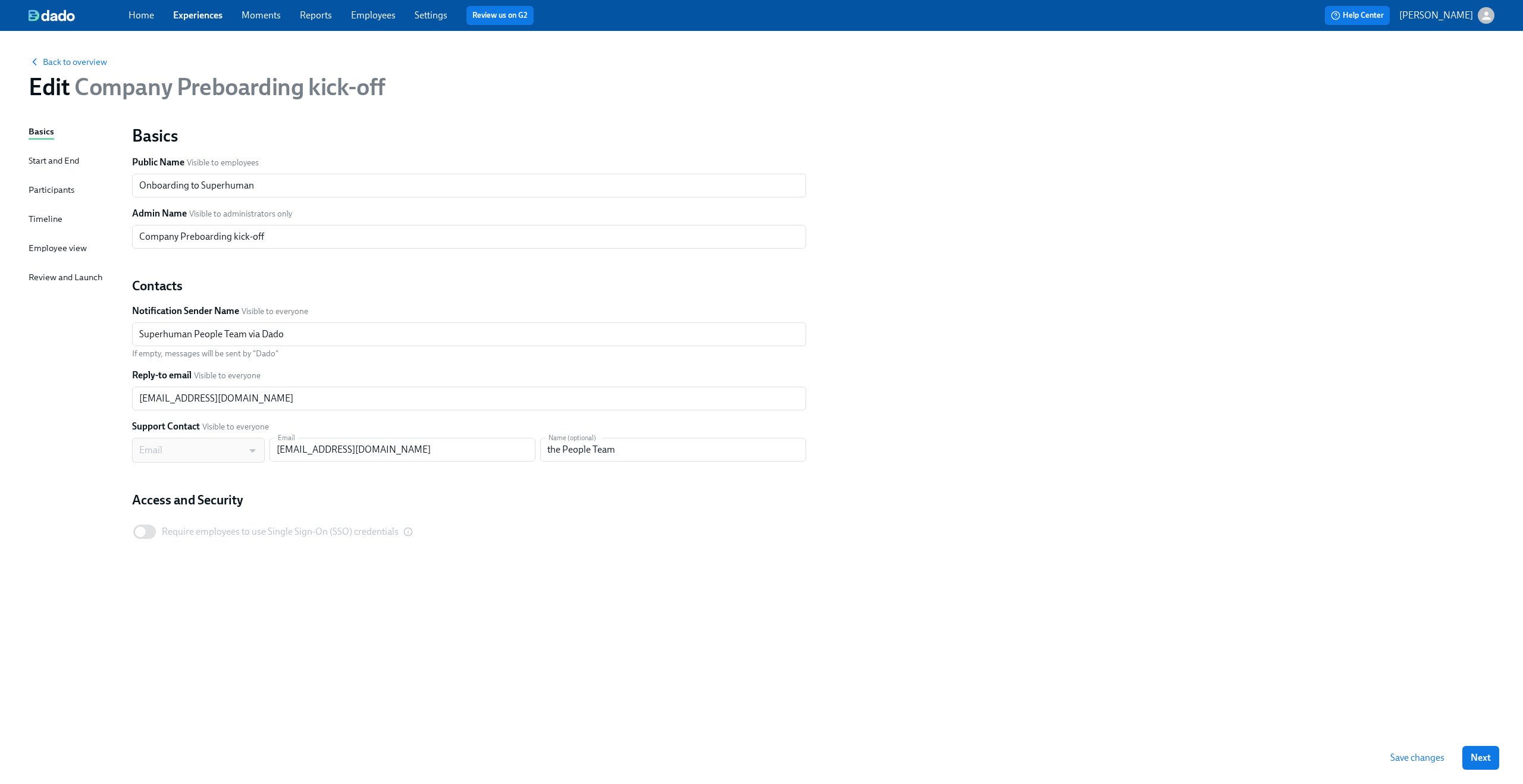
click at [62, 194] on div "Participants" at bounding box center [51, 190] width 45 height 13
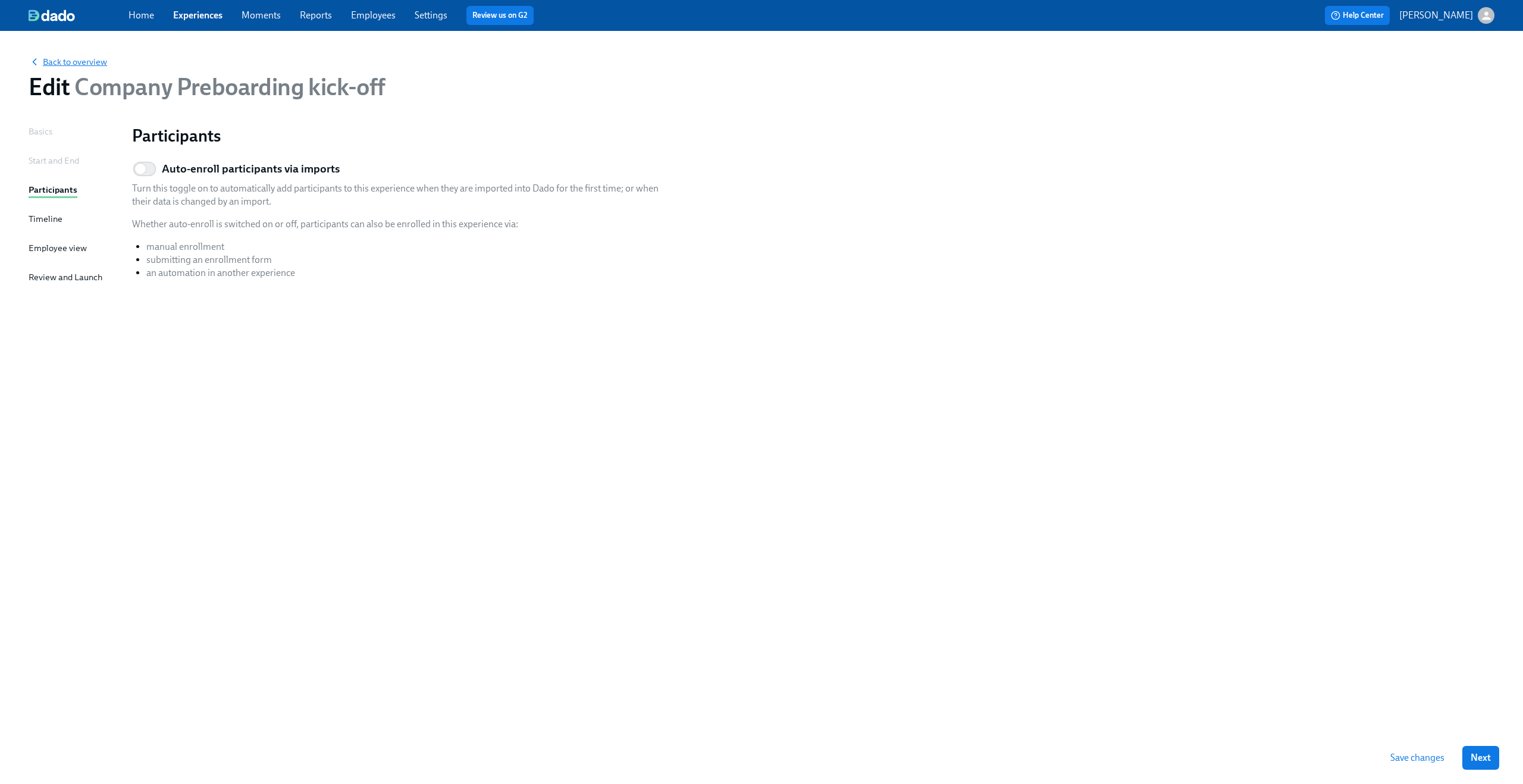
click at [45, 59] on span "Back to overview" at bounding box center [68, 61] width 79 height 12
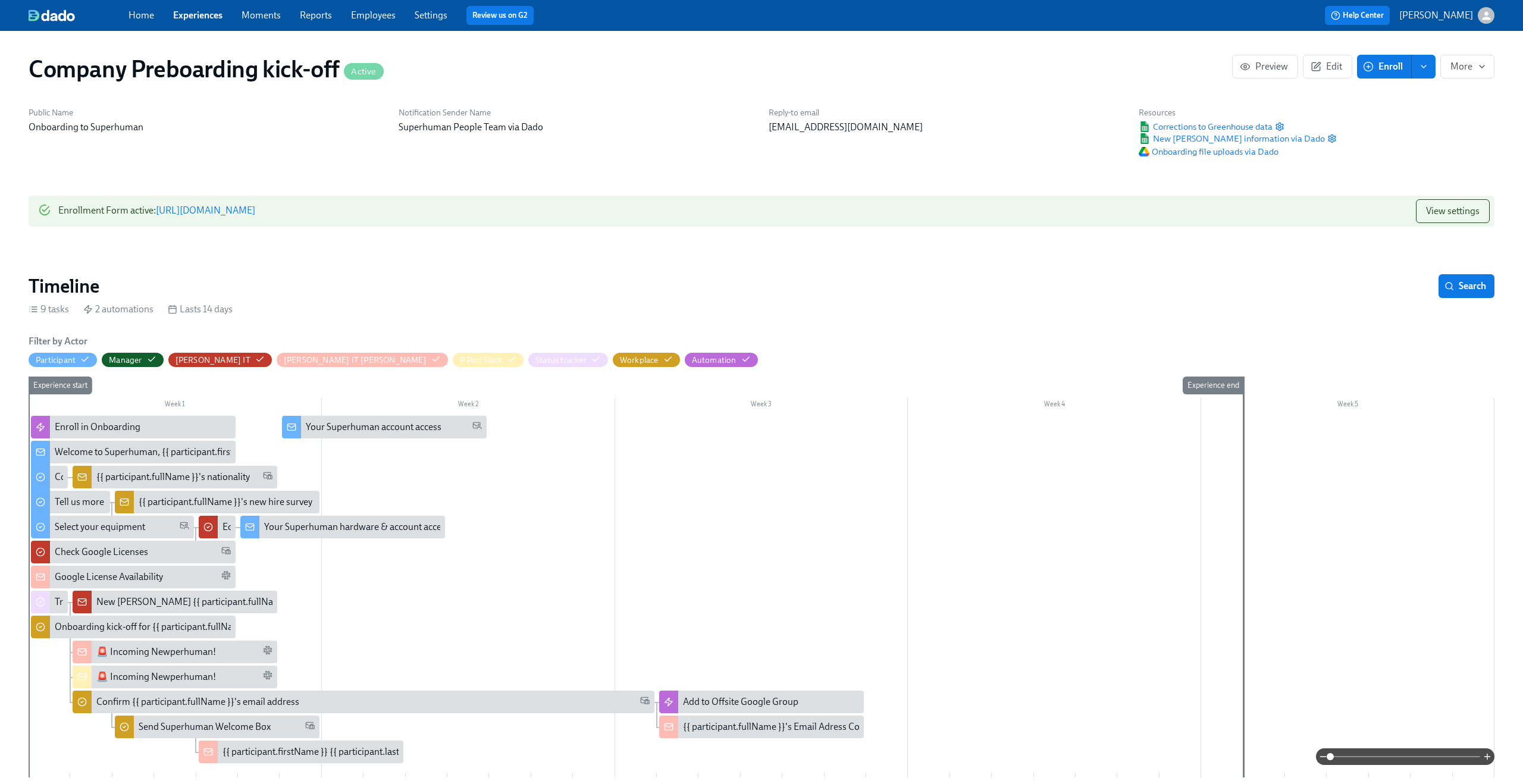
click at [196, 19] on link "Experiences" at bounding box center [198, 15] width 49 height 12
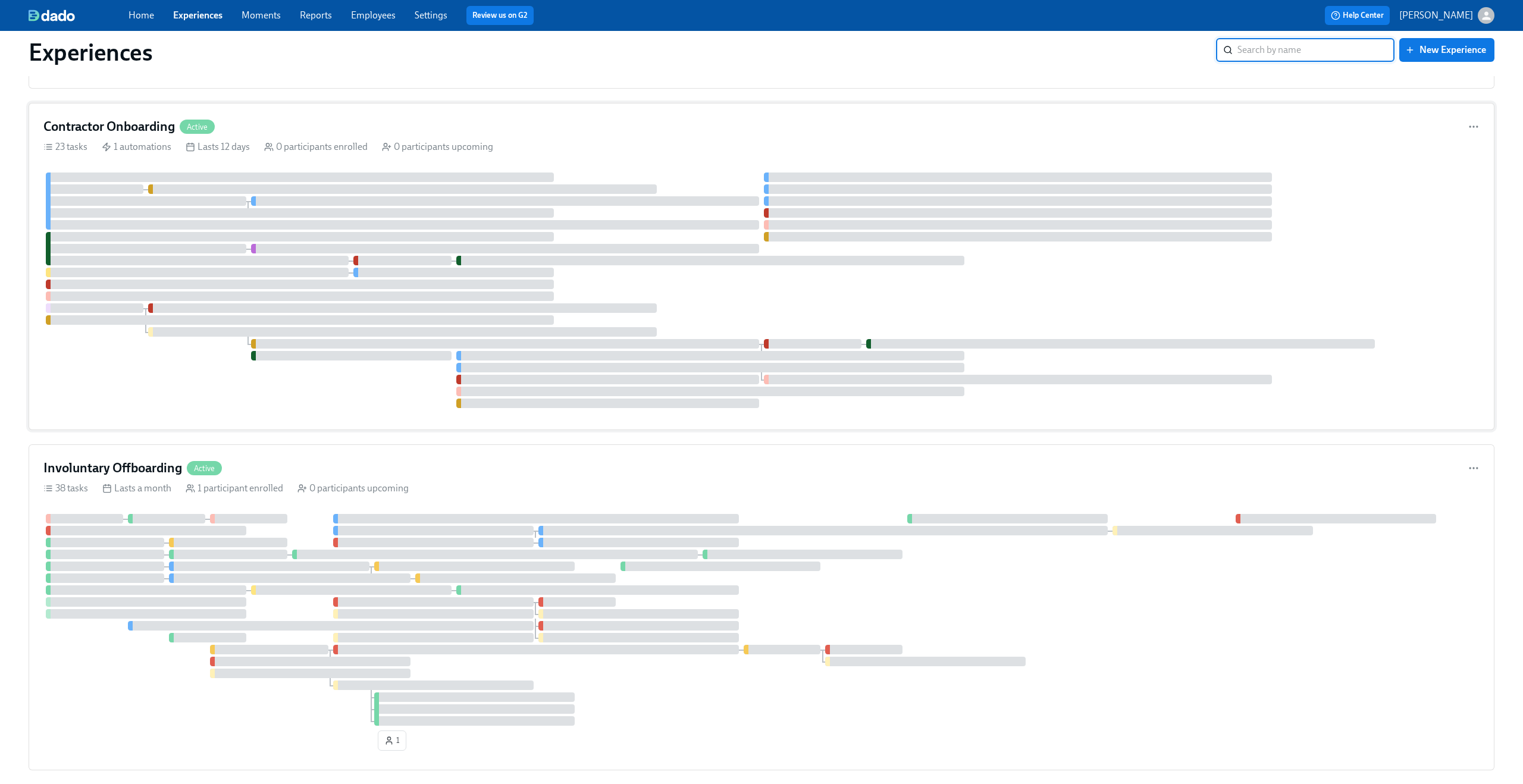
scroll to position [733, 0]
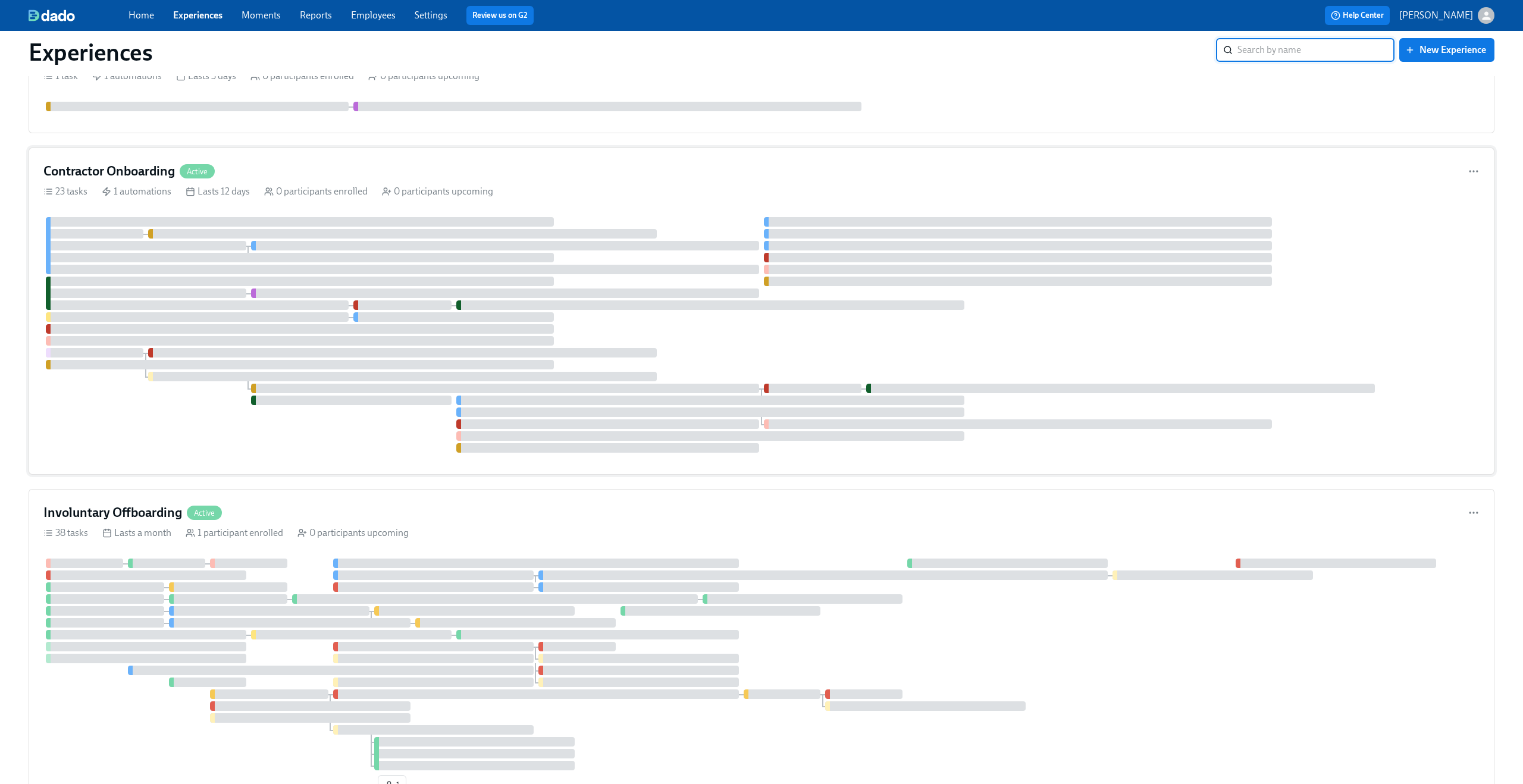
click at [535, 178] on div "Contractor Onboarding Active" at bounding box center [761, 171] width 1436 height 18
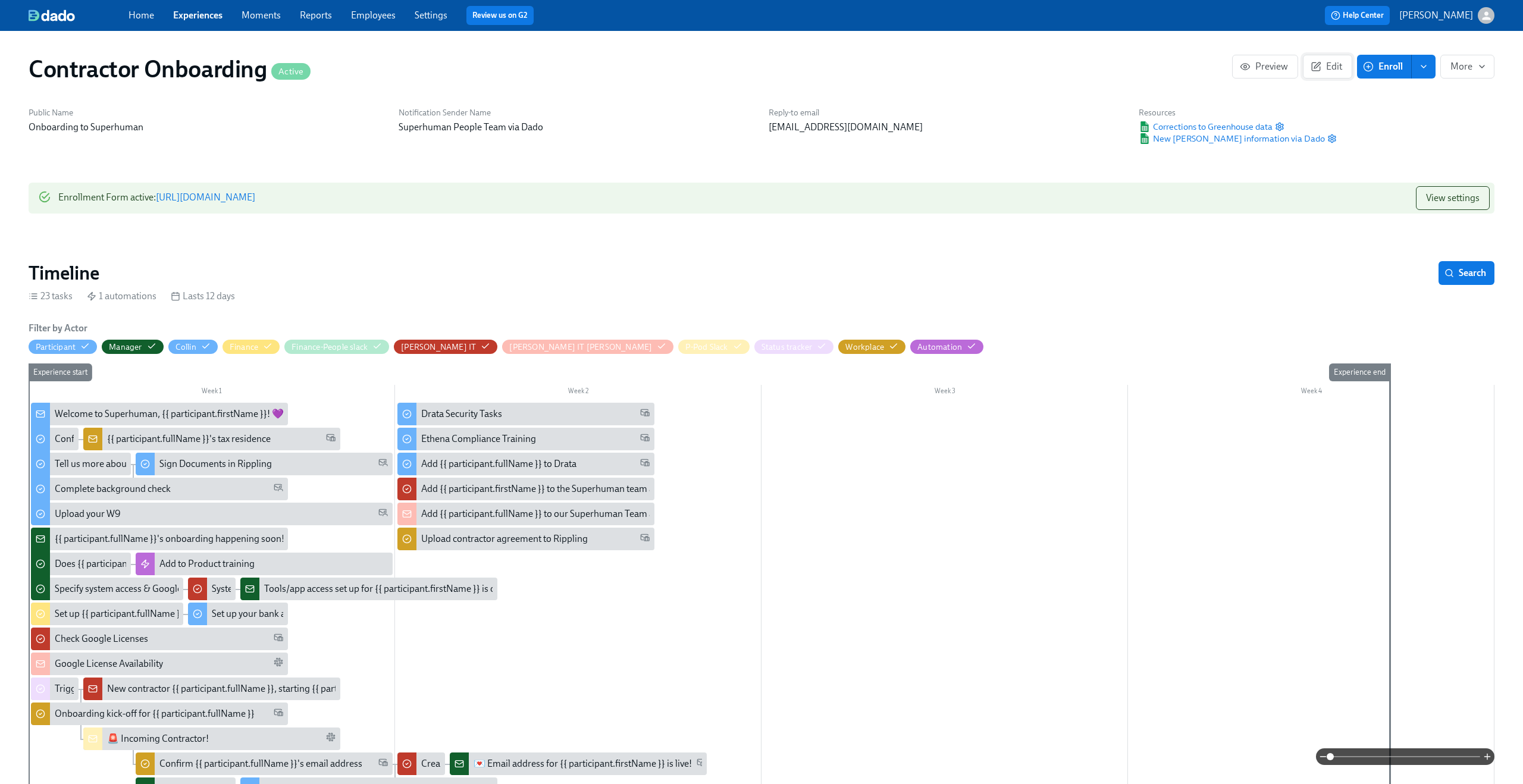
click at [1332, 72] on span "Edit" at bounding box center [1327, 66] width 29 height 12
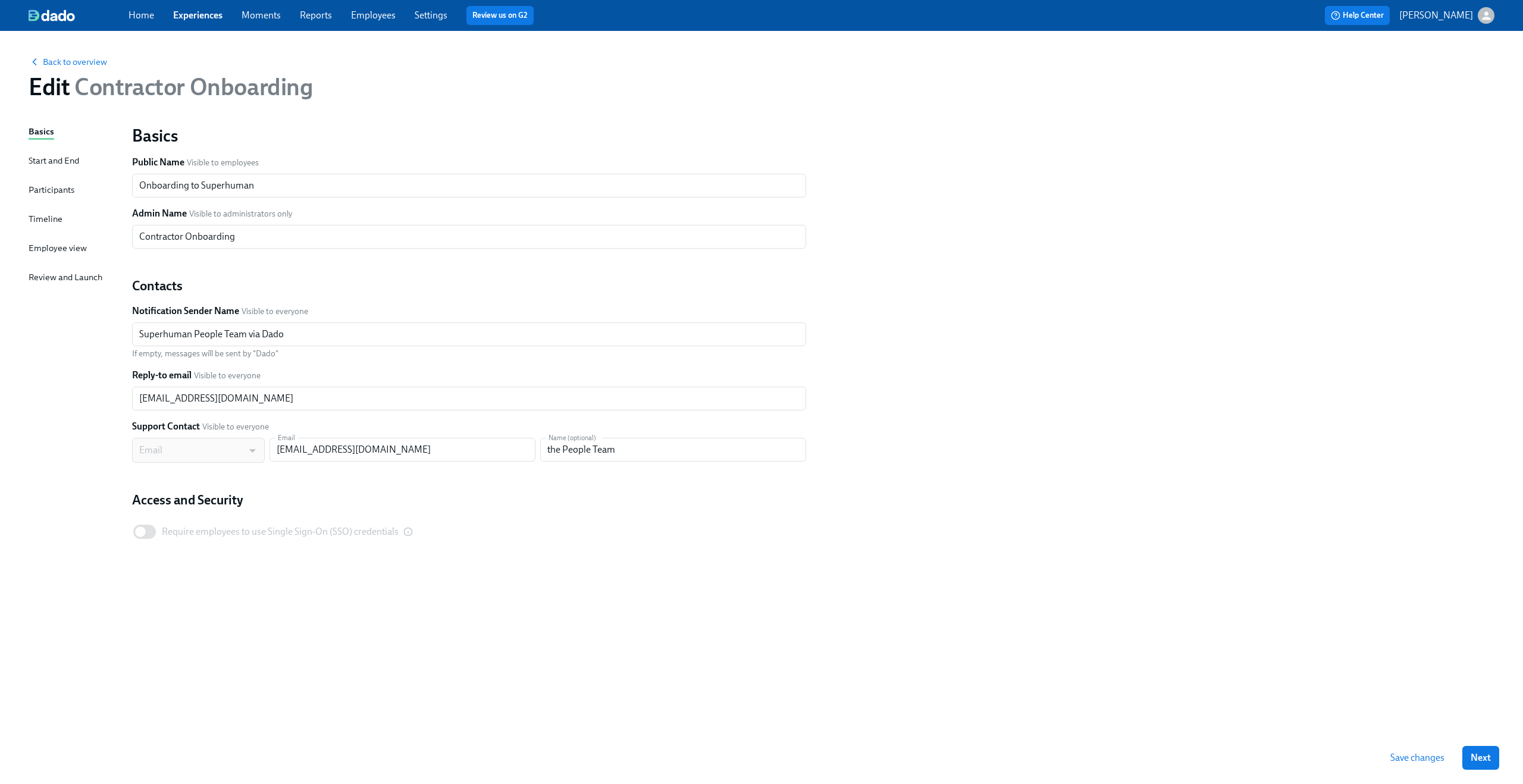
click at [53, 185] on div "Participants" at bounding box center [51, 190] width 45 height 13
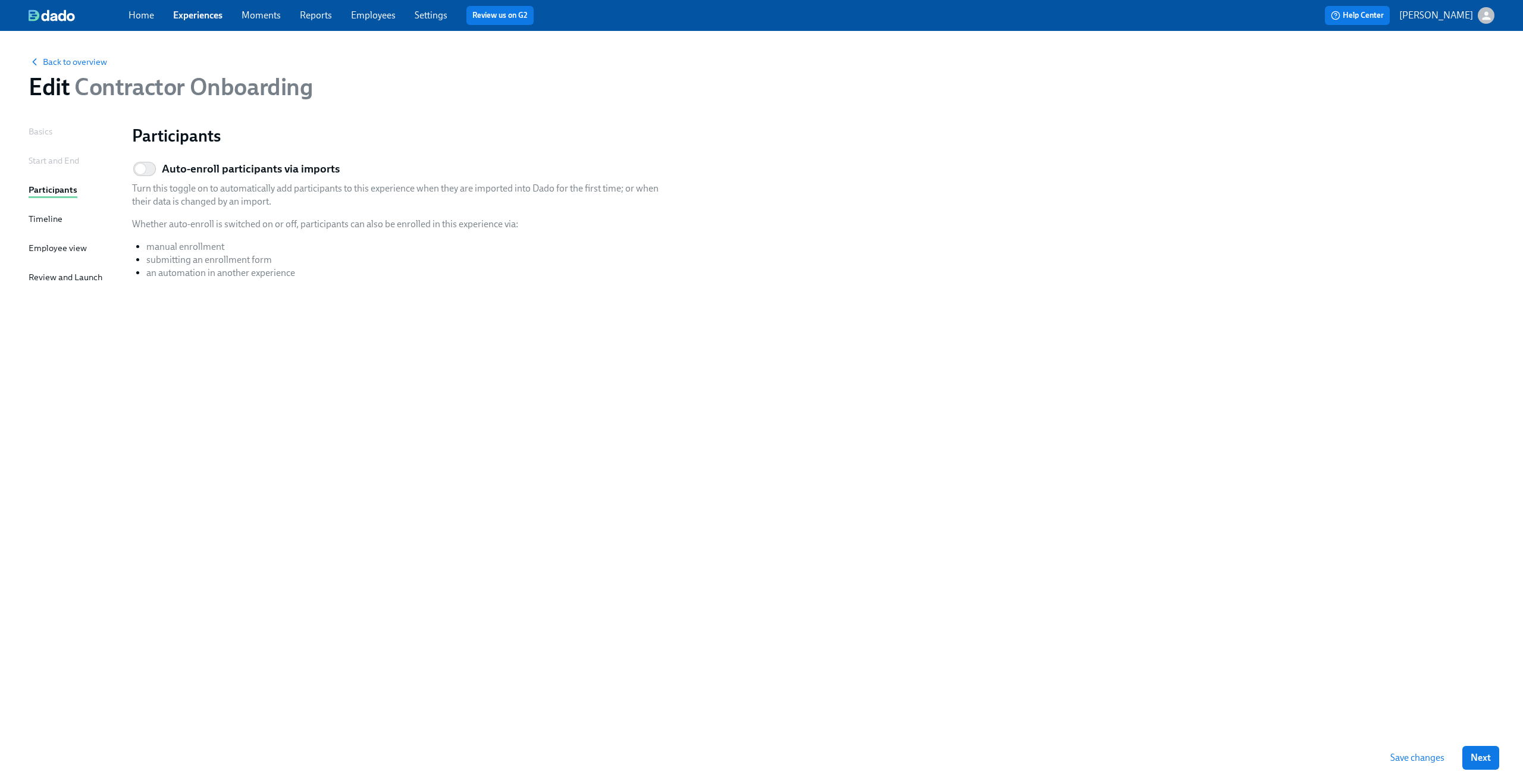
click at [216, 16] on link "Experiences" at bounding box center [198, 15] width 49 height 12
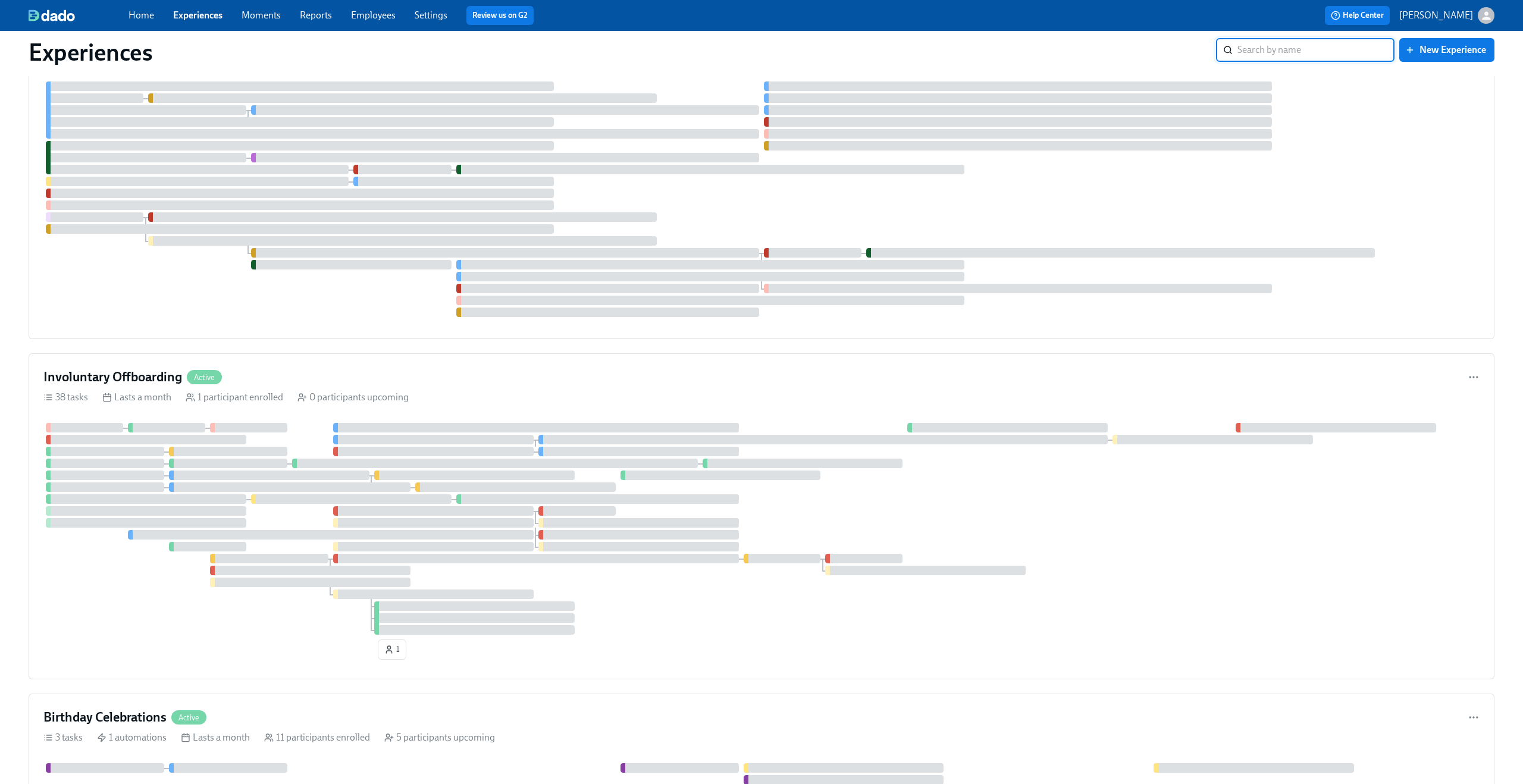
scroll to position [861, 0]
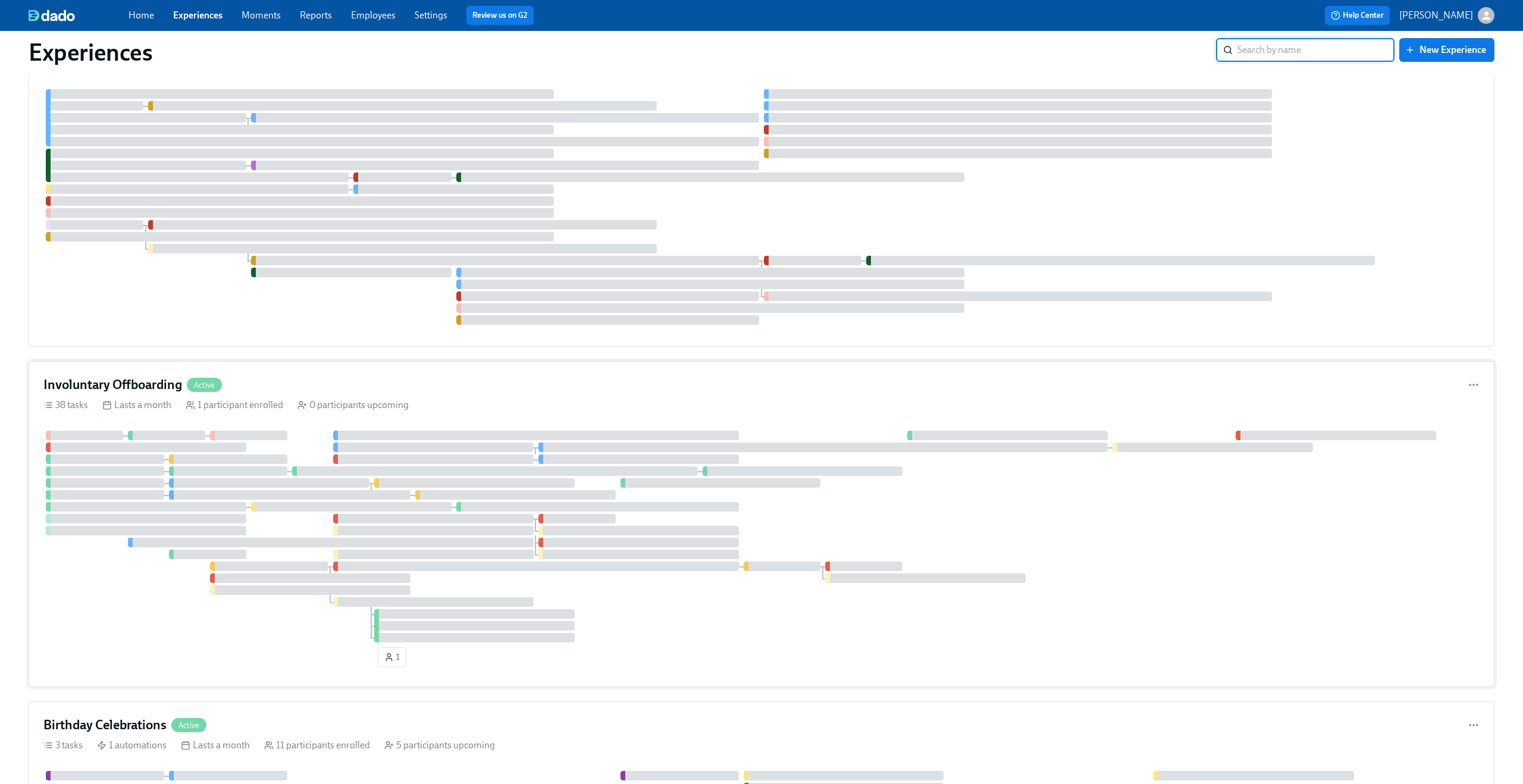
click at [456, 380] on div "Involuntary Offboarding Active" at bounding box center [761, 385] width 1436 height 18
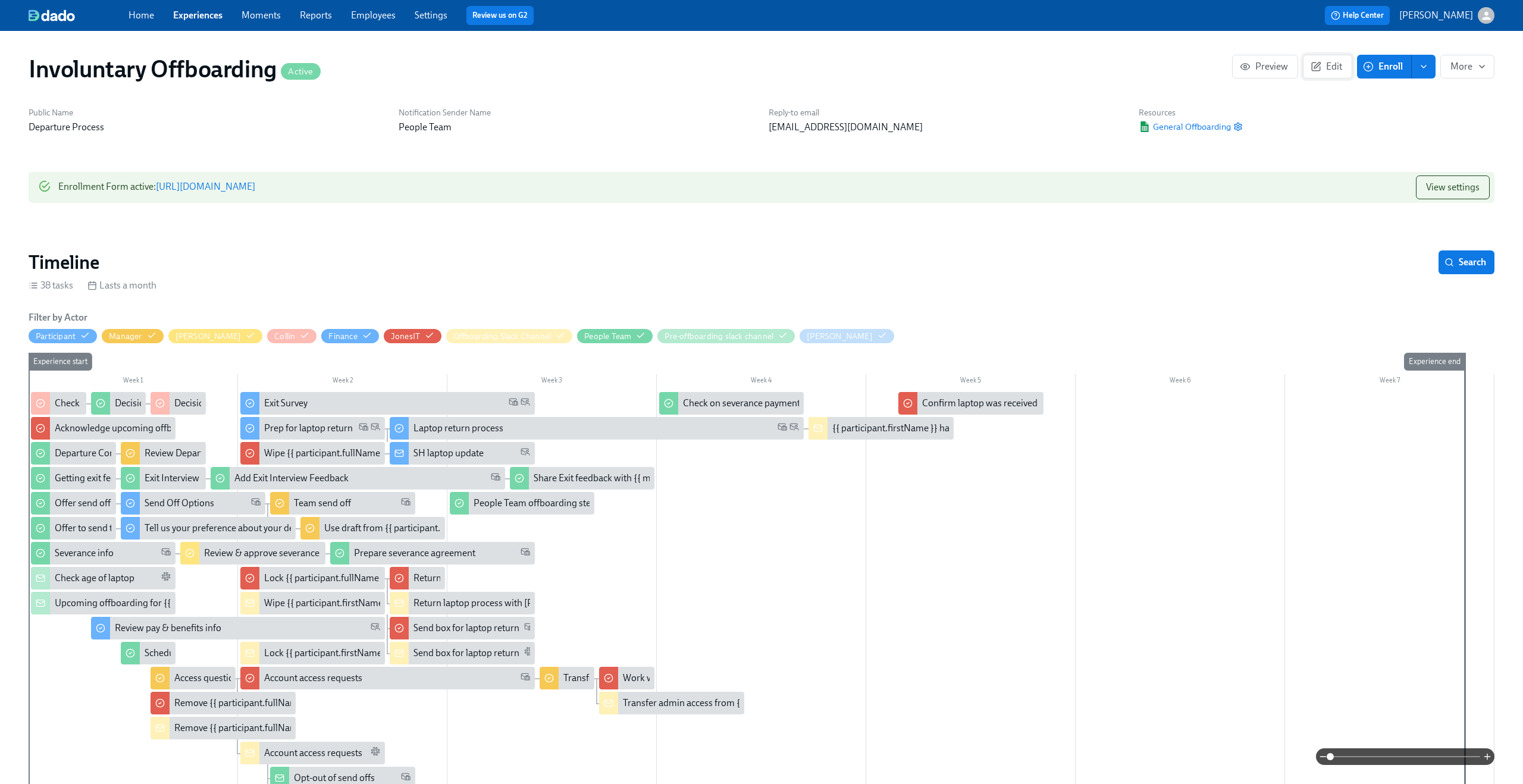
click at [1326, 69] on span "Edit" at bounding box center [1327, 66] width 29 height 12
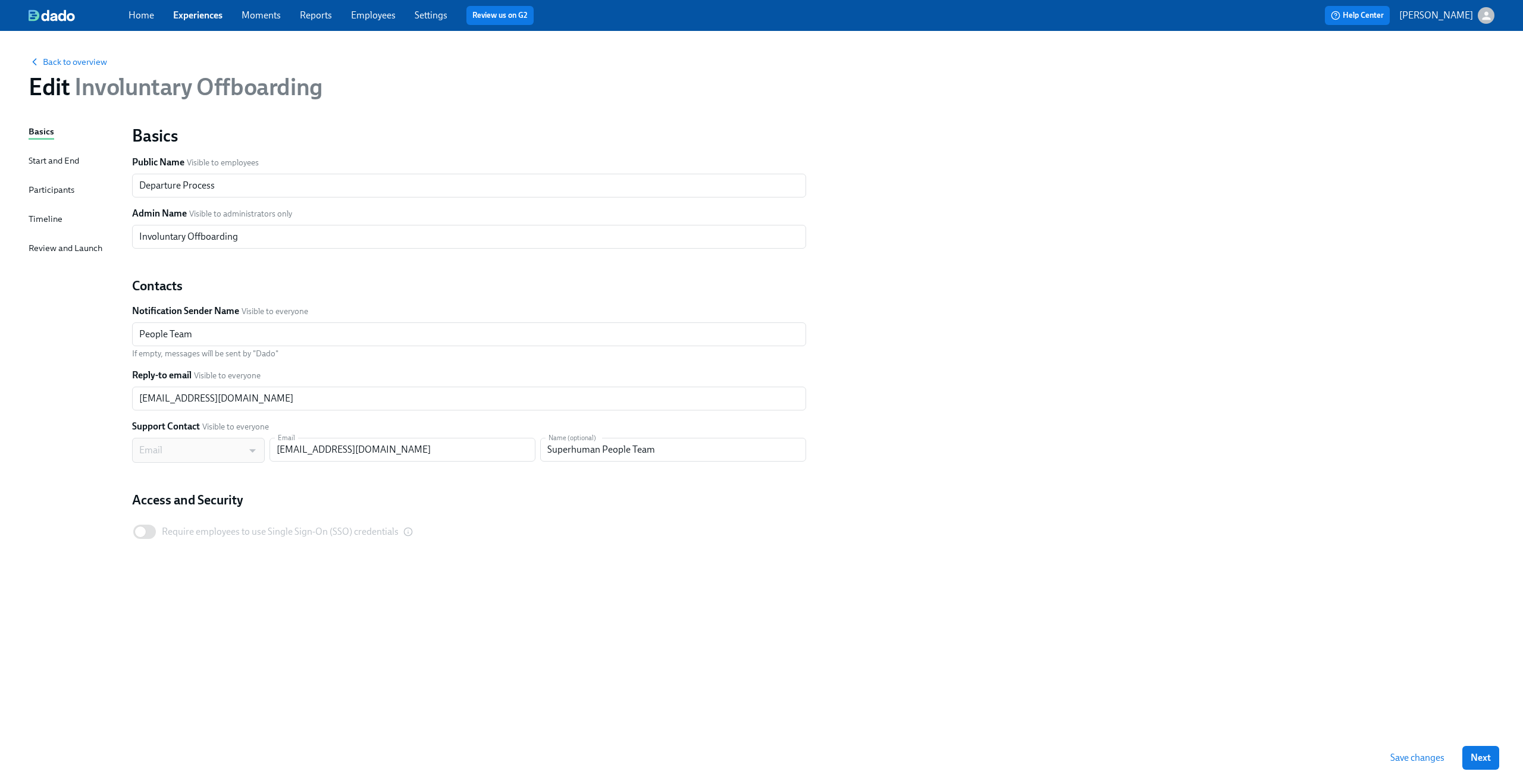
click at [40, 186] on div "Participants" at bounding box center [51, 190] width 45 height 13
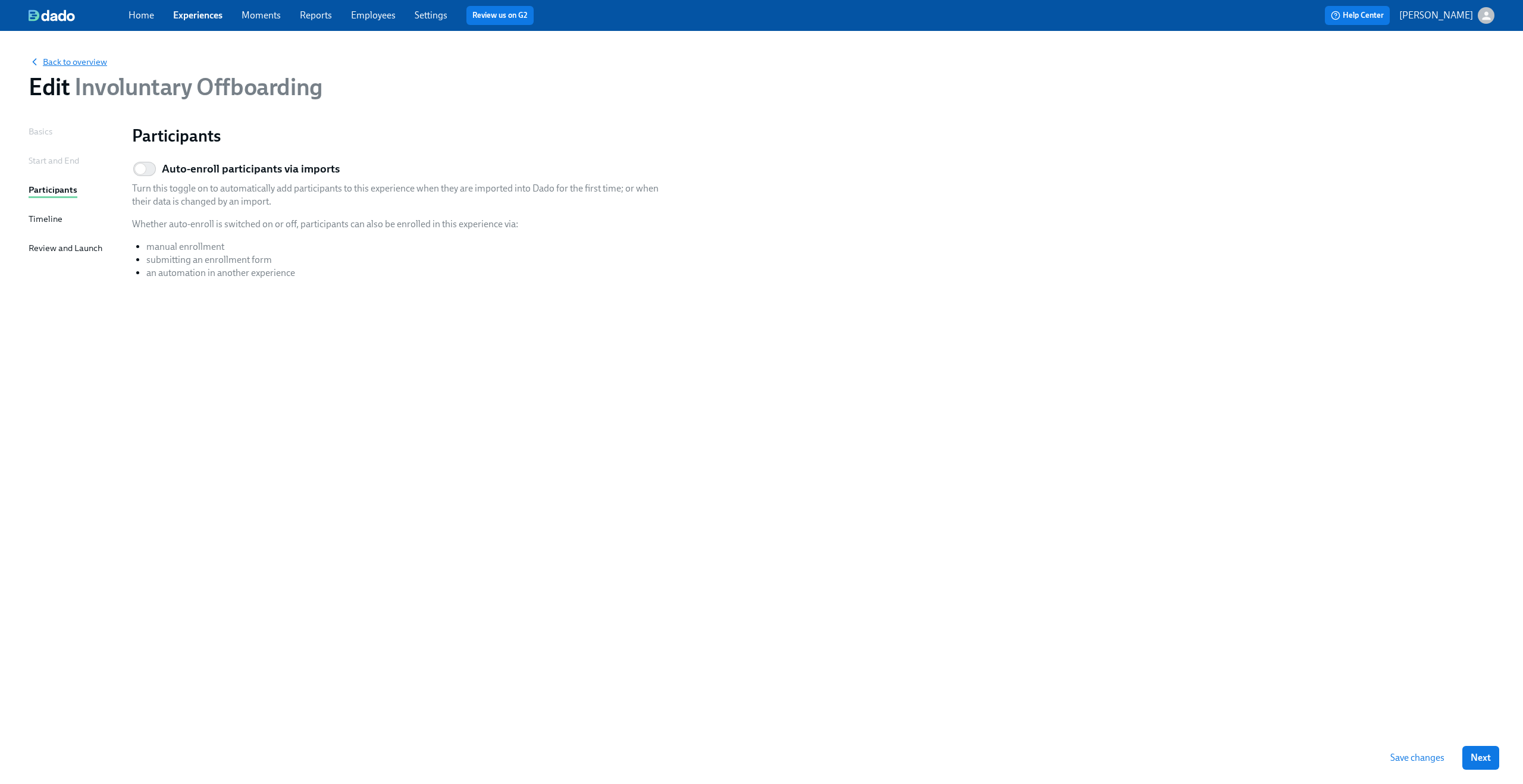
click at [66, 58] on span "Back to overview" at bounding box center [68, 61] width 79 height 12
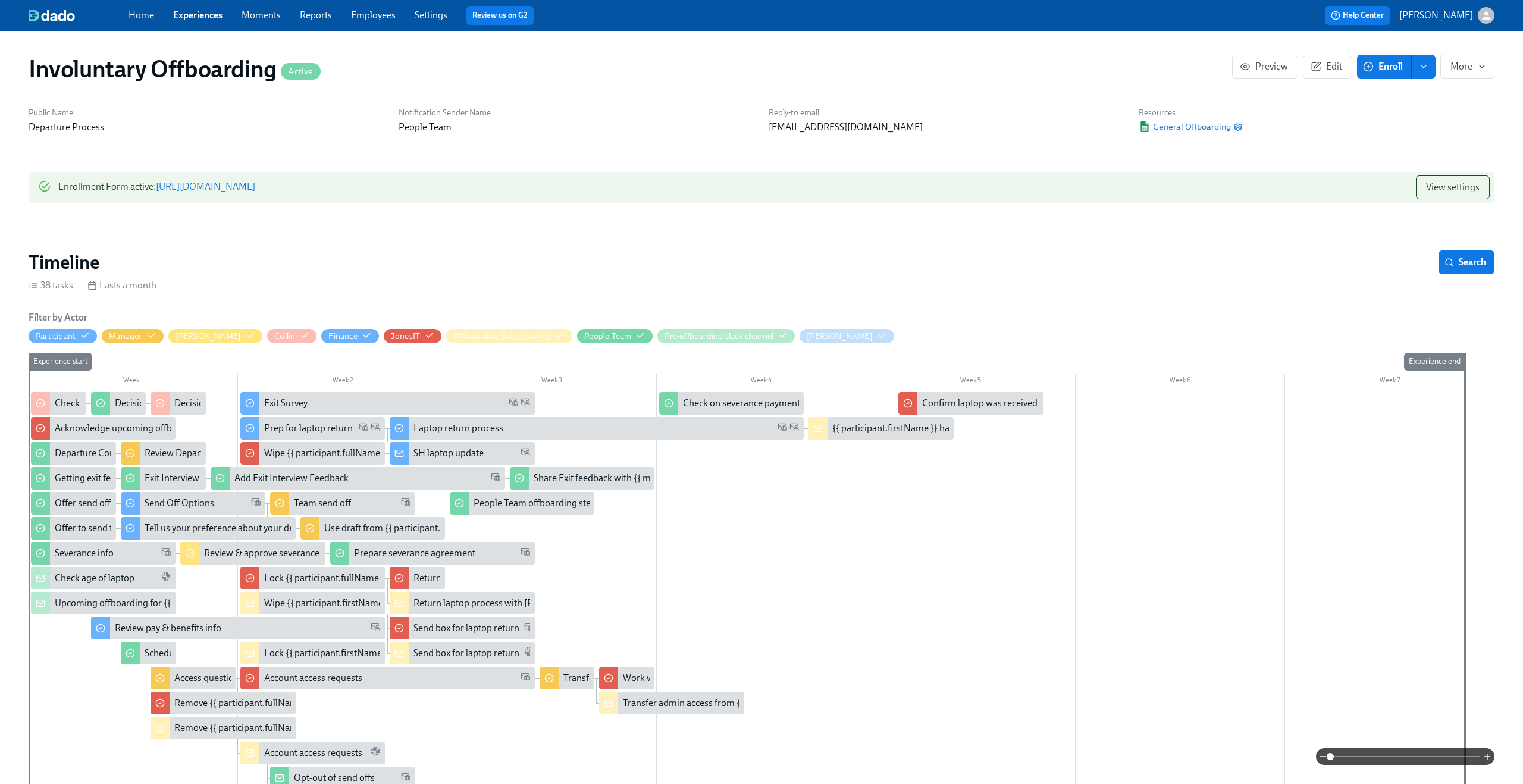
click at [194, 9] on link "Experiences" at bounding box center [198, 15] width 49 height 12
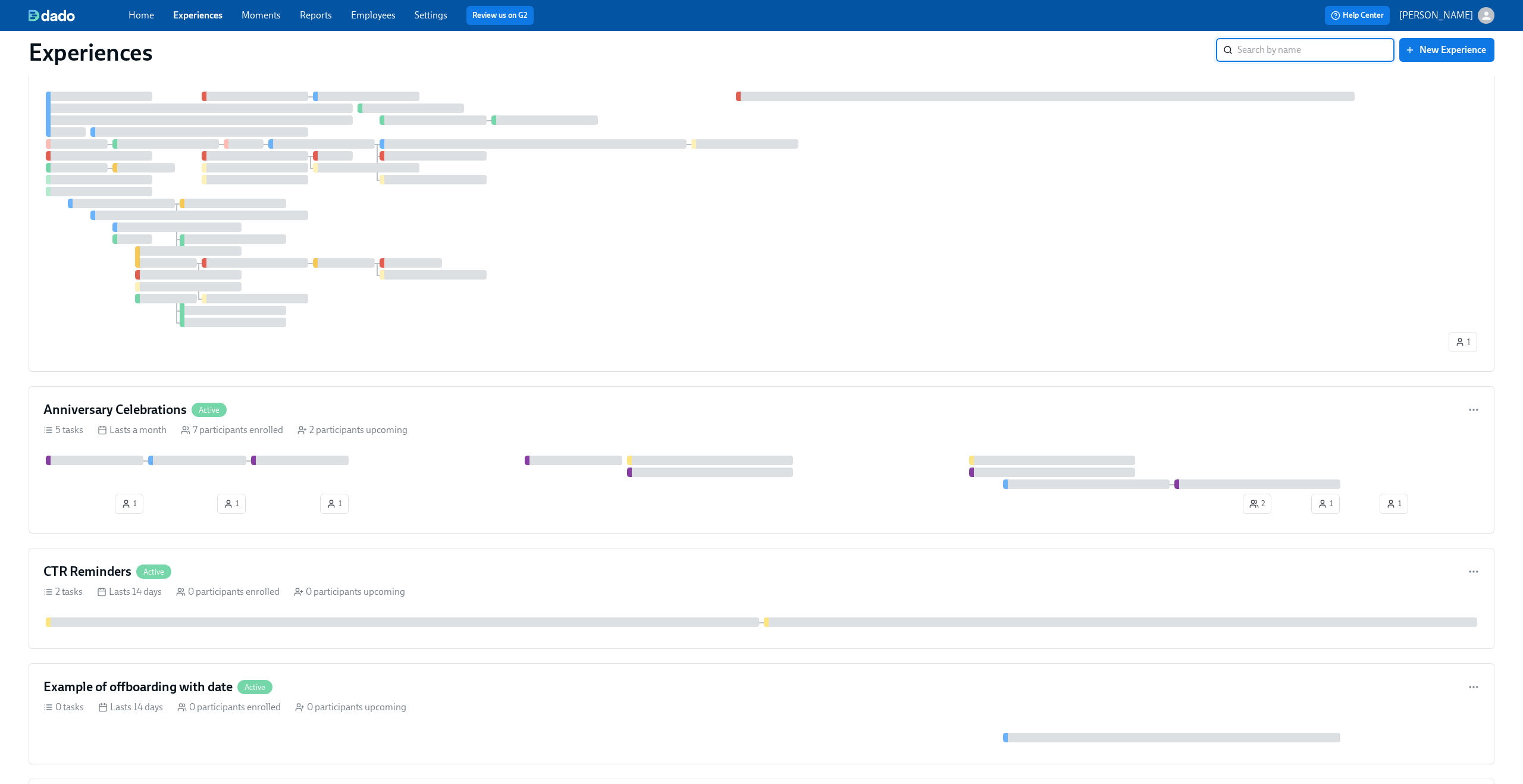
scroll to position [1723, 0]
click at [1487, 14] on icon "button" at bounding box center [1486, 16] width 9 height 9
click at [1437, 71] on span "Switch organization..." at bounding box center [1428, 69] width 112 height 13
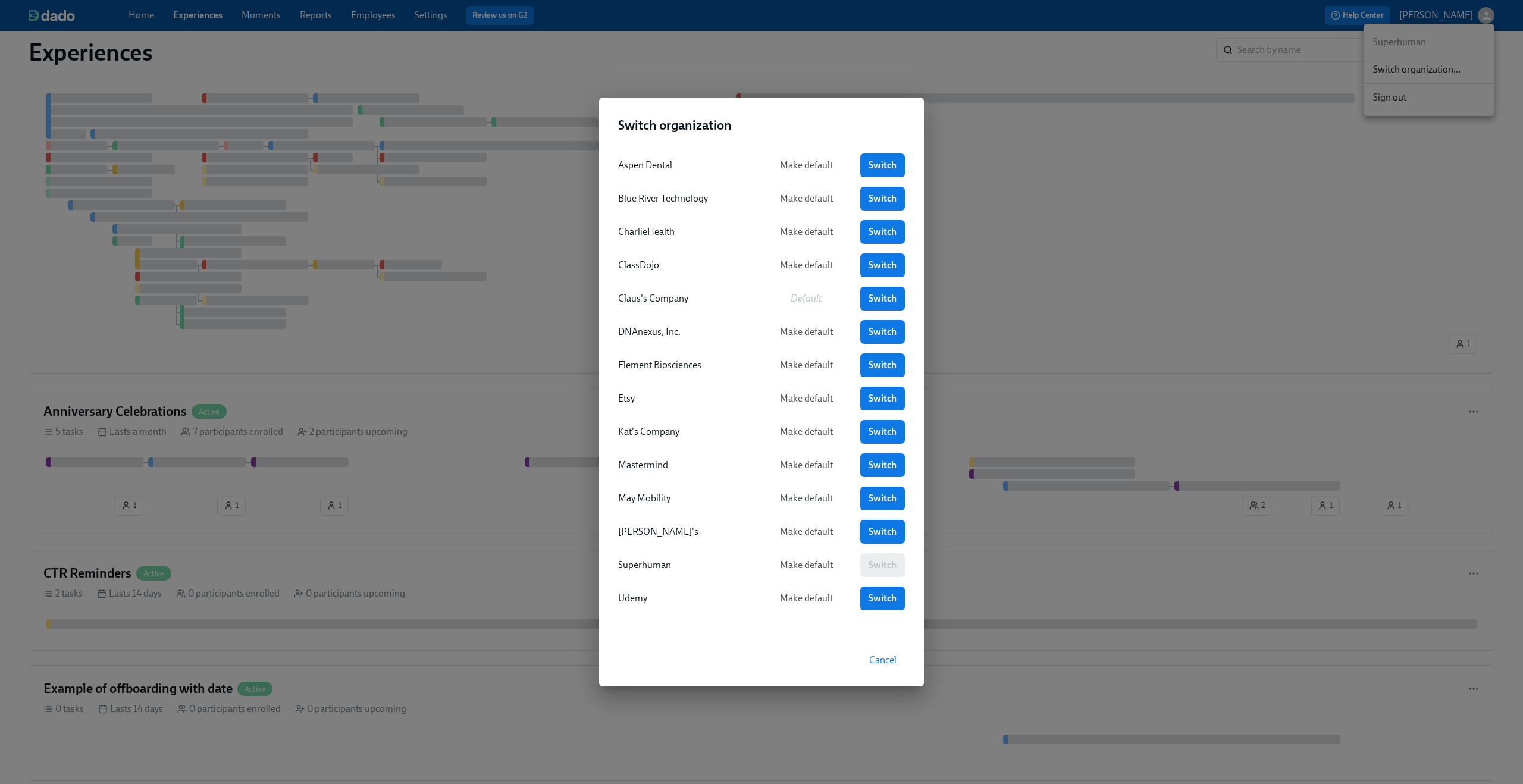
click at [878, 531] on span "Switch" at bounding box center [882, 531] width 28 height 12
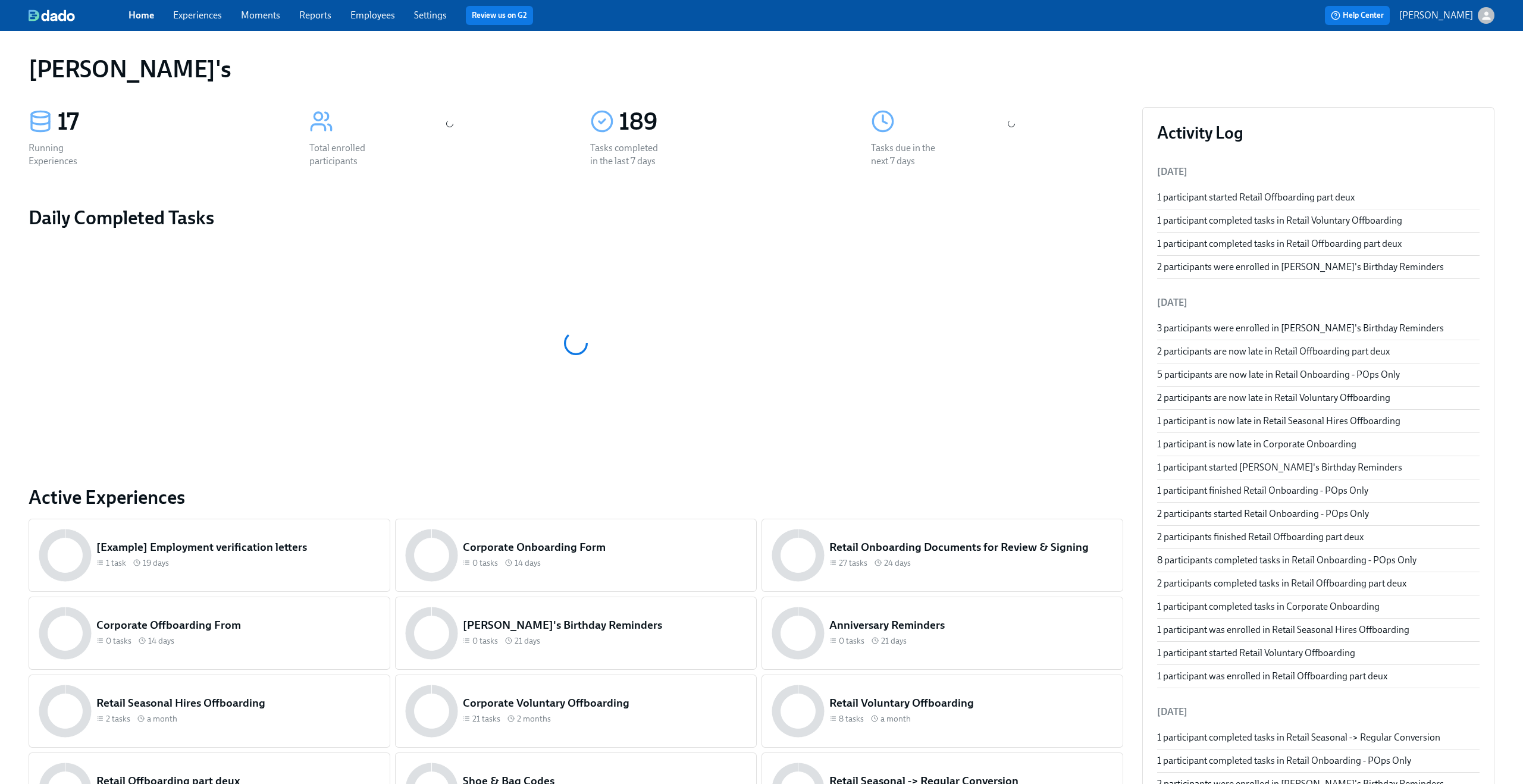
click at [197, 19] on link "Experiences" at bounding box center [198, 15] width 49 height 12
